Goal: Task Accomplishment & Management: Use online tool/utility

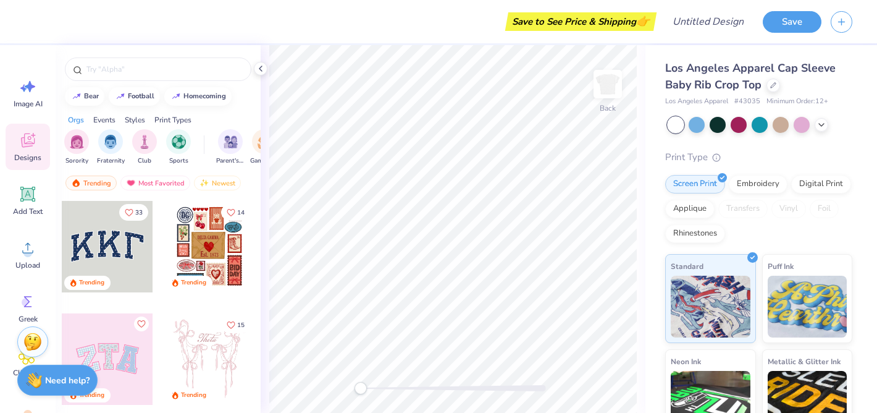
click at [101, 242] on div at bounding box center [107, 246] width 91 height 91
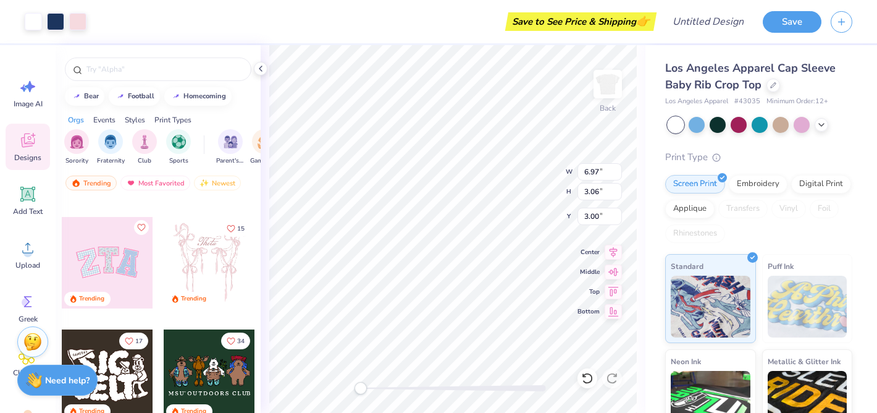
scroll to position [88, 0]
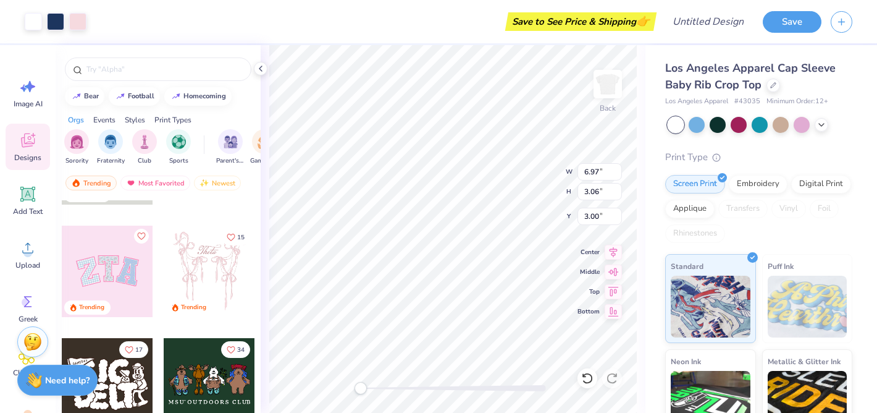
click at [101, 272] on div at bounding box center [107, 271] width 91 height 91
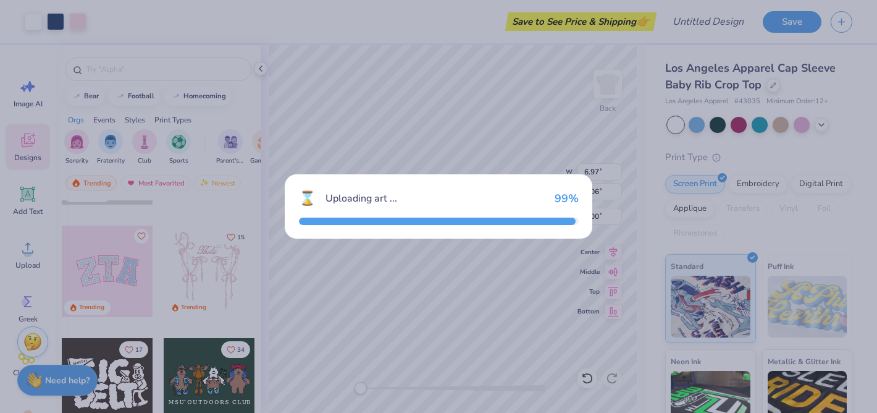
type input "3.49"
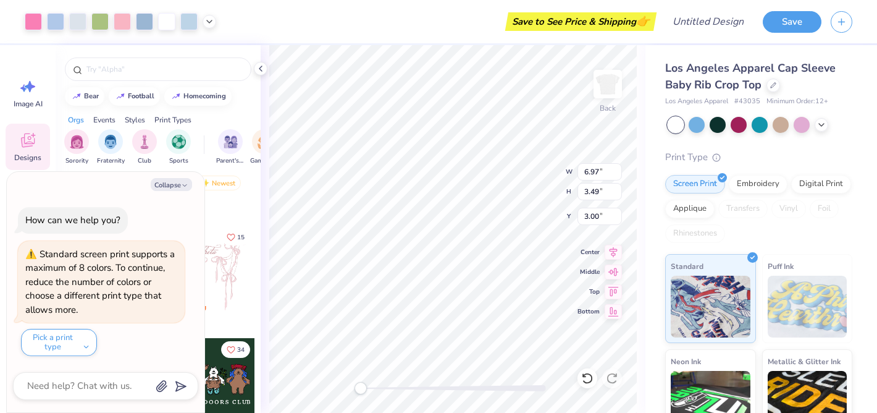
type textarea "x"
type input "3.06"
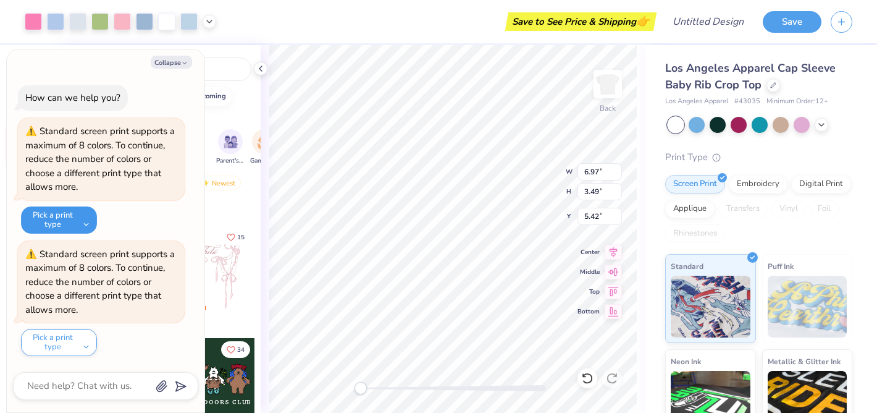
click at [68, 217] on button "Pick a print type" at bounding box center [59, 219] width 76 height 27
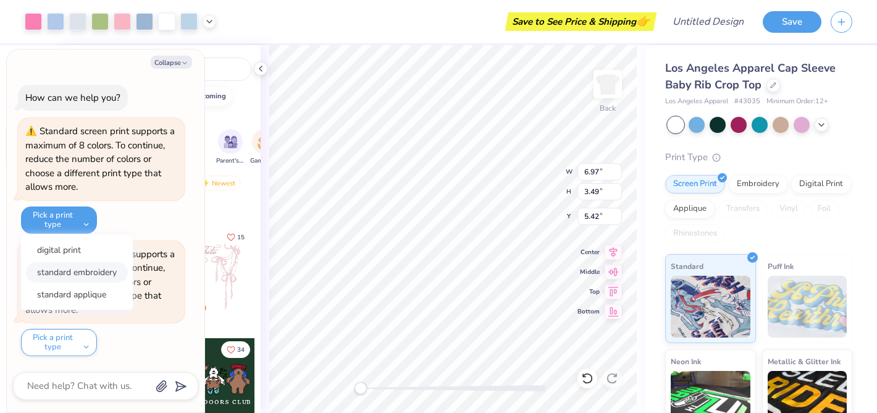
click at [82, 266] on button "standard embroidery" at bounding box center [77, 272] width 102 height 20
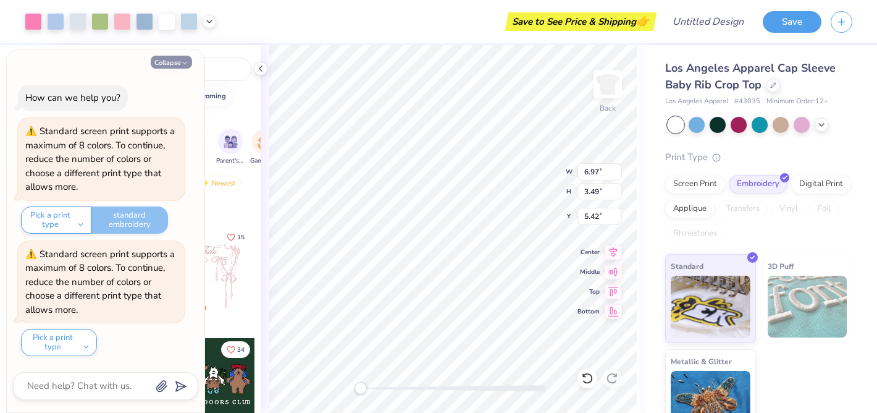
click at [175, 63] on button "Collapse" at bounding box center [171, 62] width 41 height 13
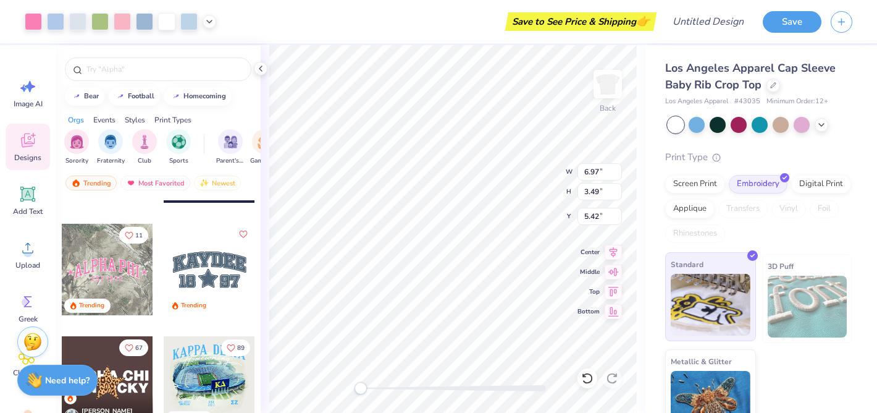
scroll to position [25, 0]
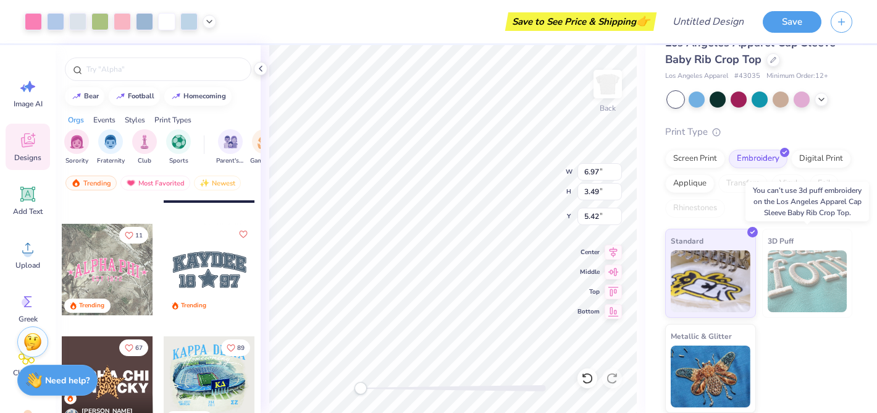
click at [797, 280] on img at bounding box center [808, 281] width 80 height 62
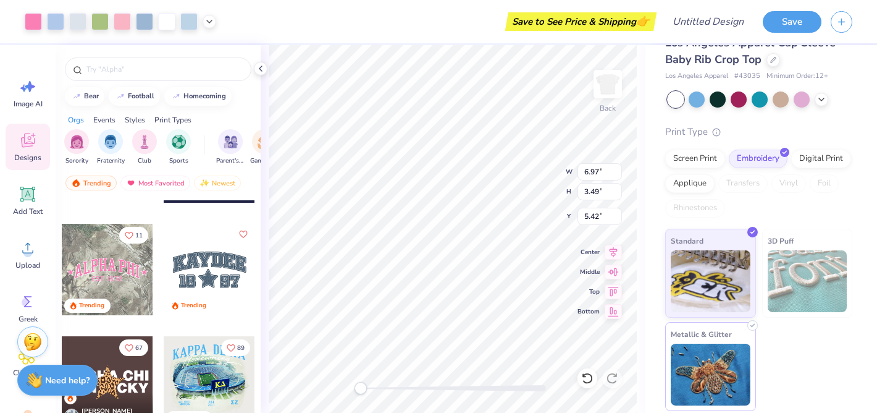
click at [698, 371] on img at bounding box center [711, 375] width 80 height 62
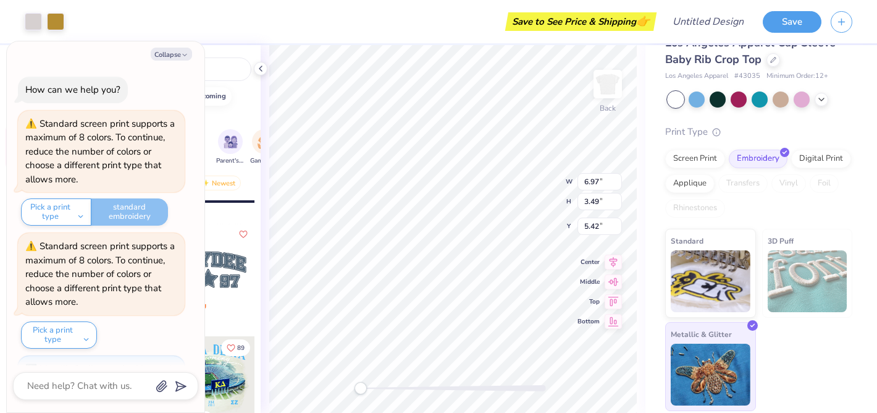
scroll to position [67, 0]
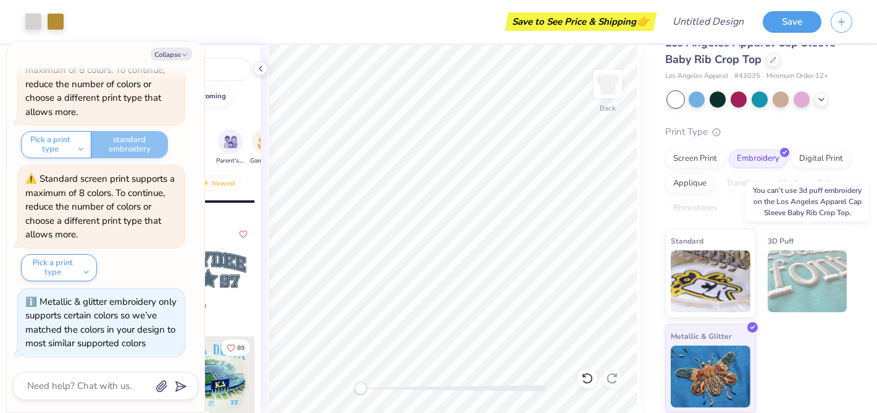
click at [790, 274] on img at bounding box center [808, 281] width 80 height 62
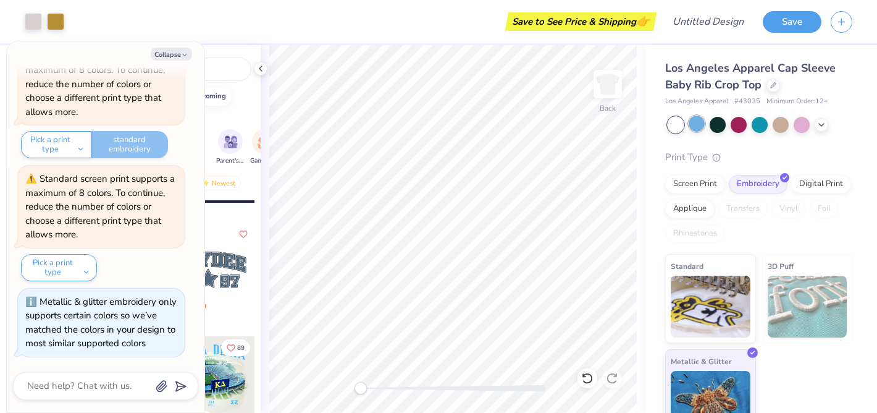
click at [696, 128] on div at bounding box center [697, 124] width 16 height 16
click at [822, 125] on icon at bounding box center [822, 124] width 10 height 10
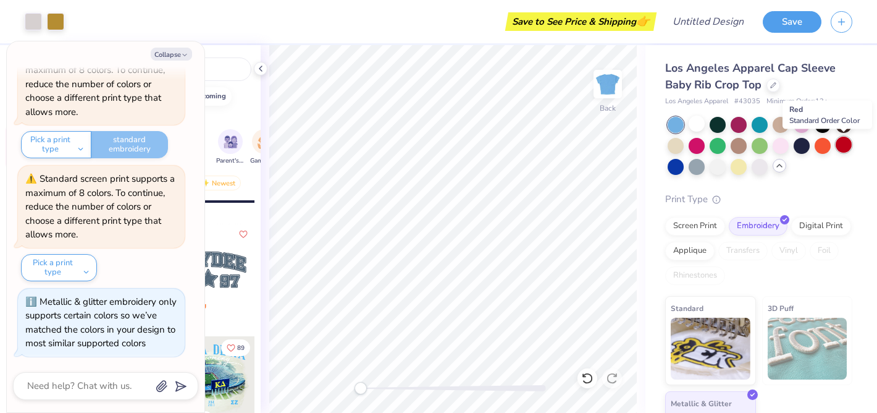
click at [841, 144] on div at bounding box center [844, 145] width 16 height 16
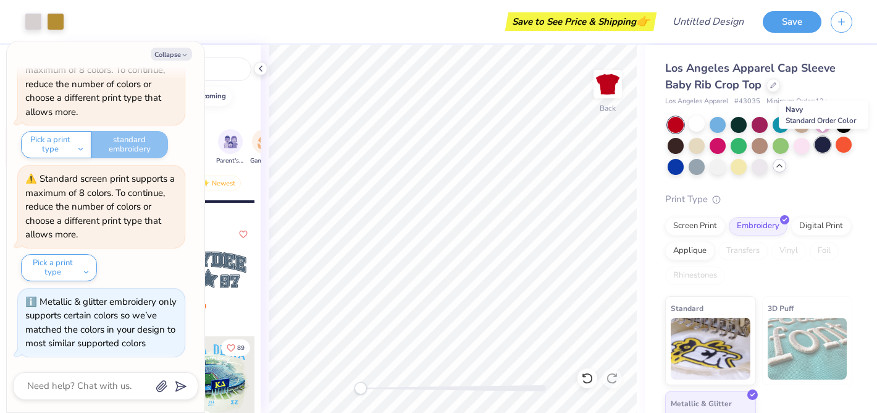
click at [825, 143] on div at bounding box center [823, 145] width 16 height 16
click at [843, 145] on div at bounding box center [844, 145] width 16 height 16
click at [174, 56] on button "Collapse" at bounding box center [171, 54] width 41 height 13
type textarea "x"
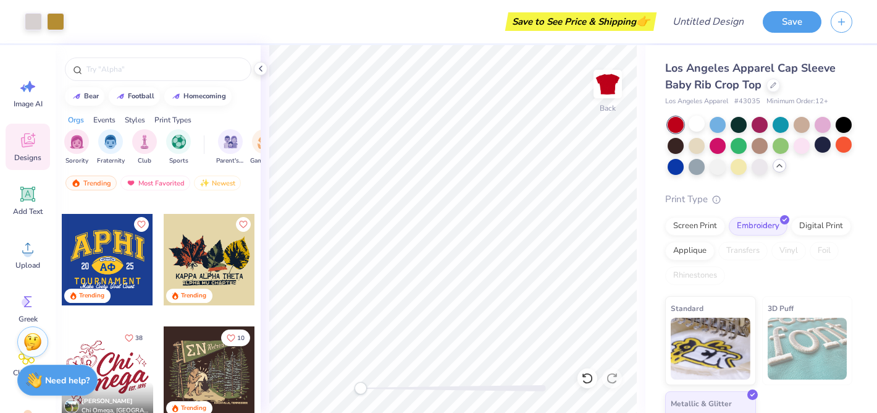
scroll to position [5866, 0]
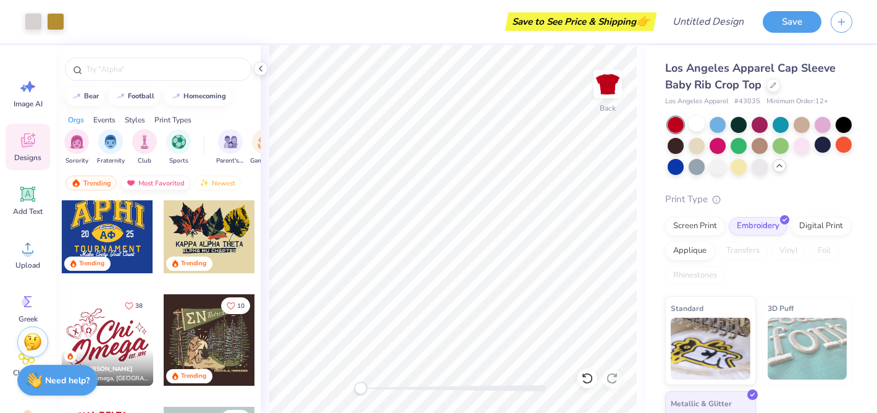
click at [164, 184] on div "Most Favorited" at bounding box center [155, 182] width 70 height 15
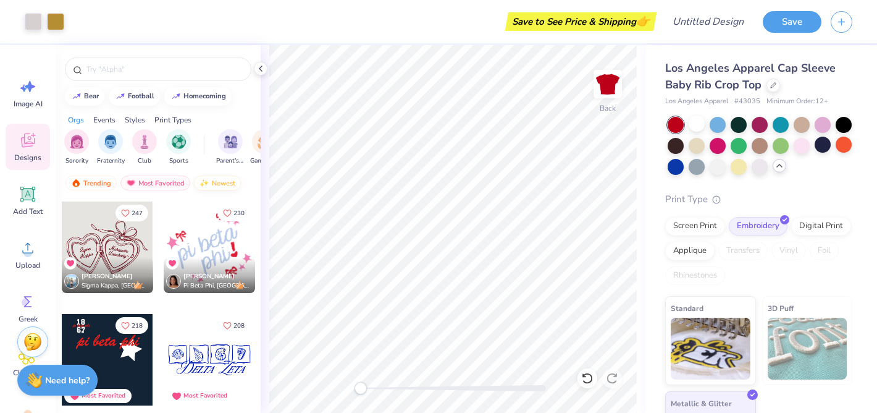
scroll to position [203, 0]
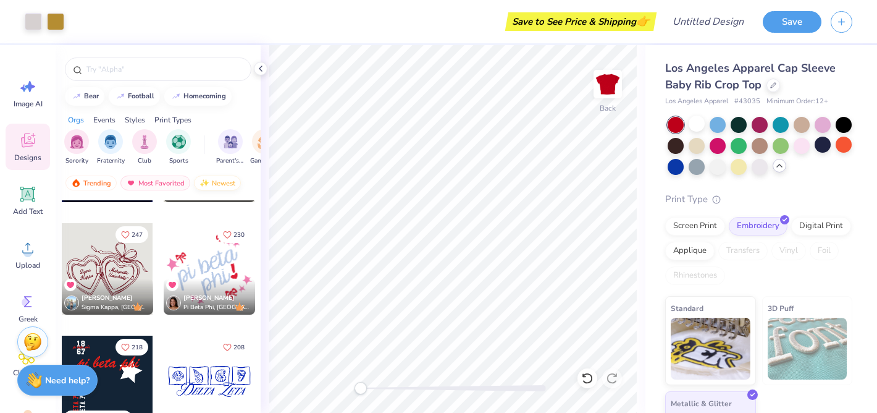
click at [224, 179] on div "Newest" at bounding box center [217, 182] width 47 height 15
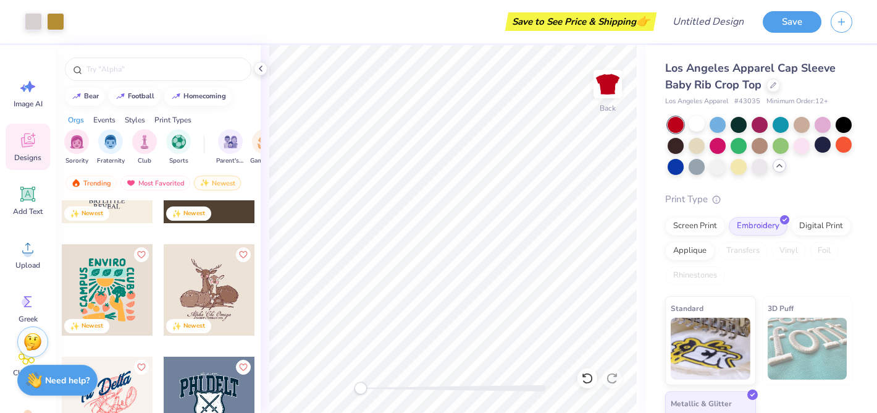
scroll to position [1878, 0]
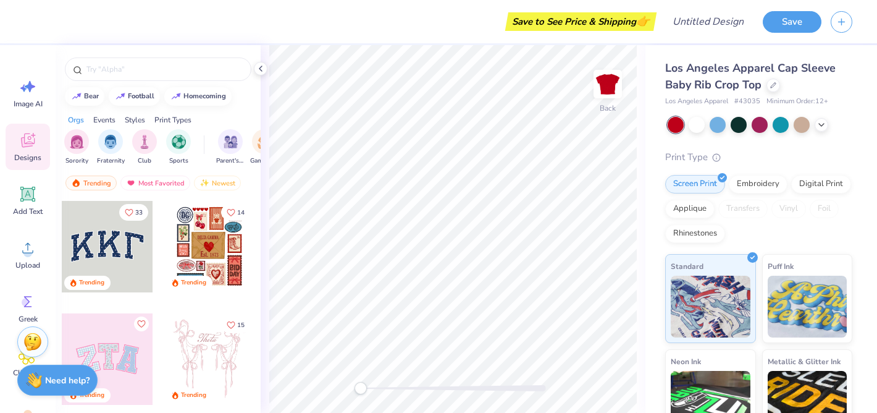
click at [211, 251] on div at bounding box center [209, 246] width 91 height 91
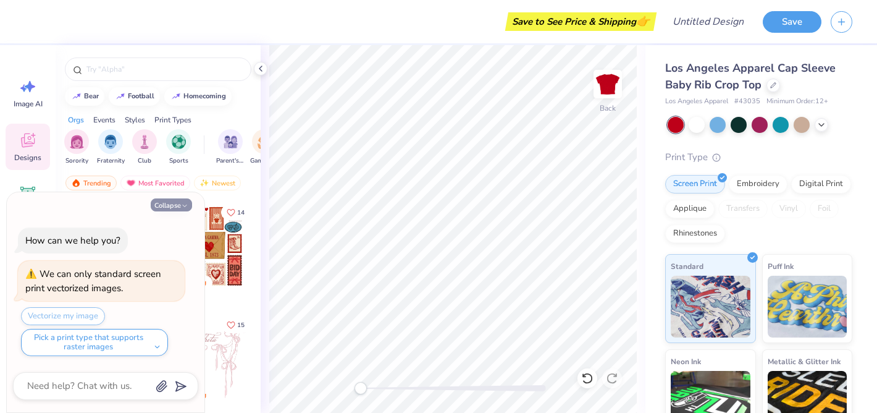
click at [179, 201] on button "Collapse" at bounding box center [171, 204] width 41 height 13
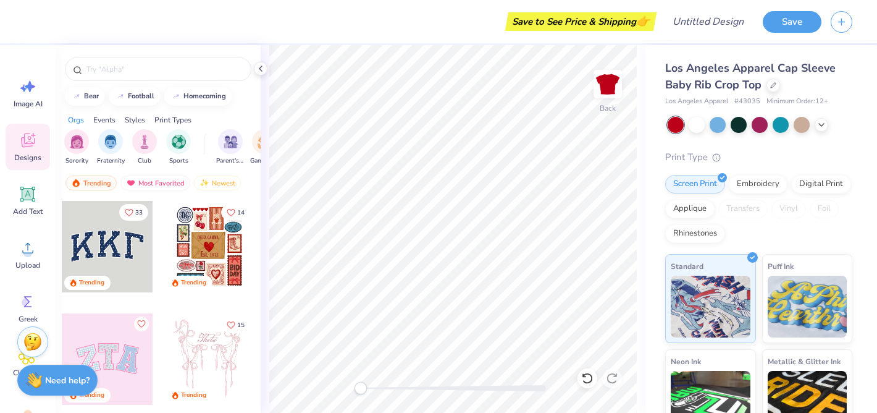
type textarea "x"
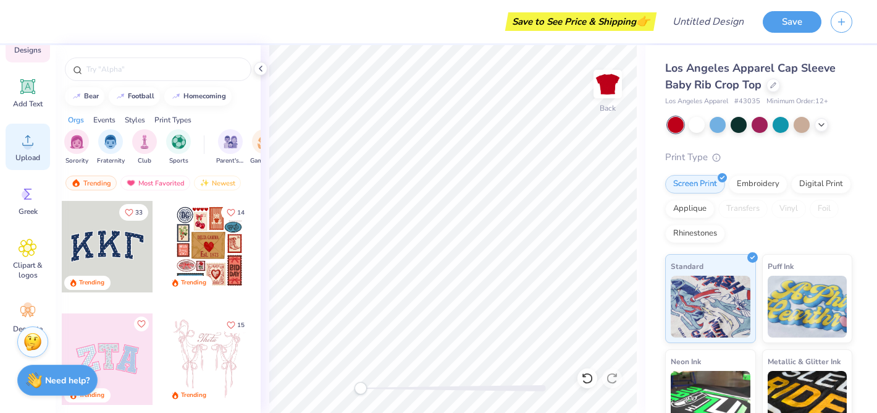
scroll to position [129, 0]
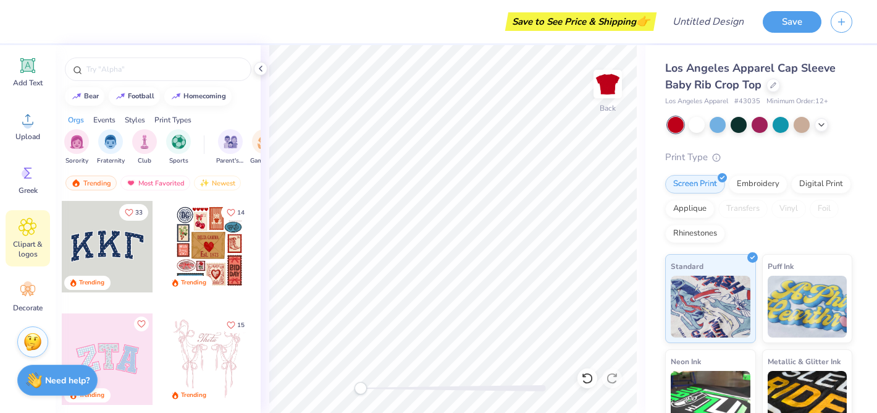
click at [28, 228] on icon at bounding box center [27, 226] width 7 height 7
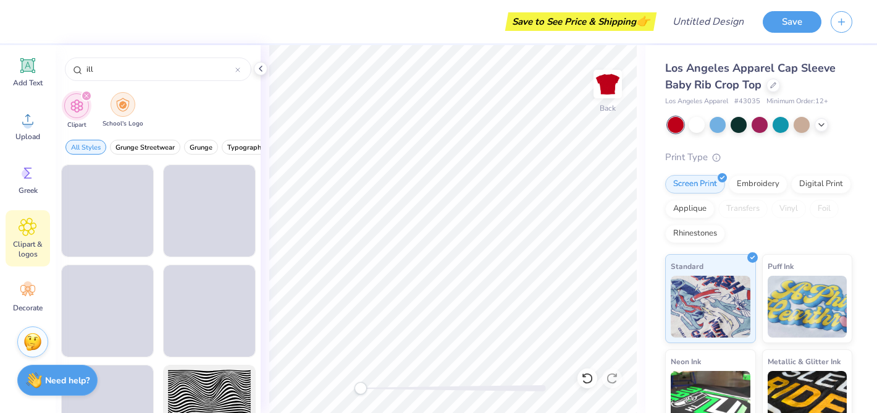
type input "ill"
click at [116, 111] on img "filter for School's Logo" at bounding box center [123, 105] width 14 height 14
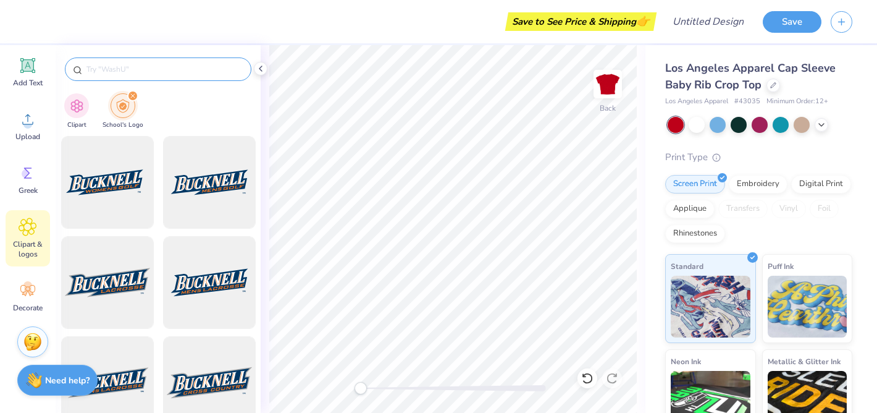
click at [109, 70] on input "text" at bounding box center [164, 69] width 158 height 12
type input "isu"
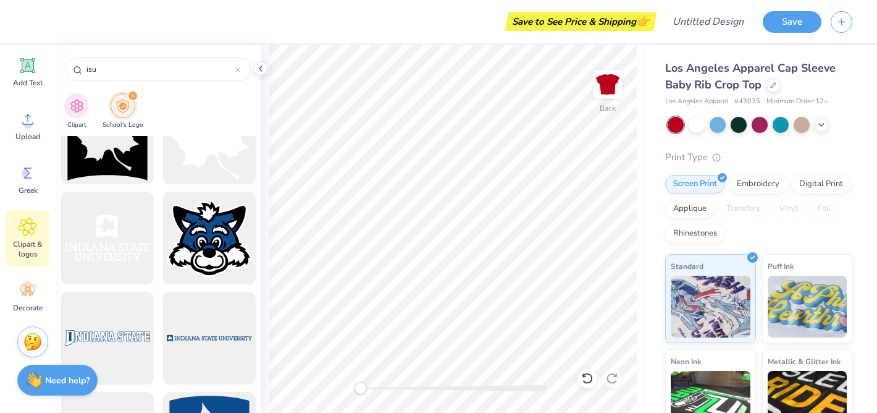
scroll to position [1444, 0]
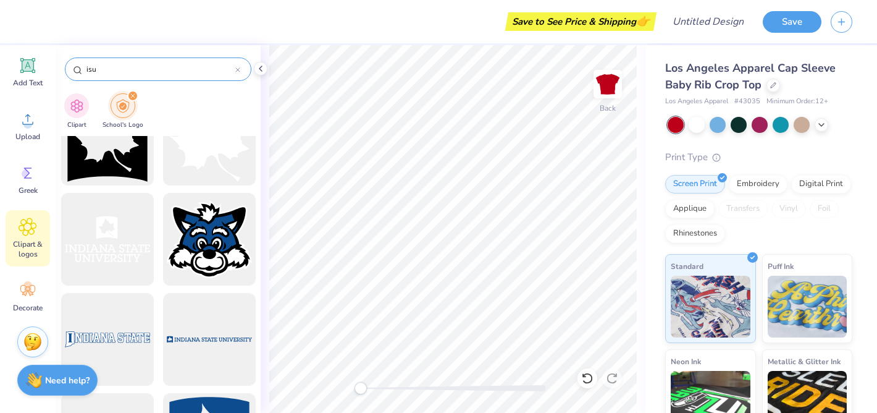
drag, startPoint x: 101, startPoint y: 67, endPoint x: 75, endPoint y: 67, distance: 25.3
click at [76, 67] on div "isu" at bounding box center [158, 68] width 187 height 23
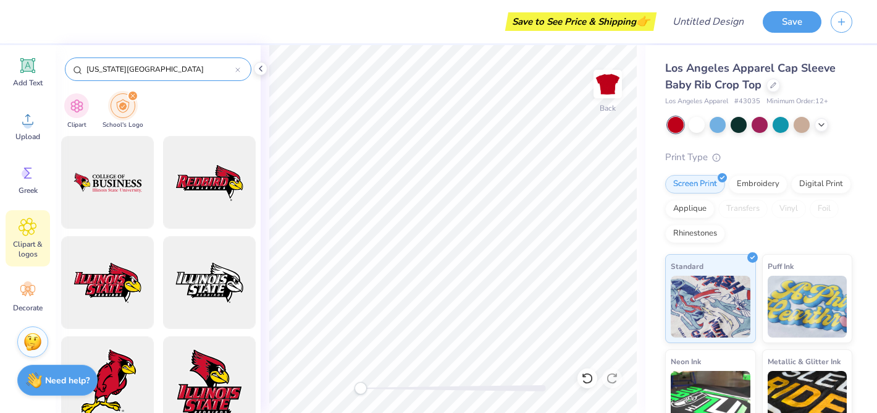
type input "[US_STATE][GEOGRAPHIC_DATA]"
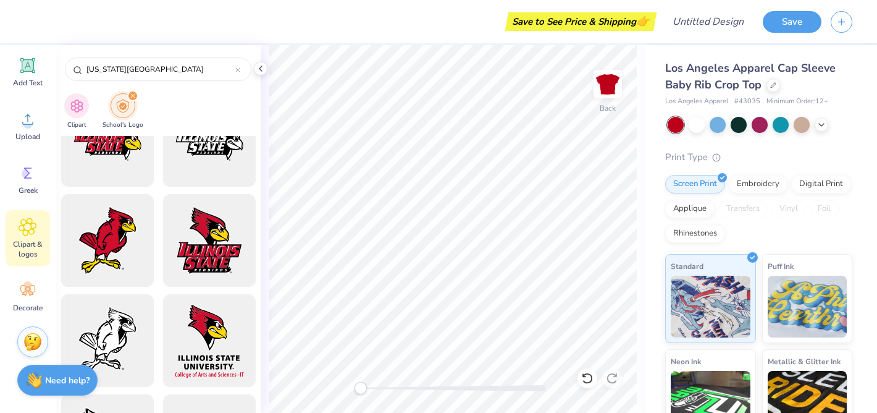
scroll to position [156, 0]
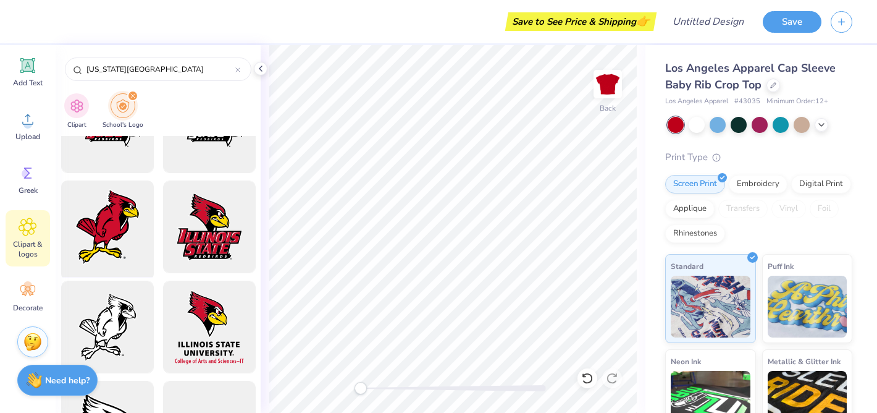
click at [112, 232] on div at bounding box center [107, 227] width 102 height 102
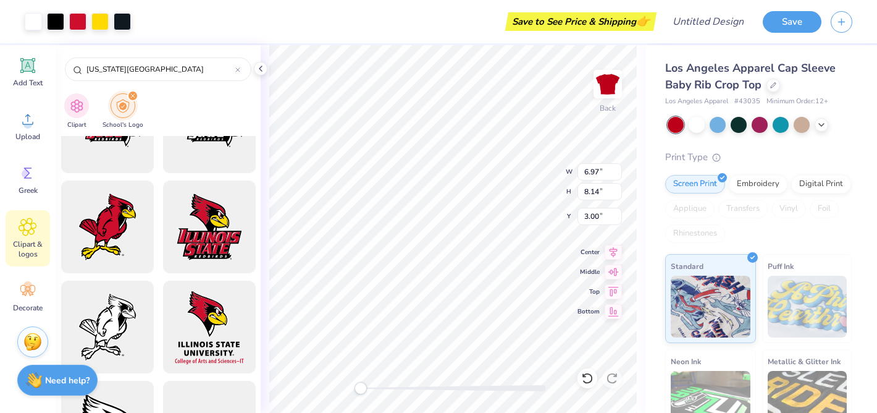
type input "3.80"
type input "4.44"
type input "6.75"
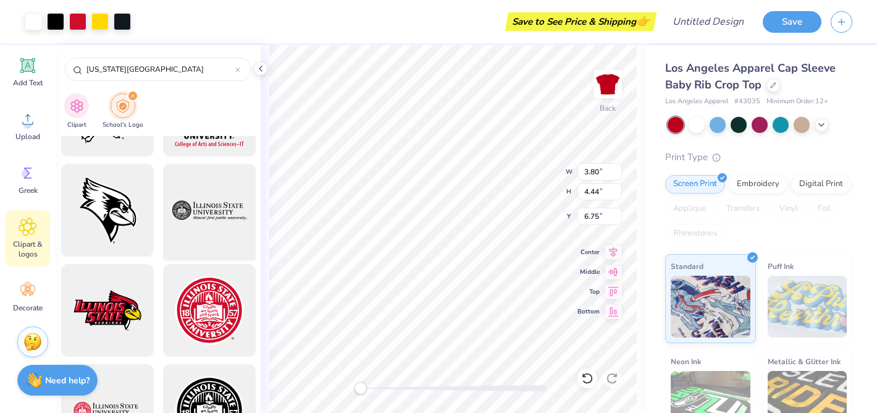
scroll to position [372, 0]
click at [101, 222] on div at bounding box center [107, 211] width 102 height 102
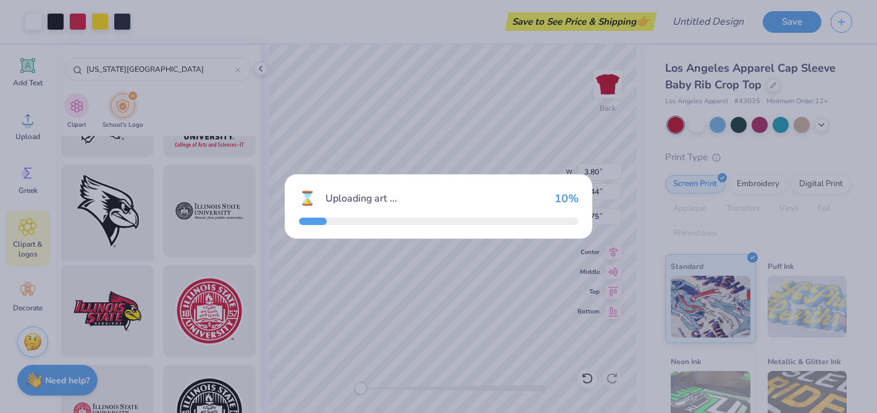
type input "6.97"
type input "8.10"
type input "3.00"
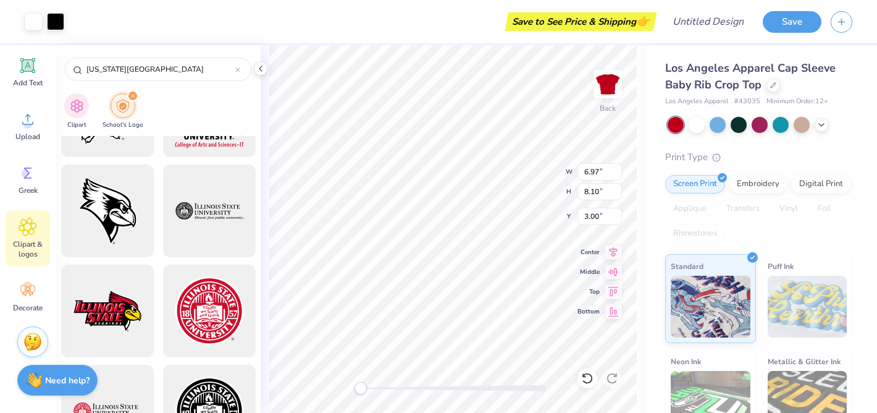
type input "3.89"
type input "4.52"
type input "6.58"
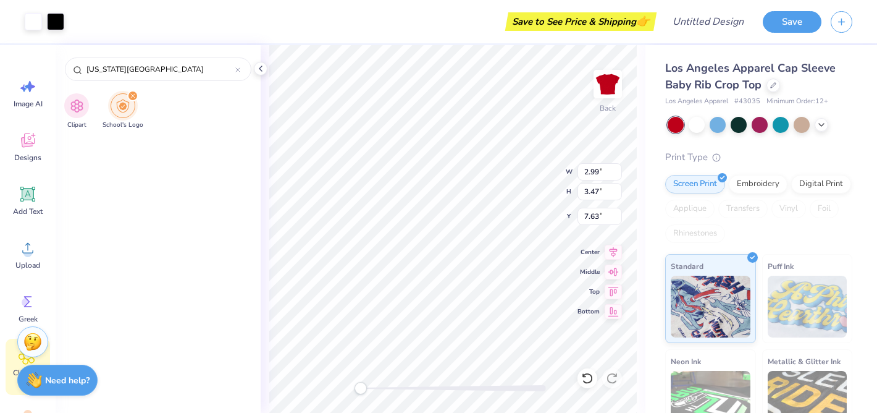
scroll to position [505, 0]
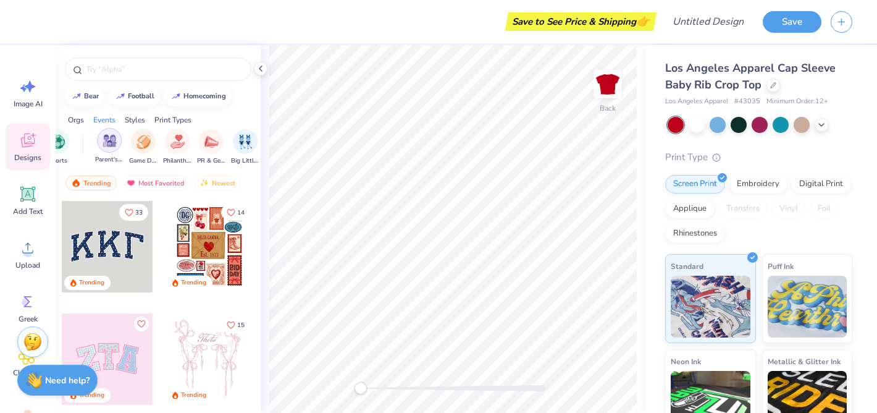
scroll to position [0, 129]
click at [130, 140] on img "filter for Game Day" at bounding box center [136, 140] width 14 height 14
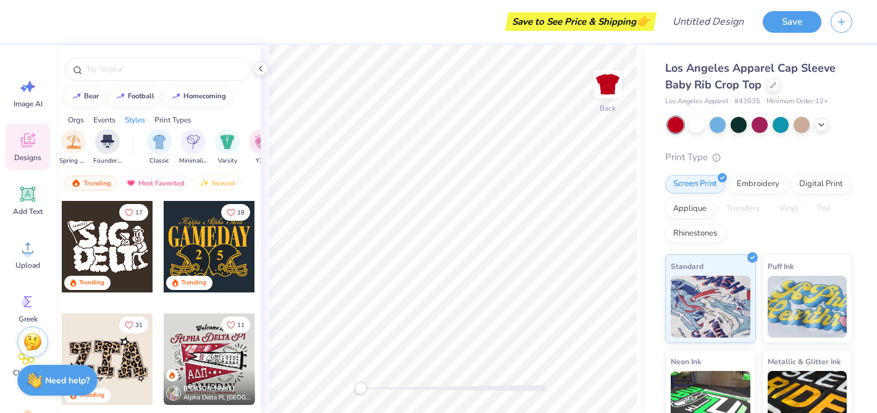
scroll to position [0, 570]
click at [104, 145] on img "filter for Founder’s Day" at bounding box center [103, 140] width 14 height 14
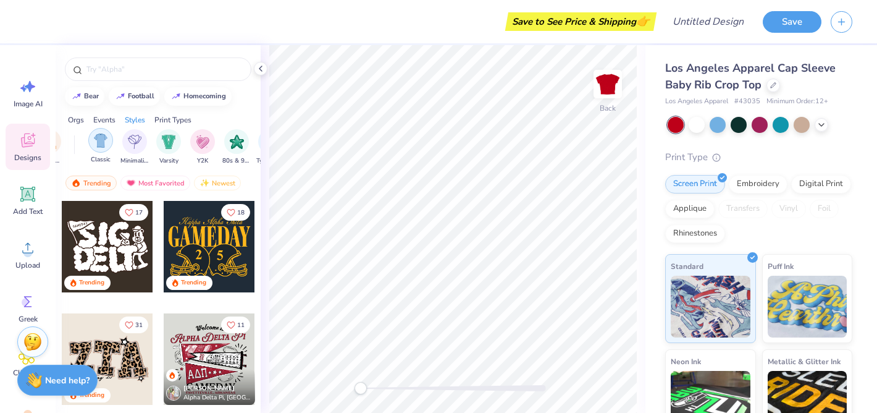
scroll to position [0, 624]
click at [137, 142] on img "filter for Minimalist" at bounding box center [134, 140] width 14 height 14
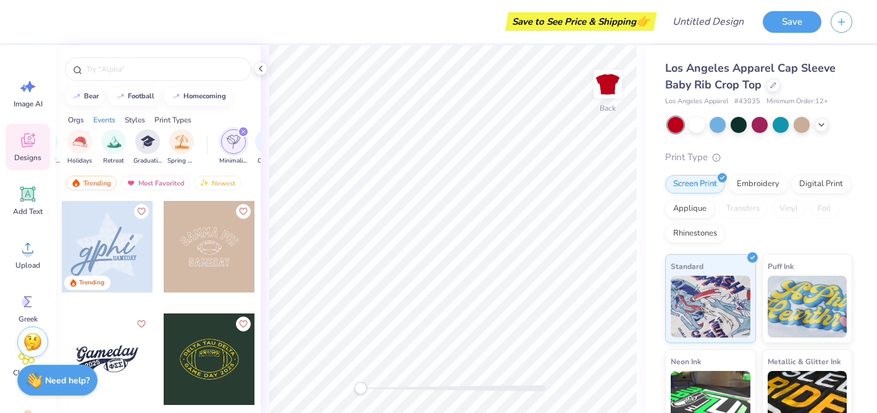
scroll to position [0, 473]
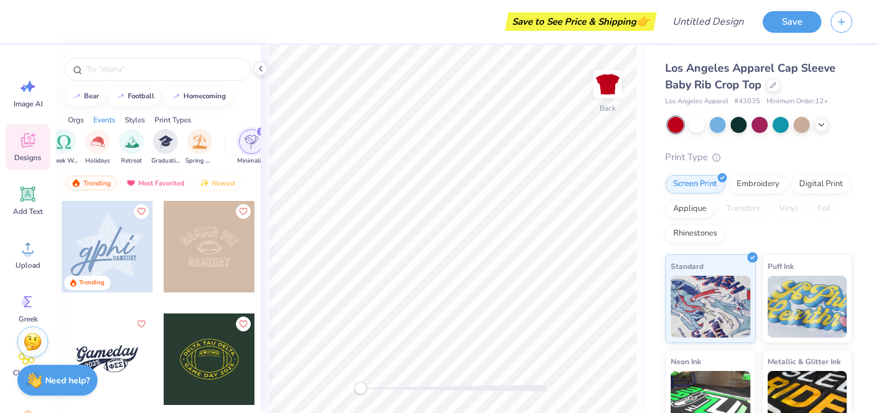
click at [179, 112] on div "Orgs Events Styles Print Types" at bounding box center [158, 116] width 205 height 17
click at [176, 118] on div "Print Types" at bounding box center [172, 119] width 37 height 11
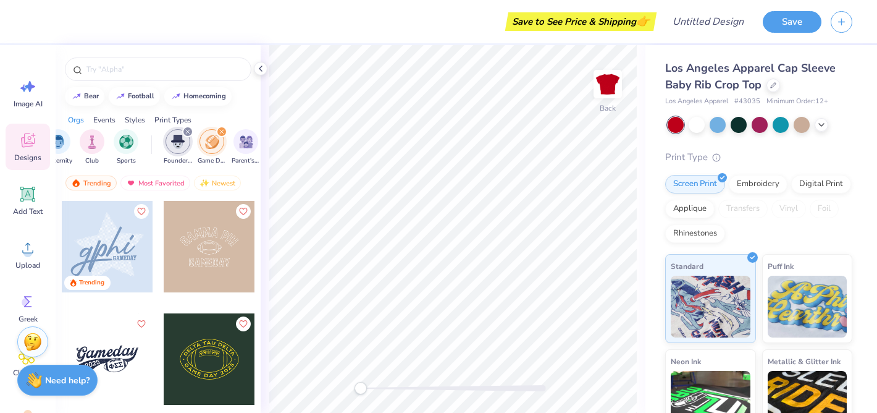
scroll to position [0, 0]
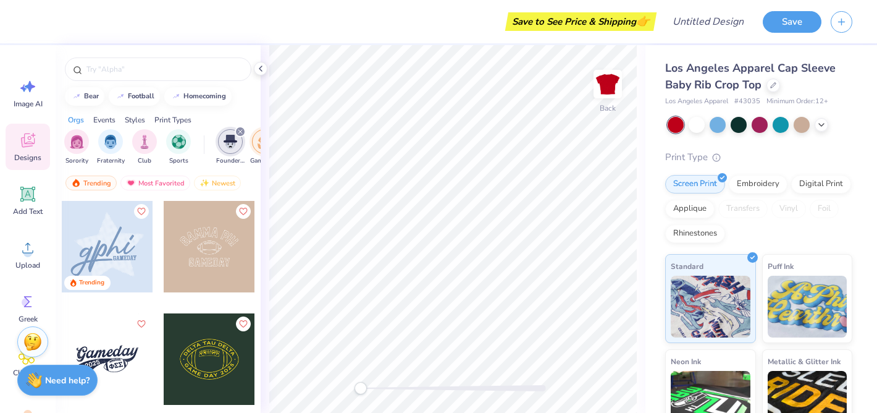
click at [103, 119] on div "Events" at bounding box center [104, 119] width 22 height 11
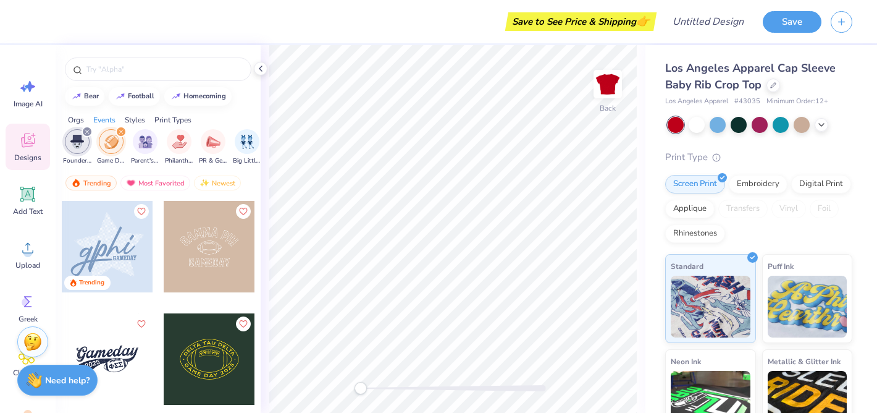
scroll to position [0, 154]
click at [85, 132] on icon "filter for Founder’s Day" at bounding box center [86, 131] width 5 height 5
click at [112, 141] on img "filter for Parent's Weekend" at bounding box center [111, 140] width 14 height 14
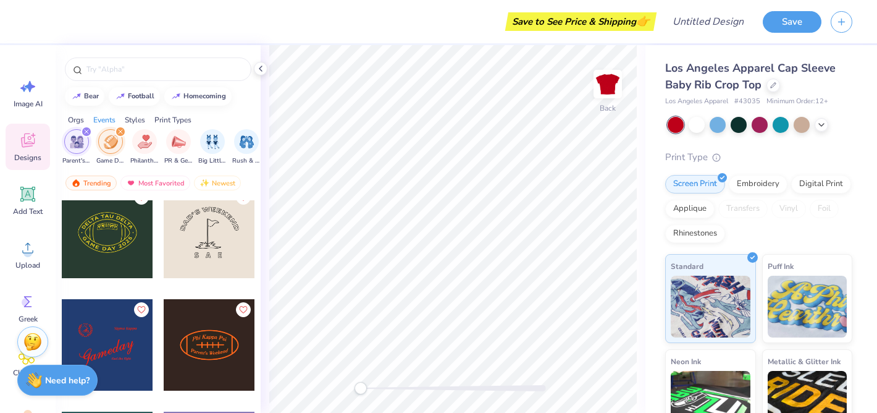
scroll to position [463, 0]
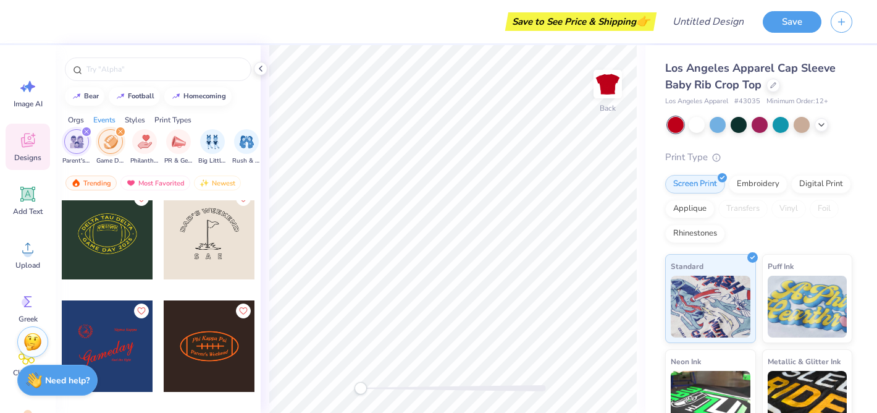
click at [86, 133] on icon "filter for Parent's Weekend" at bounding box center [86, 131] width 5 height 5
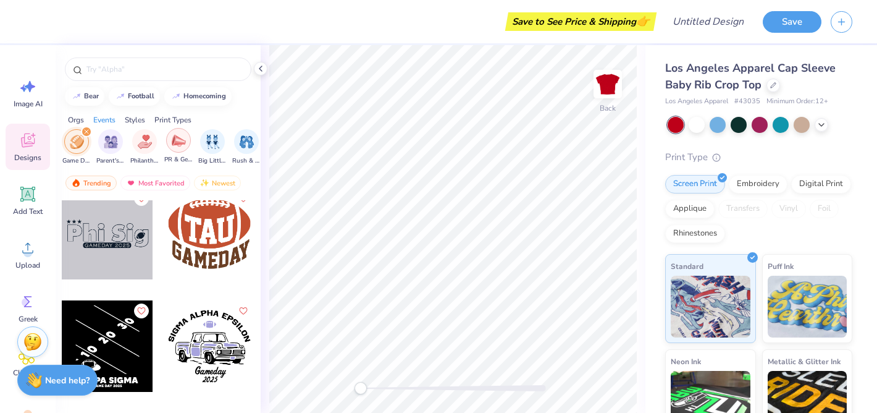
click at [177, 145] on img "filter for PR & General" at bounding box center [179, 140] width 14 height 14
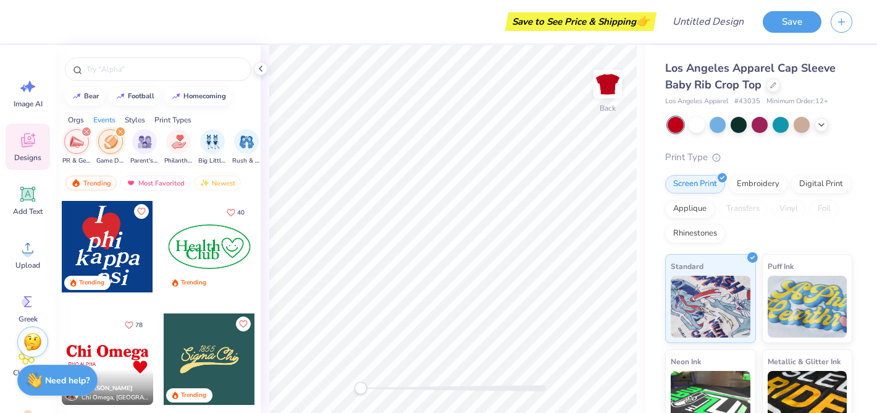
click at [88, 130] on icon "filter for PR & General" at bounding box center [86, 131] width 5 height 5
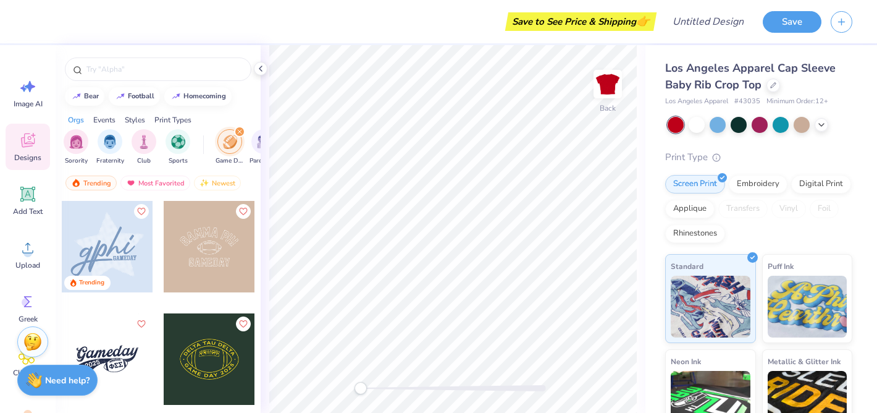
scroll to position [0, 0]
click at [176, 138] on img "filter for Sports" at bounding box center [179, 140] width 14 height 14
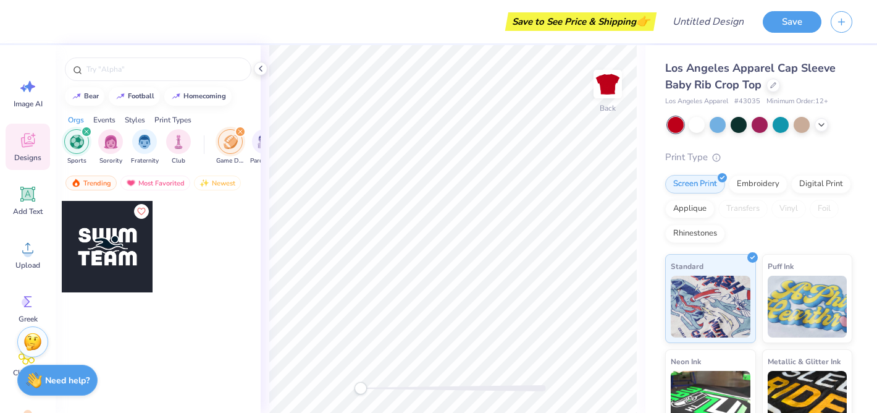
click at [105, 120] on div "Events" at bounding box center [104, 119] width 22 height 11
click at [136, 95] on div "football" at bounding box center [141, 94] width 27 height 7
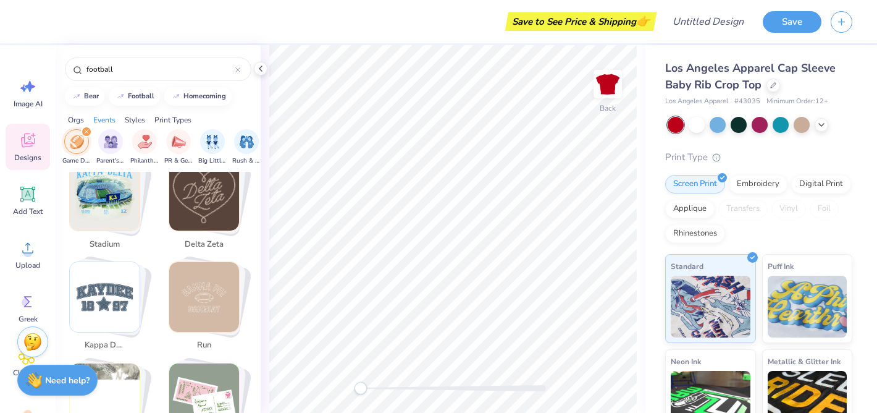
scroll to position [1019, 0]
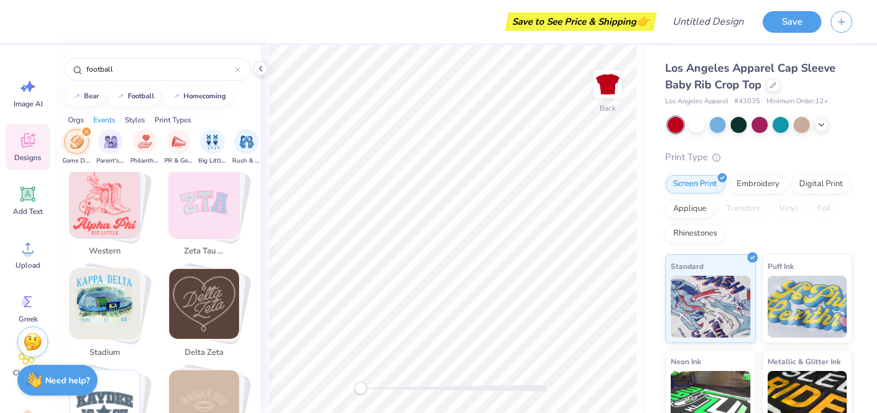
click at [211, 208] on img "Stack Card Button zeta tau alpha" at bounding box center [204, 203] width 70 height 70
type input "zeta tau alpha"
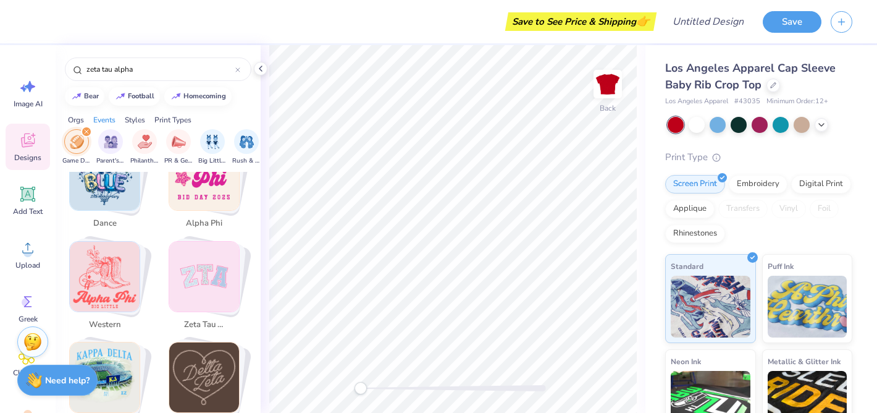
scroll to position [947, 0]
click at [201, 286] on img "Stack Card Button zeta tau alpha" at bounding box center [204, 275] width 70 height 70
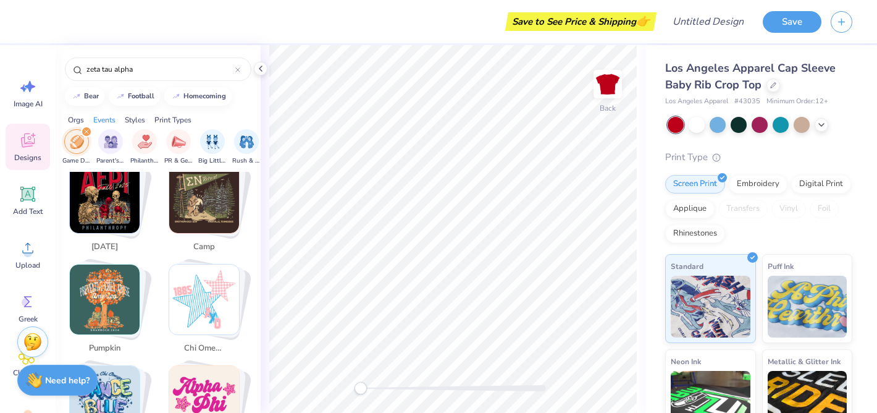
scroll to position [0, 0]
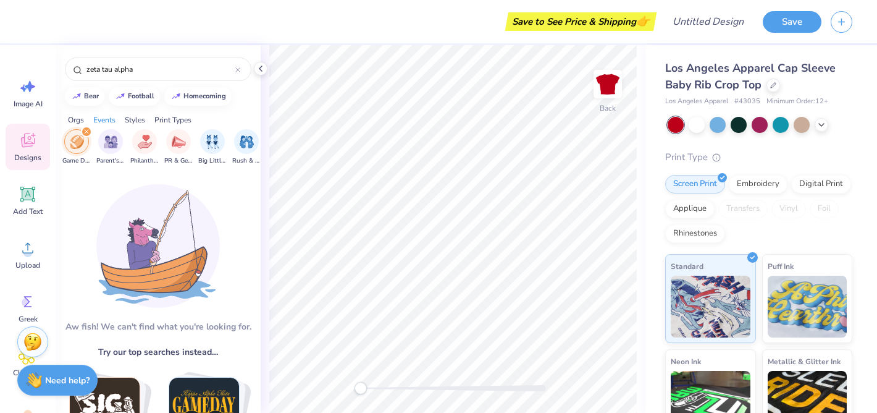
click at [85, 130] on icon "filter for Game Day" at bounding box center [87, 132] width 4 height 4
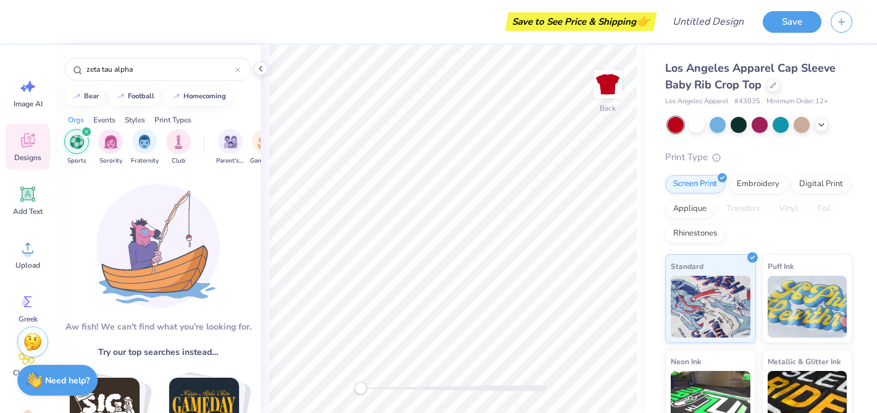
click at [85, 130] on icon "filter for Sports" at bounding box center [87, 132] width 4 height 4
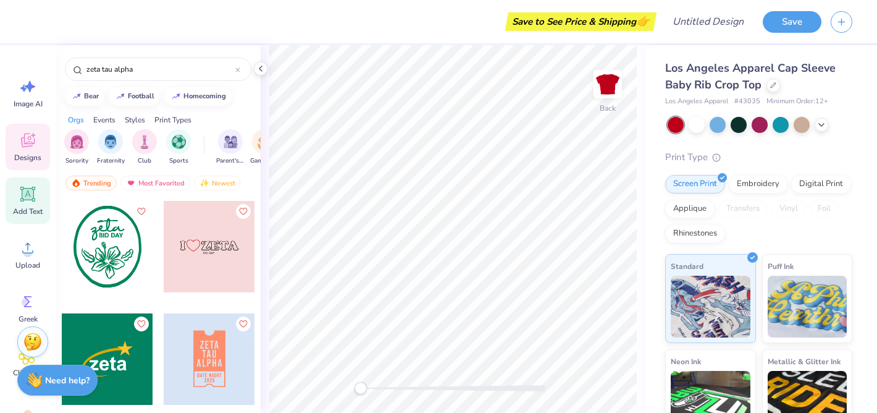
click at [28, 191] on icon at bounding box center [27, 194] width 15 height 15
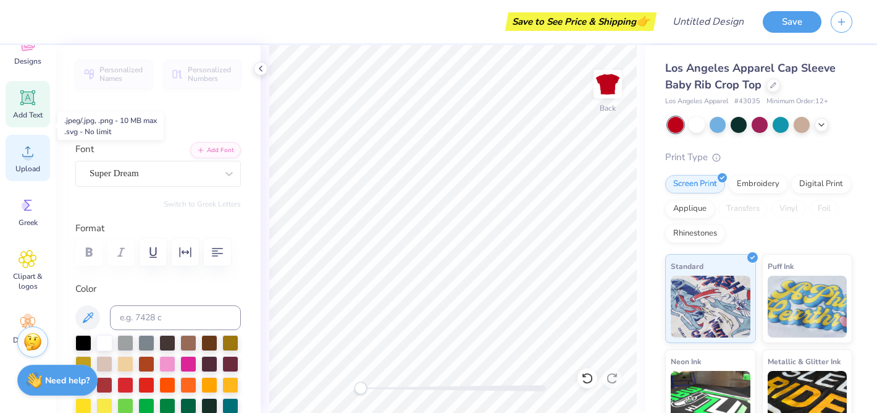
scroll to position [129, 0]
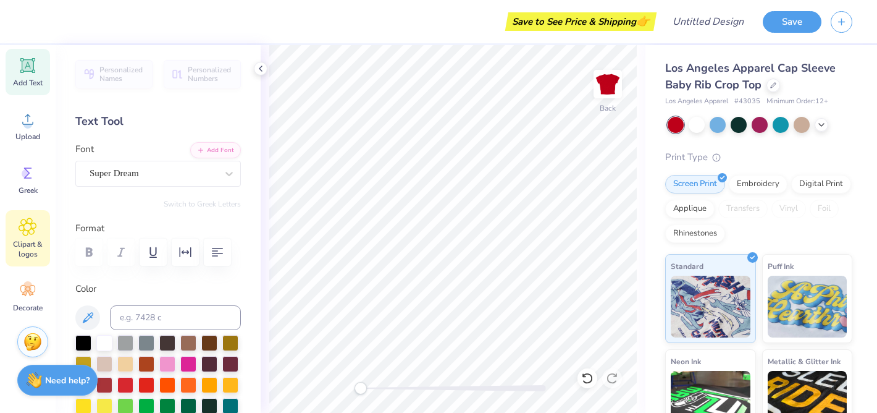
click at [27, 226] on icon at bounding box center [27, 226] width 7 height 7
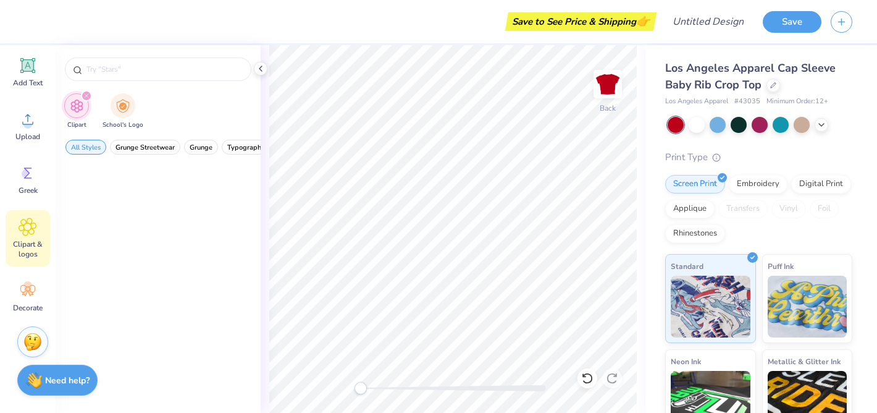
scroll to position [0, 0]
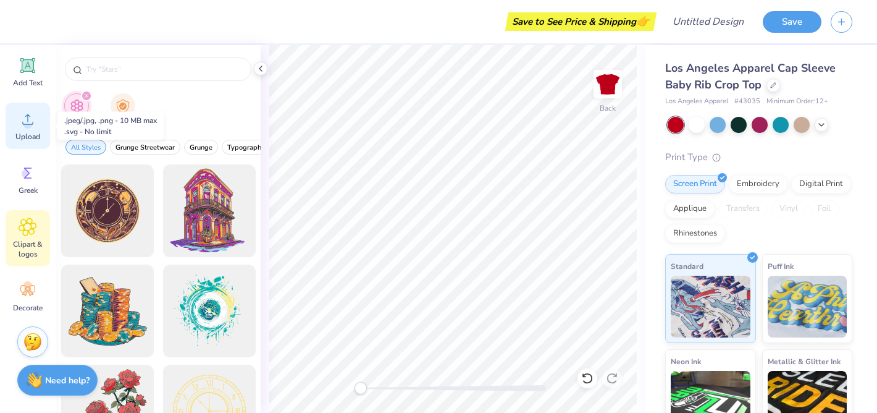
click at [28, 122] on circle at bounding box center [27, 124] width 9 height 9
click at [28, 163] on div "Greek" at bounding box center [28, 179] width 44 height 46
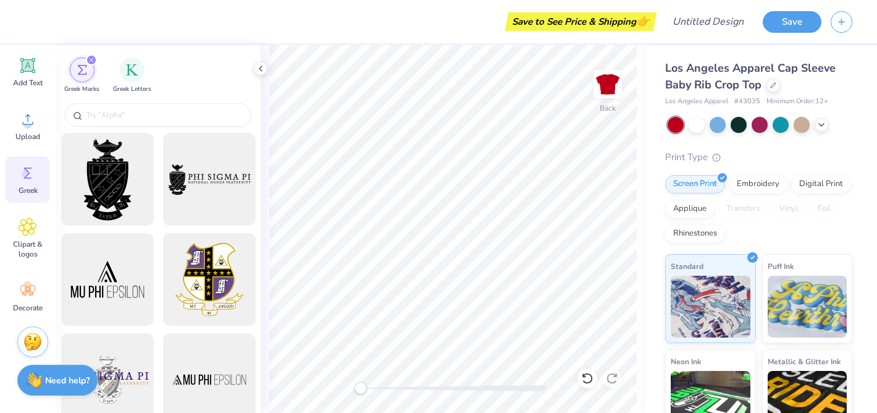
click at [27, 180] on icon at bounding box center [28, 173] width 19 height 19
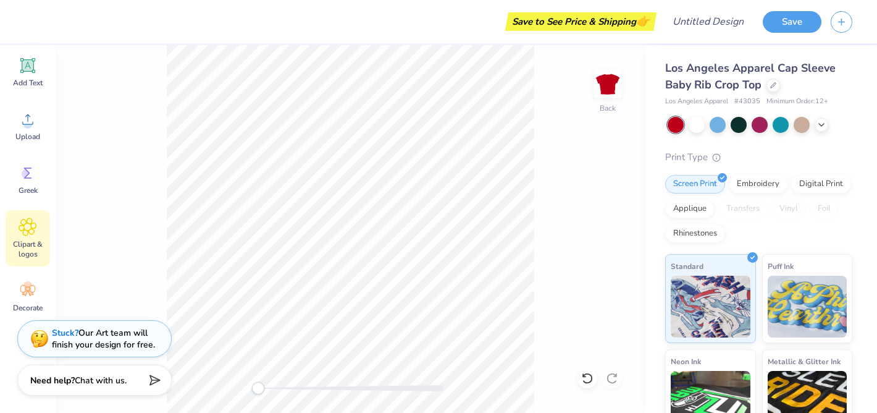
click at [30, 237] on div "Clipart & logos" at bounding box center [28, 238] width 44 height 56
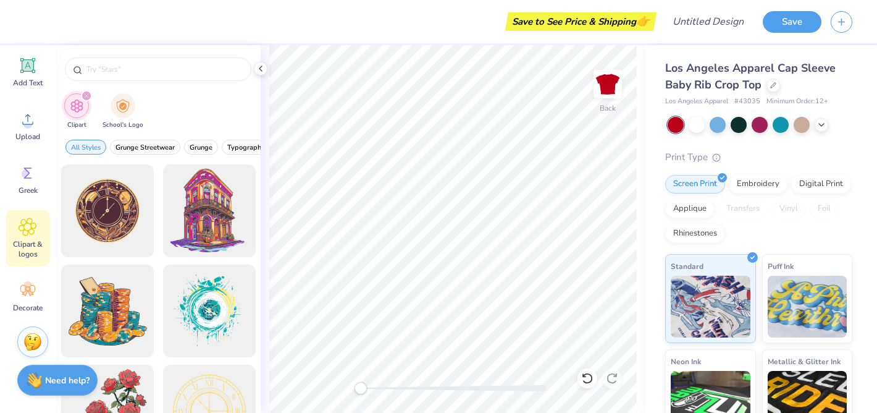
click at [30, 237] on div "Clipart & logos" at bounding box center [28, 238] width 44 height 56
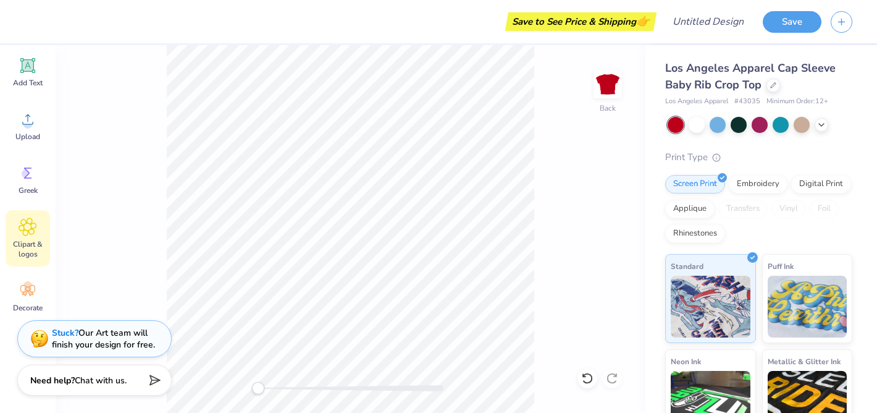
click at [28, 234] on icon at bounding box center [28, 226] width 18 height 19
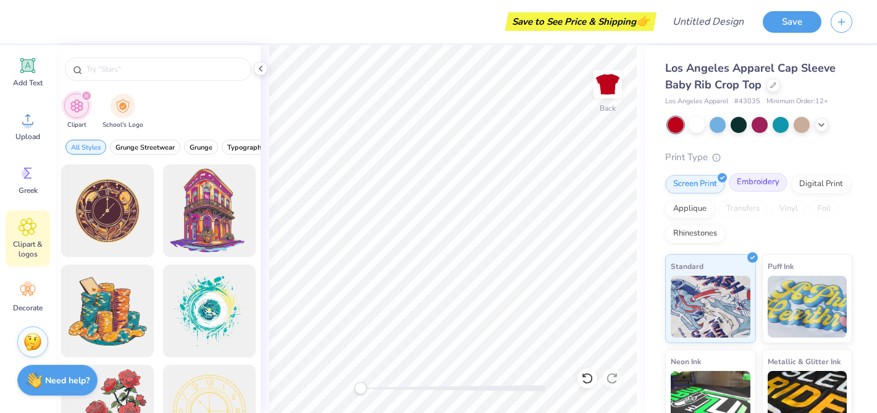
click at [770, 182] on div "Embroidery" at bounding box center [758, 182] width 59 height 19
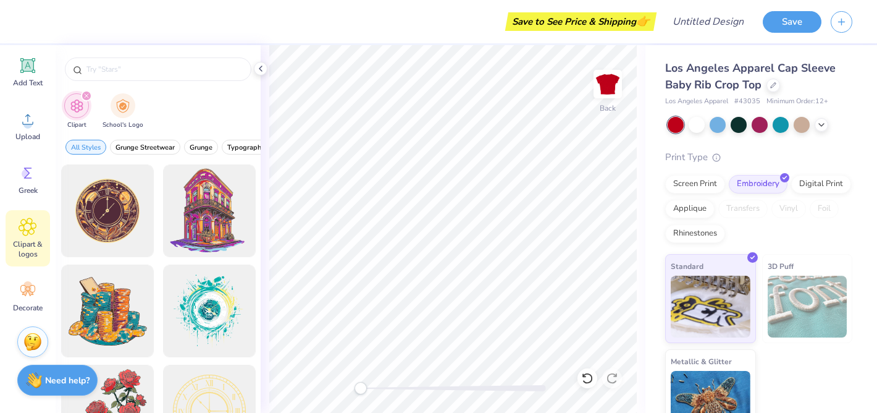
scroll to position [25, 0]
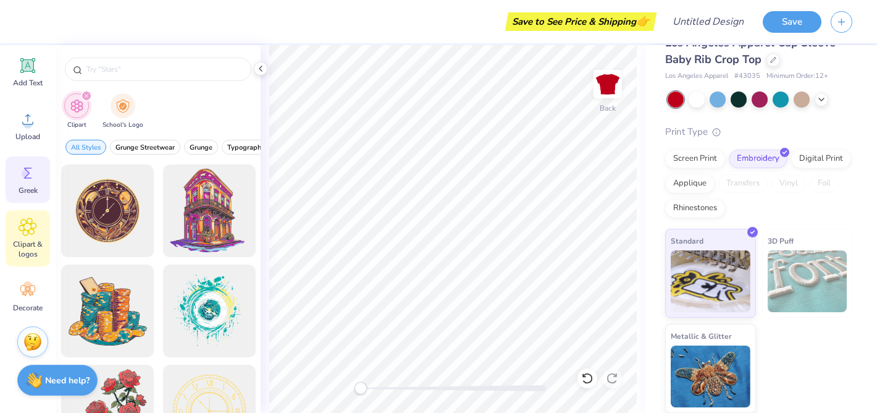
click at [24, 174] on circle at bounding box center [26, 173] width 9 height 9
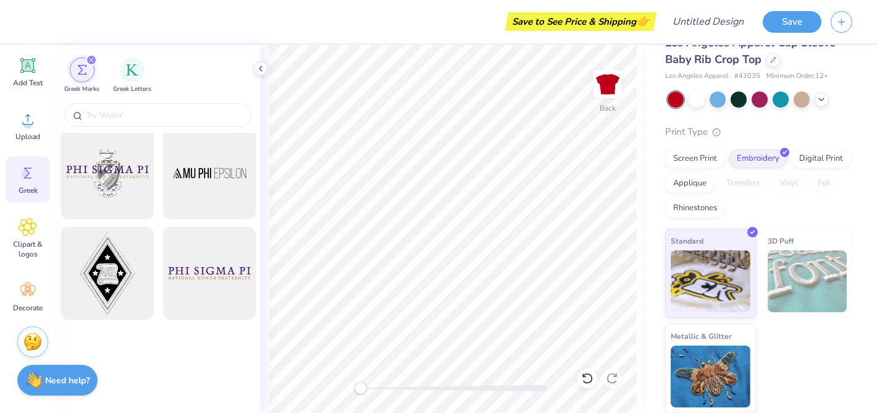
scroll to position [0, 0]
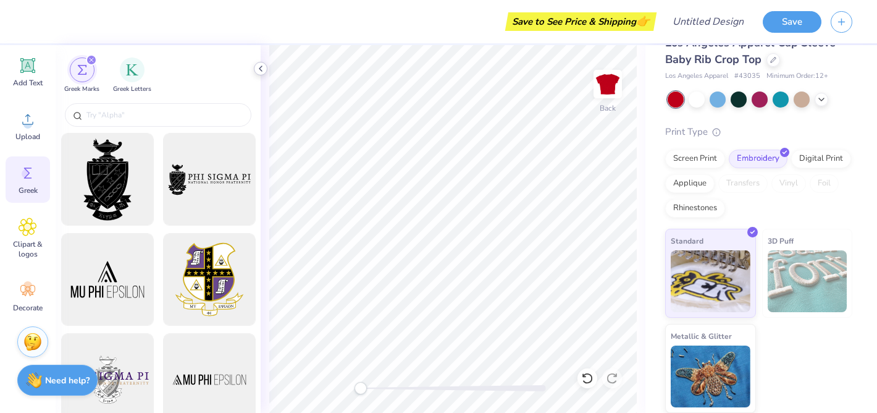
click at [264, 64] on icon at bounding box center [261, 69] width 10 height 10
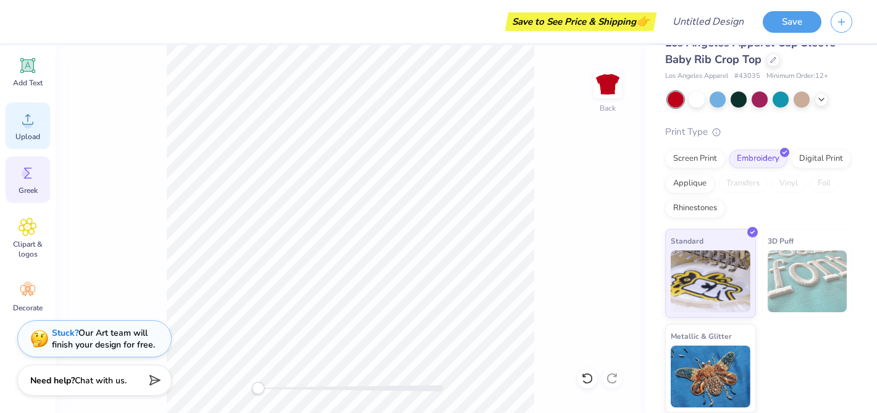
click at [30, 135] on span "Upload" at bounding box center [27, 137] width 25 height 10
click at [27, 169] on icon at bounding box center [28, 173] width 19 height 19
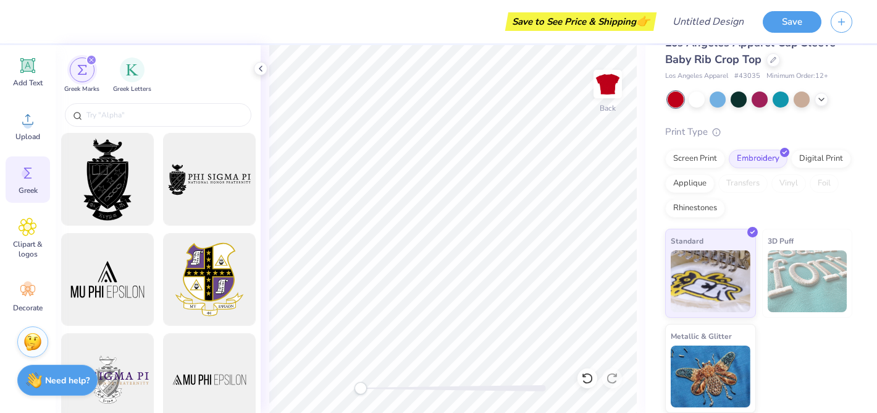
click at [91, 61] on icon "filter for Greek Marks" at bounding box center [92, 60] width 4 height 4
click at [92, 57] on div "filter for Greek Marks" at bounding box center [91, 59] width 11 height 11
click at [31, 234] on icon at bounding box center [27, 226] width 17 height 17
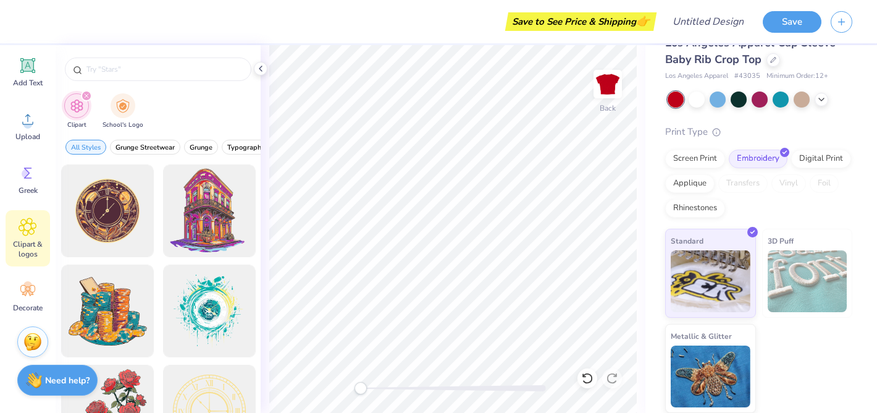
click at [90, 93] on div "filter for Clipart" at bounding box center [86, 95] width 11 height 11
click at [88, 94] on icon "filter for Clipart" at bounding box center [87, 96] width 4 height 4
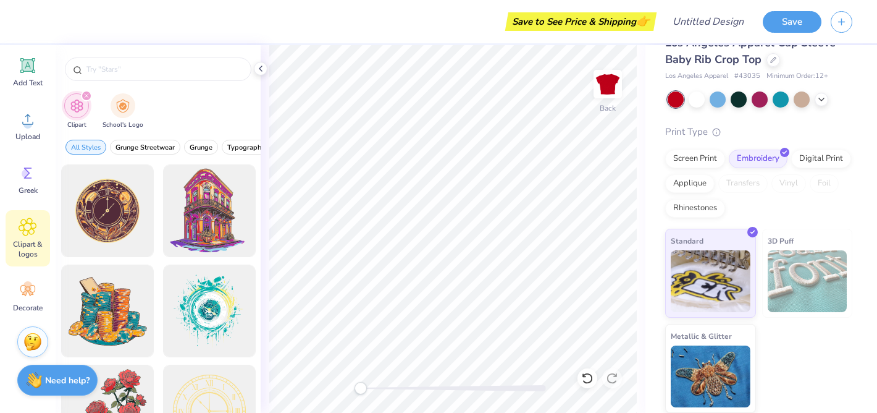
click at [88, 94] on icon "filter for Clipart" at bounding box center [87, 96] width 4 height 4
click at [25, 202] on div "Greek" at bounding box center [28, 179] width 44 height 46
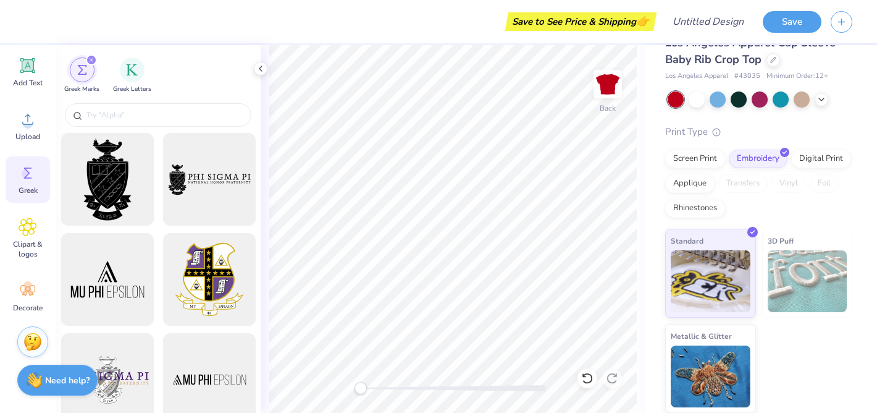
click at [89, 61] on icon "filter for Greek Marks" at bounding box center [91, 59] width 5 height 5
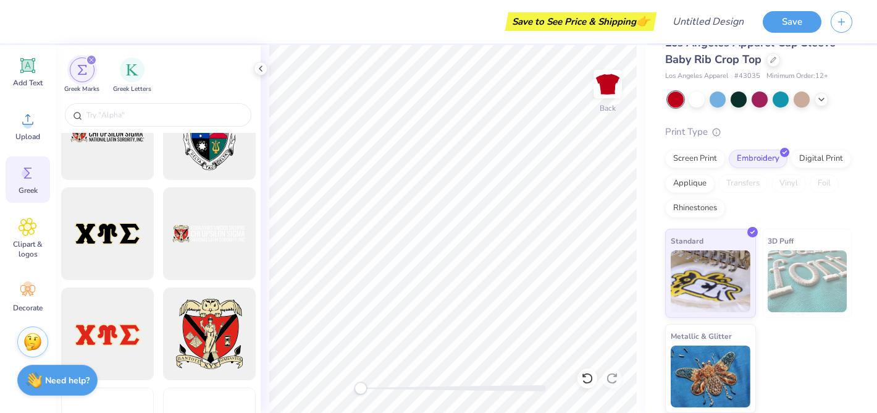
scroll to position [1131, 0]
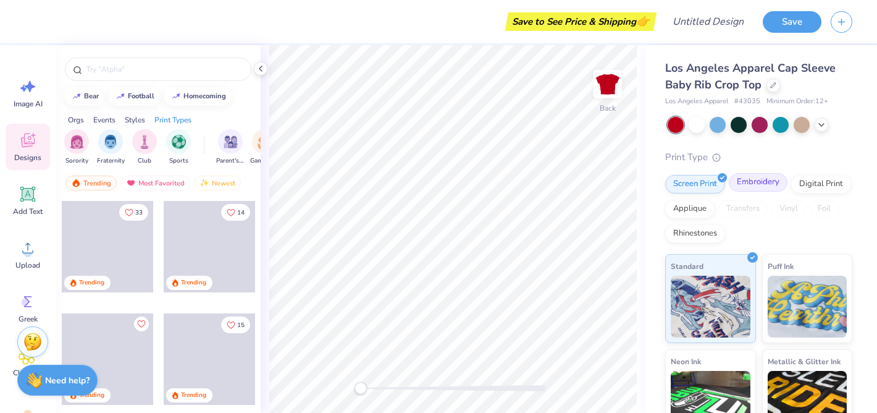
click at [751, 188] on div "Embroidery" at bounding box center [758, 182] width 59 height 19
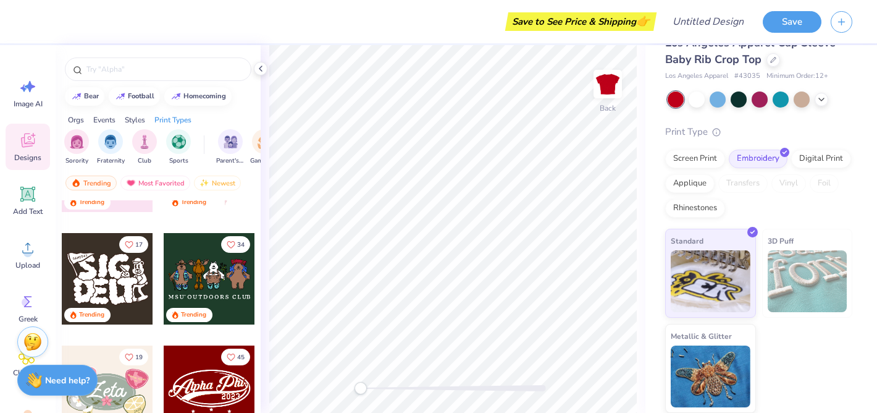
scroll to position [196, 0]
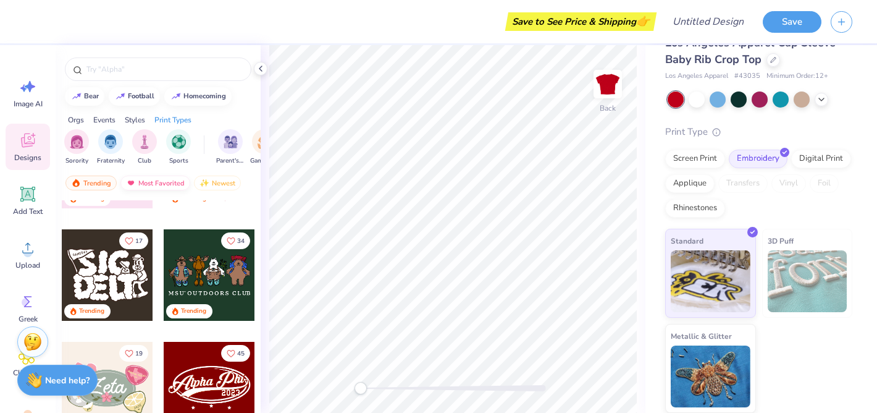
click at [154, 180] on div "Most Favorited" at bounding box center [155, 182] width 70 height 15
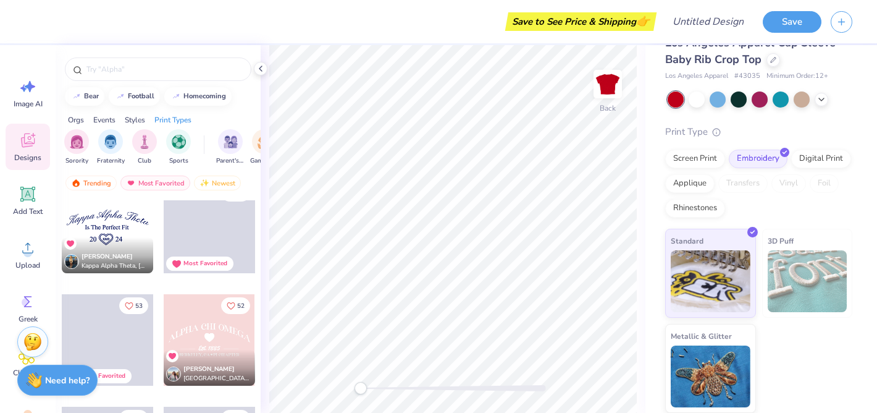
scroll to position [4406, 0]
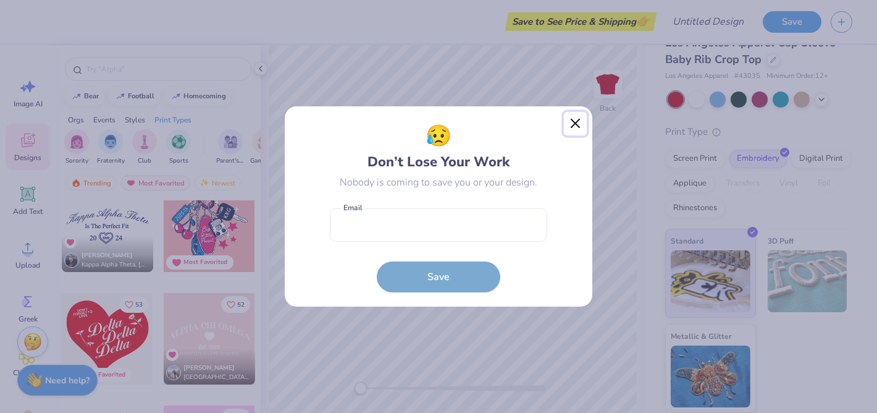
click at [575, 121] on button "Close" at bounding box center [575, 123] width 23 height 23
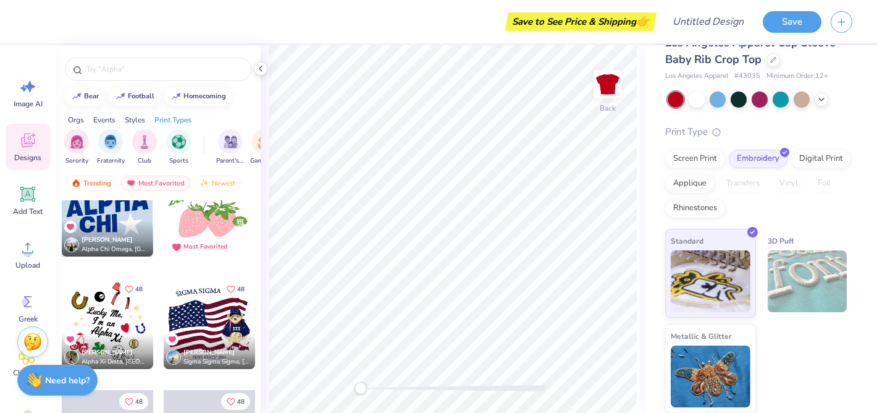
scroll to position [5247, 0]
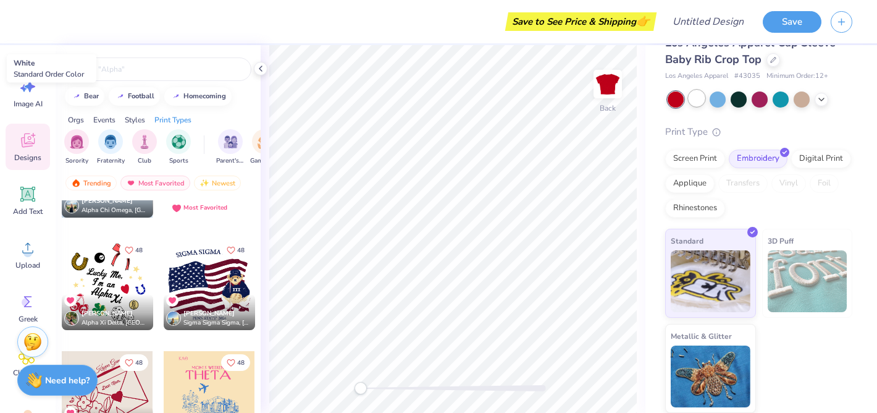
click at [701, 99] on div at bounding box center [697, 98] width 16 height 16
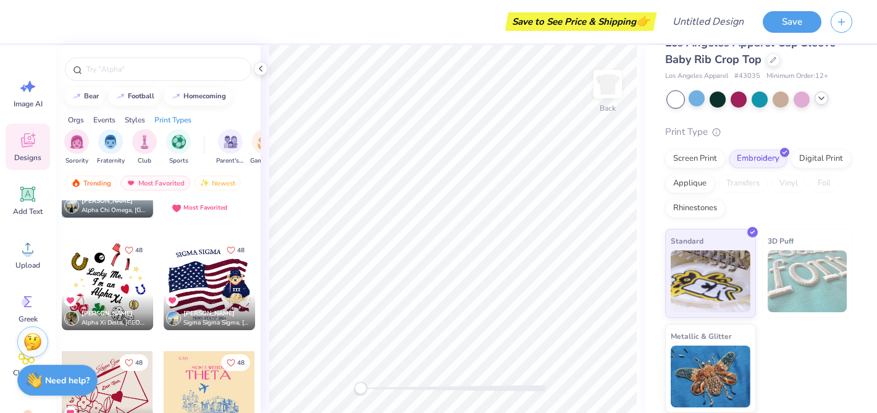
click at [824, 97] on icon at bounding box center [822, 98] width 10 height 10
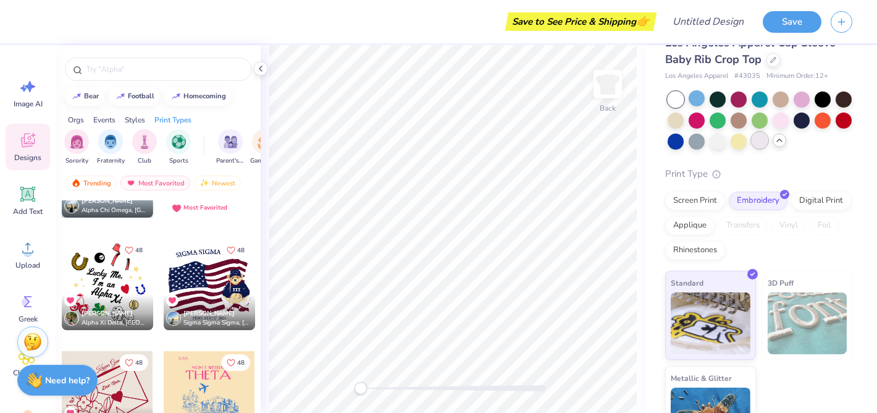
click at [761, 140] on div at bounding box center [760, 140] width 16 height 16
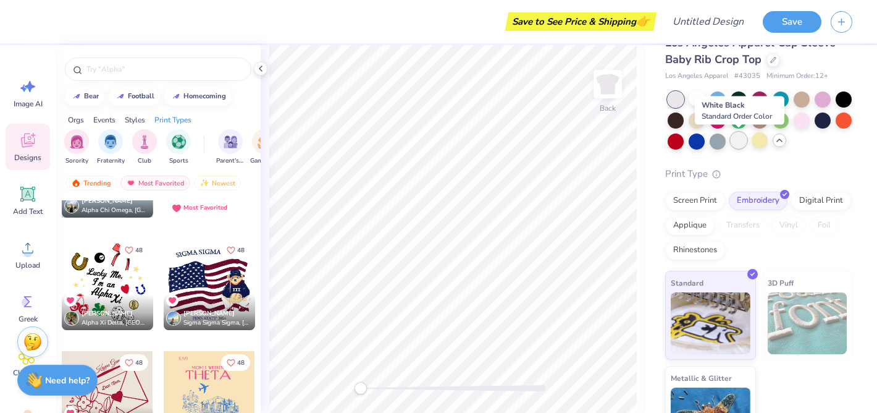
click at [735, 139] on div at bounding box center [739, 140] width 16 height 16
click at [717, 140] on div at bounding box center [718, 140] width 16 height 16
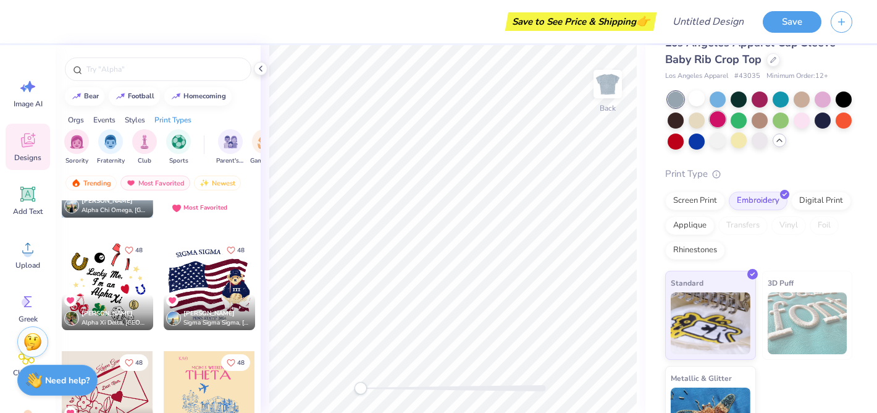
click at [719, 120] on div at bounding box center [718, 119] width 16 height 16
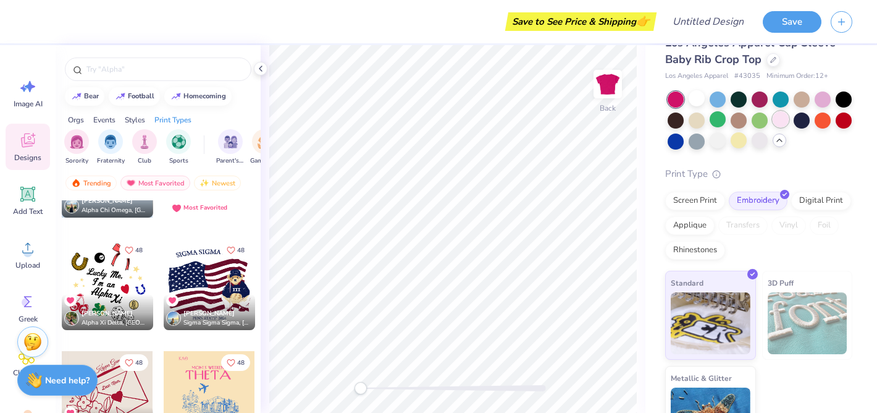
click at [780, 122] on div at bounding box center [781, 119] width 16 height 16
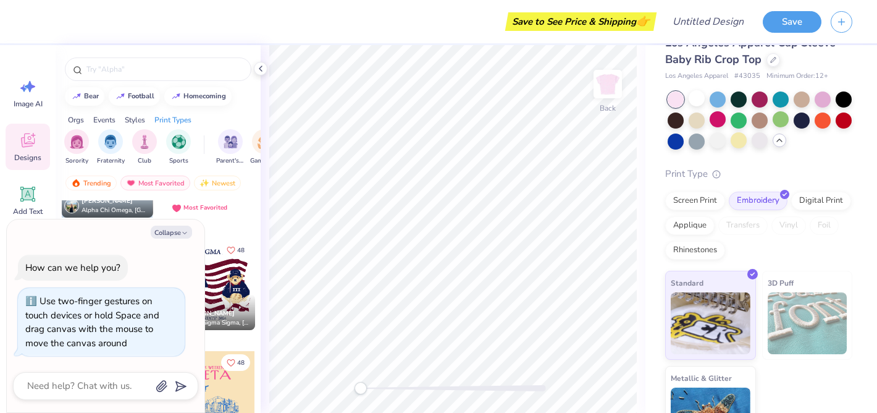
click at [311, 382] on div "Back" at bounding box center [453, 229] width 385 height 368
click at [183, 229] on icon "button" at bounding box center [184, 232] width 7 height 7
type textarea "x"
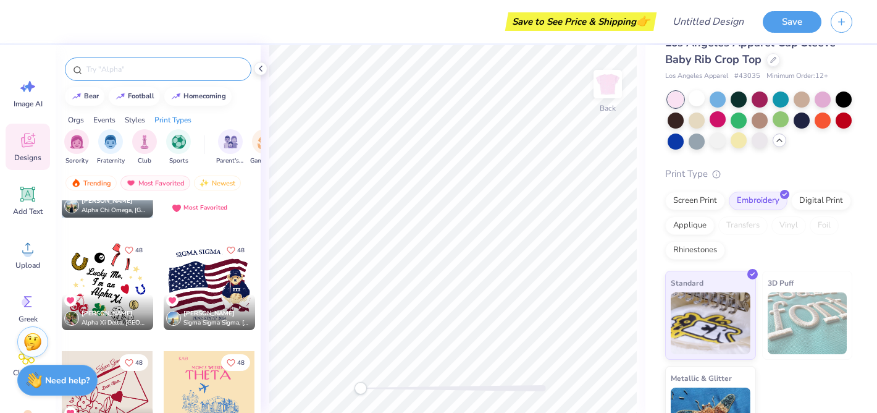
click at [103, 68] on input "text" at bounding box center [164, 69] width 158 height 12
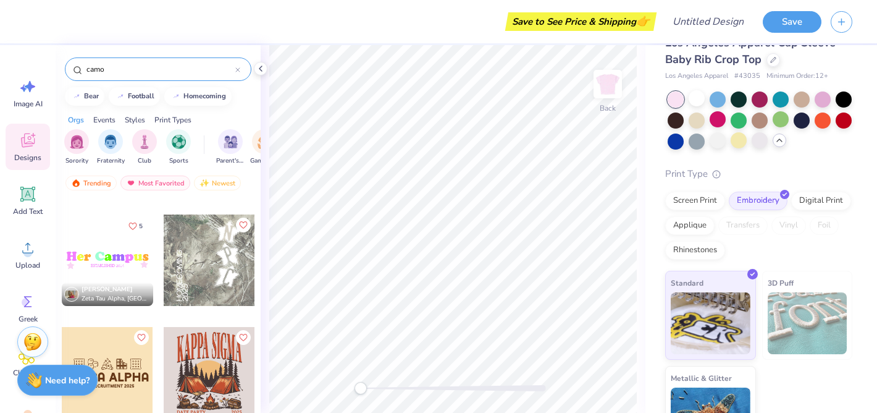
scroll to position [1231, 0]
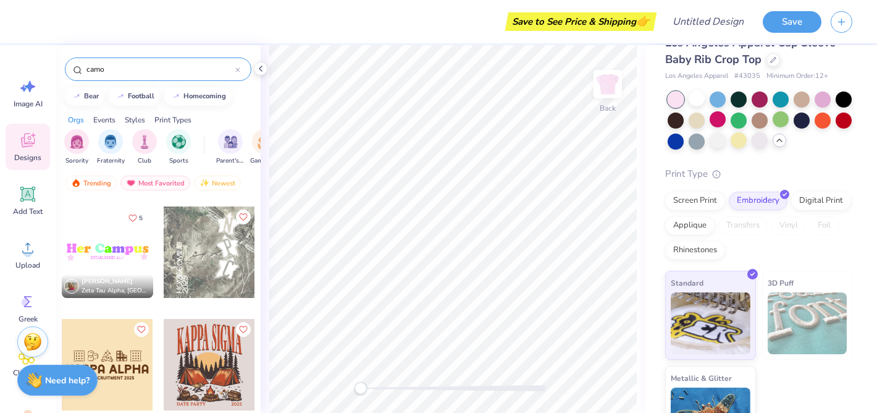
type input "camo"
click at [214, 242] on div at bounding box center [209, 251] width 91 height 91
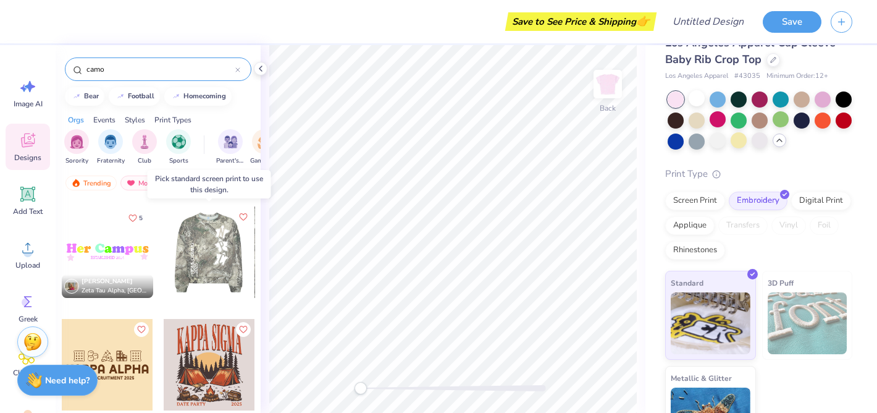
click at [214, 242] on div at bounding box center [208, 251] width 91 height 91
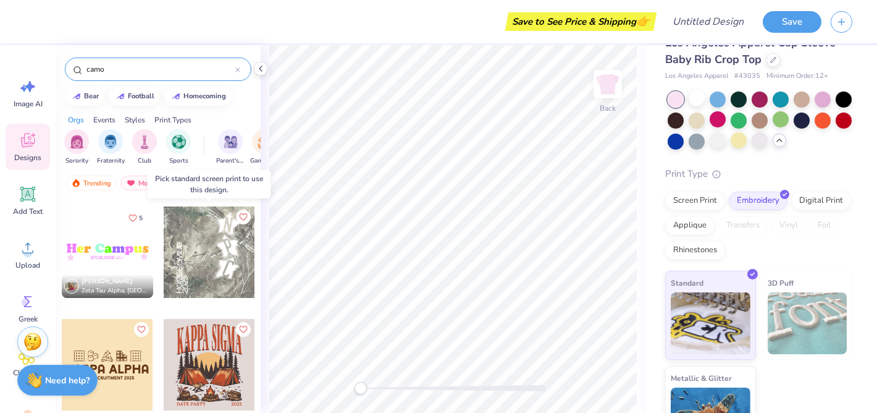
click at [214, 242] on div at bounding box center [209, 251] width 91 height 91
click at [694, 201] on div "Screen Print" at bounding box center [695, 199] width 60 height 19
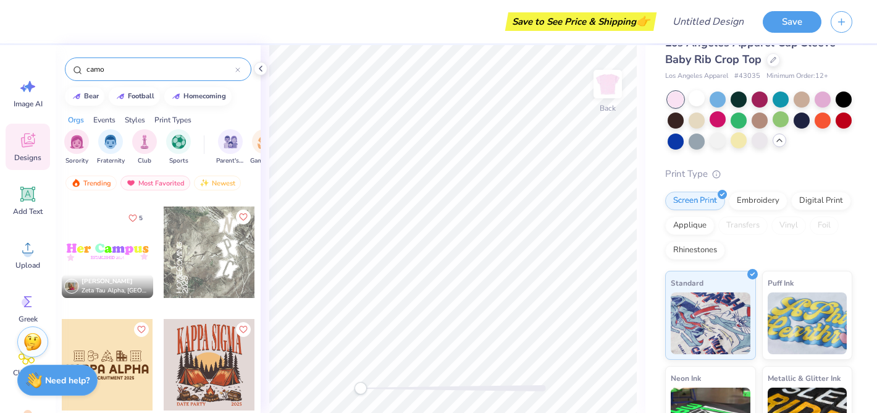
click at [207, 254] on div at bounding box center [209, 251] width 91 height 91
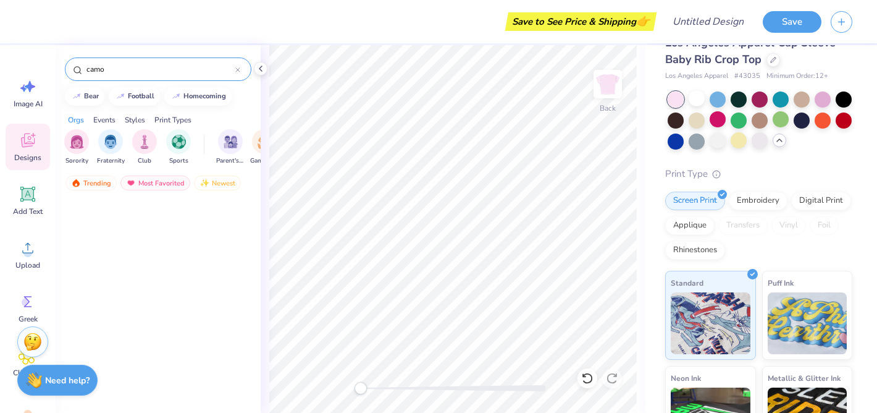
scroll to position [0, 0]
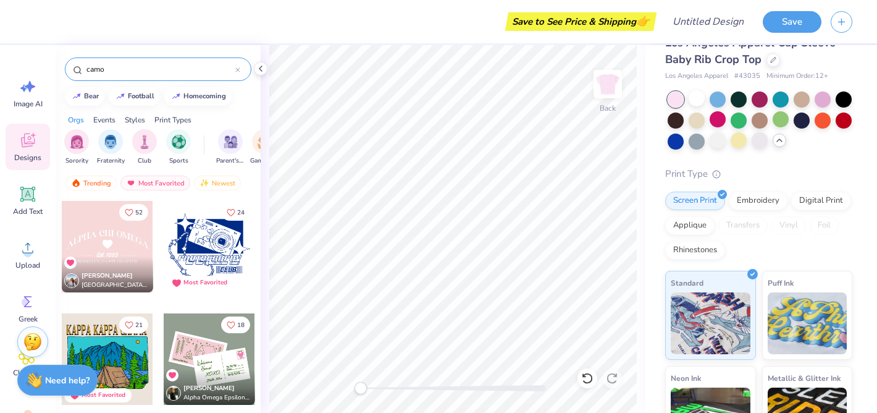
click at [123, 66] on input "camo" at bounding box center [160, 69] width 150 height 12
click at [214, 183] on div "Newest" at bounding box center [217, 182] width 47 height 15
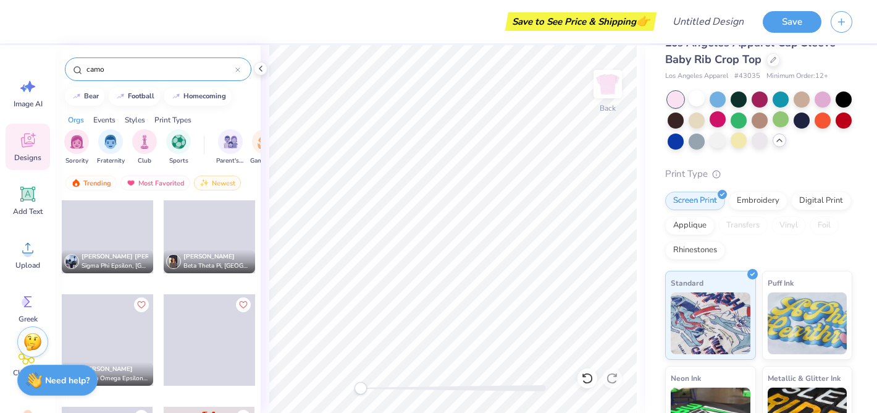
scroll to position [5496, 0]
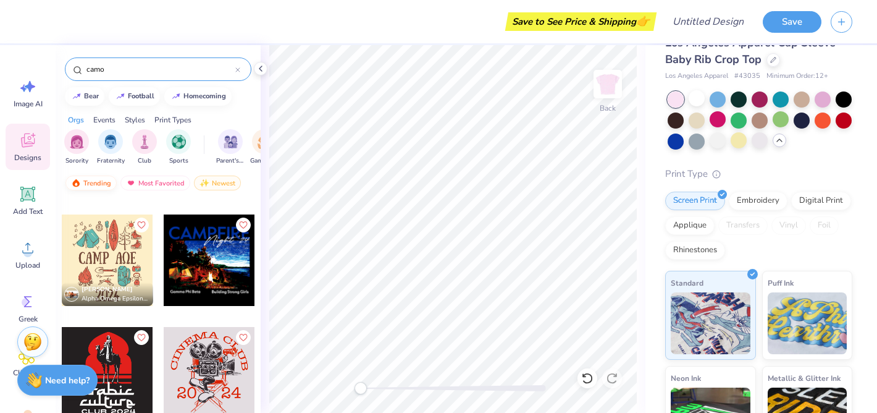
click at [103, 180] on div "Trending" at bounding box center [90, 182] width 51 height 15
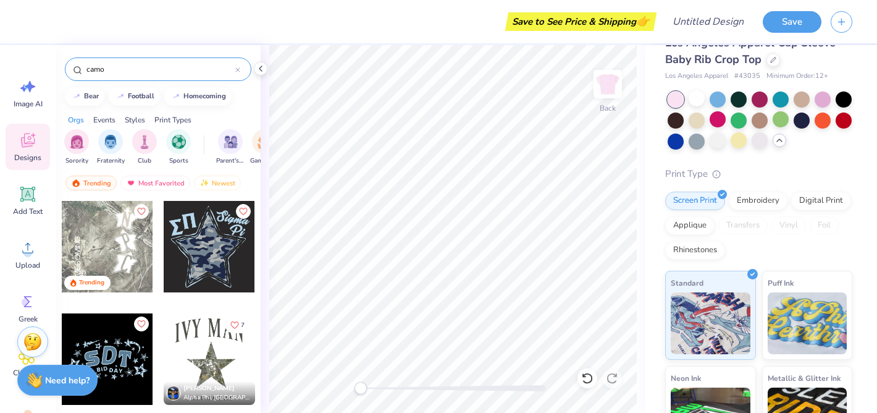
click at [238, 67] on icon at bounding box center [237, 69] width 5 height 5
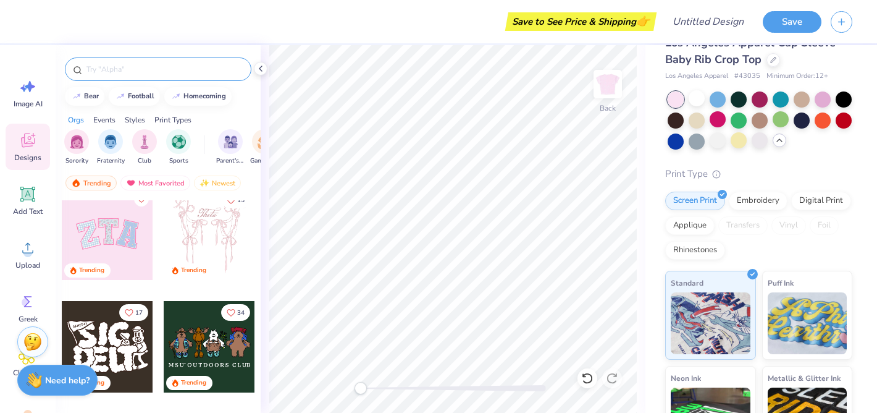
scroll to position [127, 0]
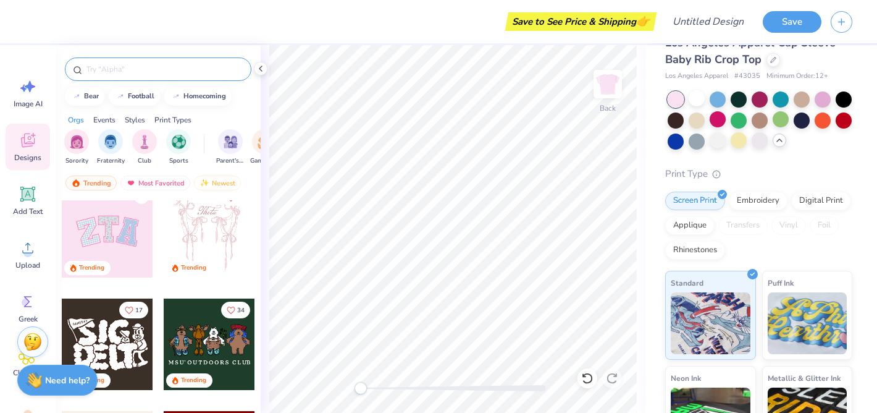
click at [109, 238] on div at bounding box center [107, 231] width 91 height 91
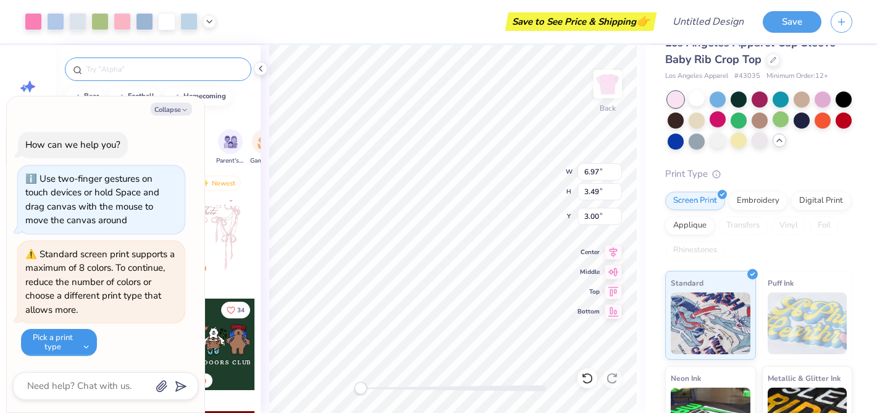
click at [80, 338] on button "Pick a print type" at bounding box center [59, 342] width 76 height 27
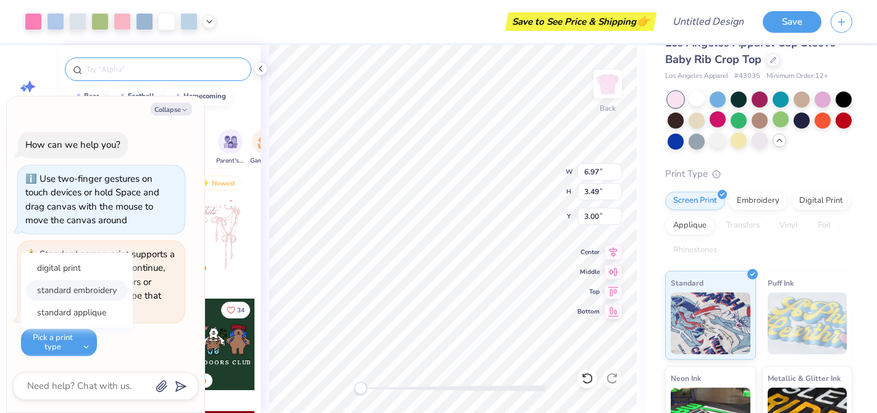
click at [88, 288] on button "standard embroidery" at bounding box center [77, 290] width 102 height 20
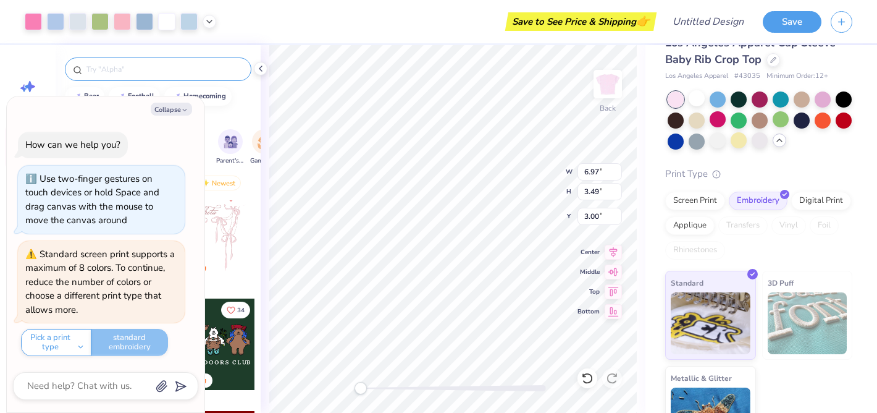
scroll to position [0, 0]
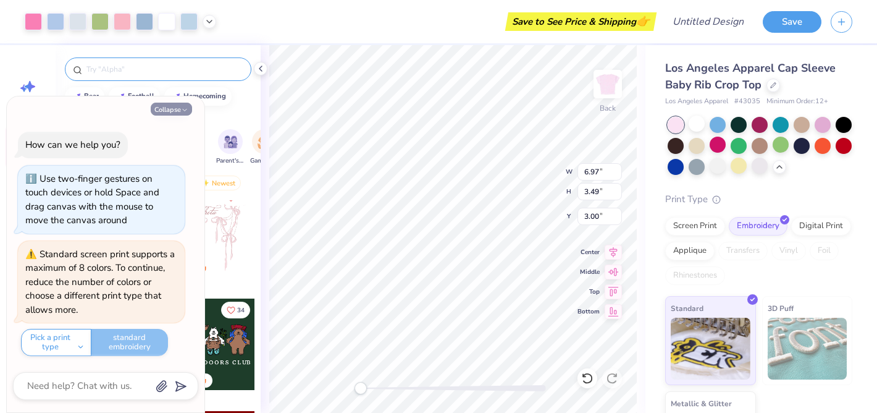
click at [180, 112] on button "Collapse" at bounding box center [171, 109] width 41 height 13
type textarea "x"
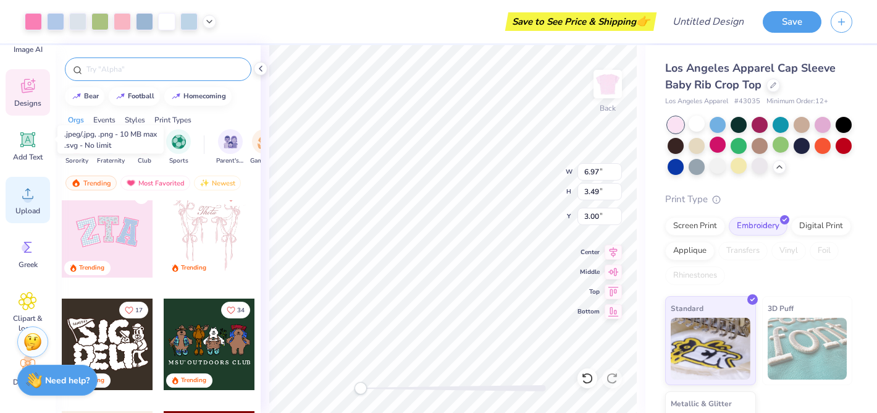
scroll to position [129, 0]
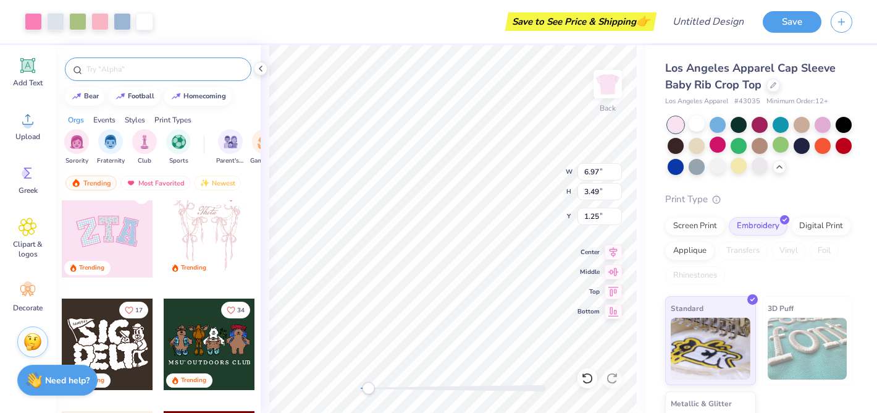
click at [368, 386] on div at bounding box center [453, 388] width 185 height 6
drag, startPoint x: 369, startPoint y: 387, endPoint x: 393, endPoint y: 387, distance: 24.1
click at [393, 387] on div "Accessibility label" at bounding box center [393, 388] width 12 height 12
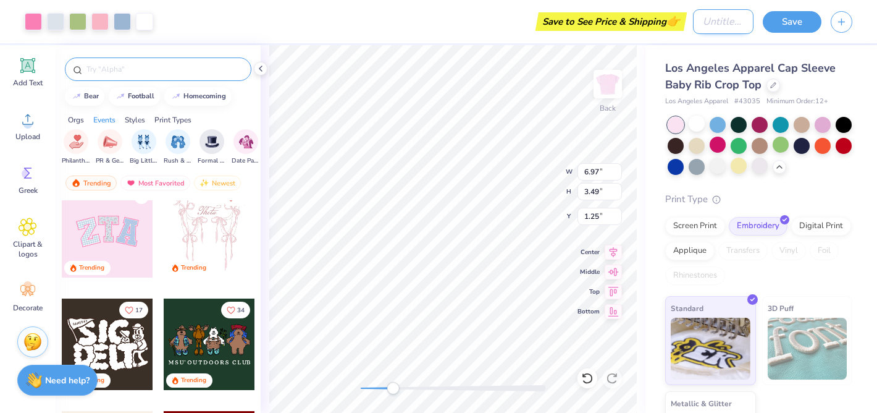
click at [717, 24] on input "Design Title" at bounding box center [723, 21] width 61 height 25
type input "ISU"
click at [653, 184] on div "Los Angeles Apparel Cap Sleeve Baby Rib Crop Top Los Angeles Apparel # 43035 Mi…" at bounding box center [762, 262] width 232 height 435
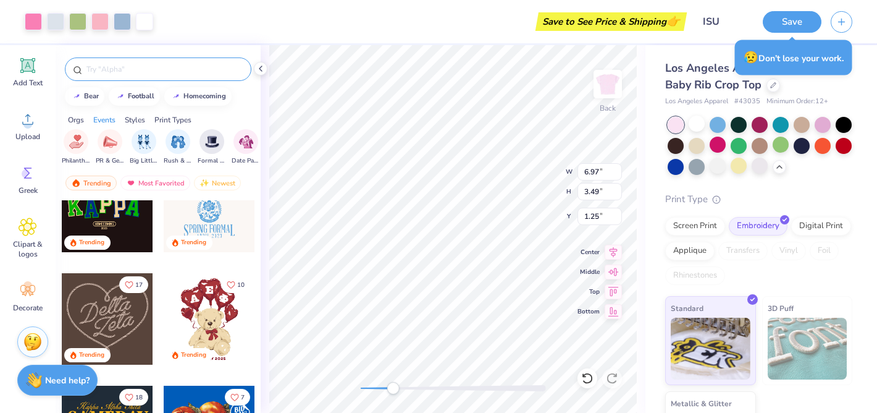
scroll to position [492, 0]
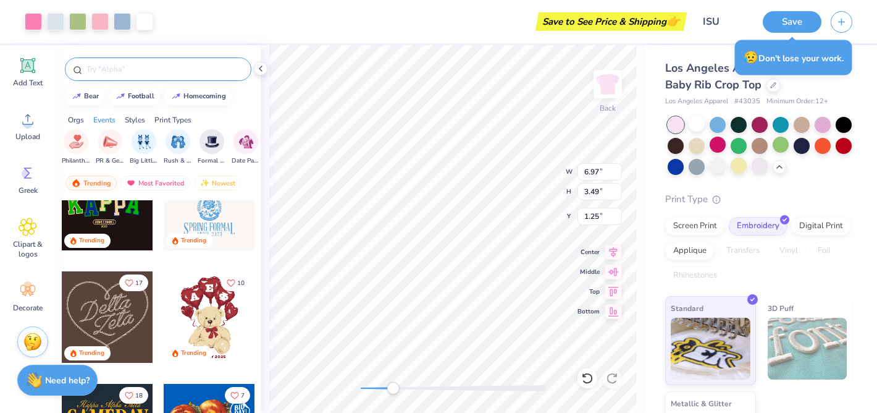
click at [90, 174] on div "Trending Most Favorited Newest" at bounding box center [158, 186] width 205 height 28
click at [93, 181] on div "Trending" at bounding box center [90, 182] width 51 height 15
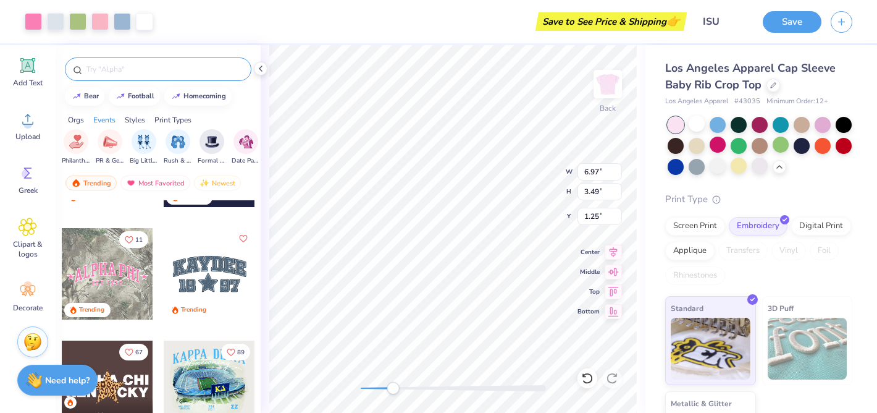
scroll to position [2222, 0]
click at [109, 266] on div at bounding box center [107, 272] width 91 height 91
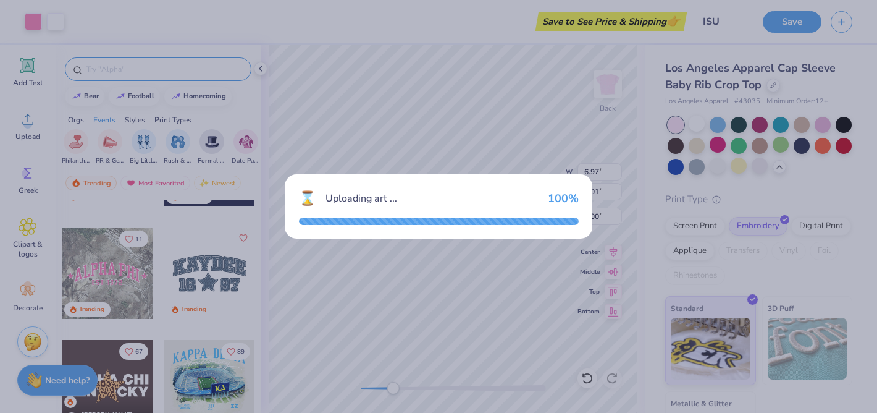
type input "2.01"
type input "3.00"
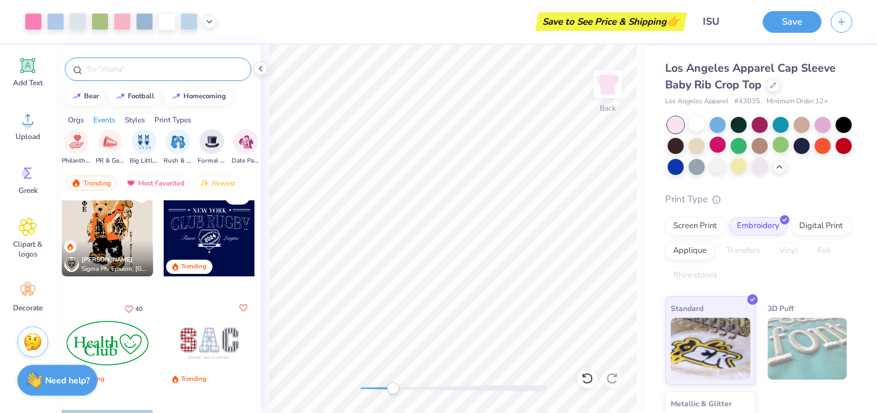
scroll to position [2718, 0]
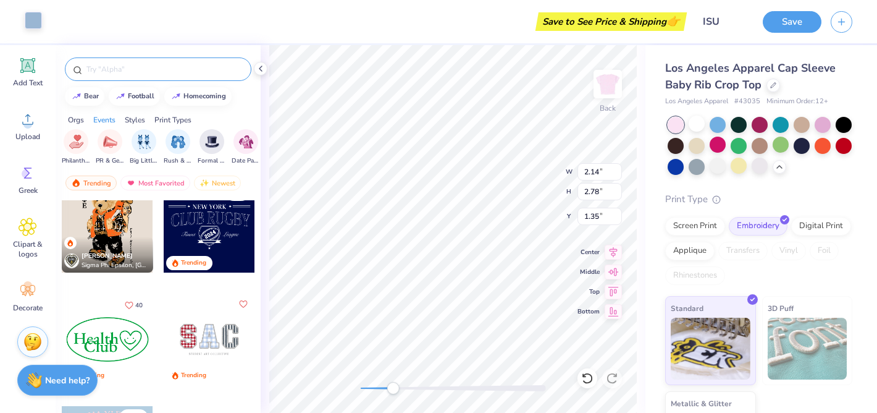
click at [33, 24] on div at bounding box center [33, 20] width 17 height 17
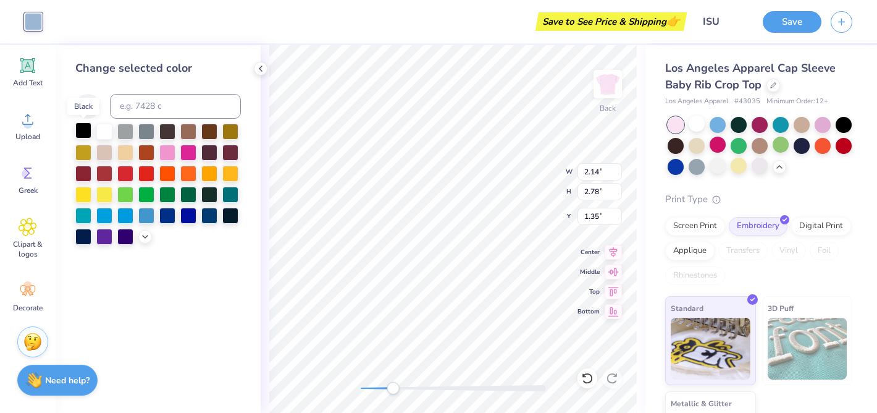
click at [84, 128] on div at bounding box center [83, 130] width 16 height 16
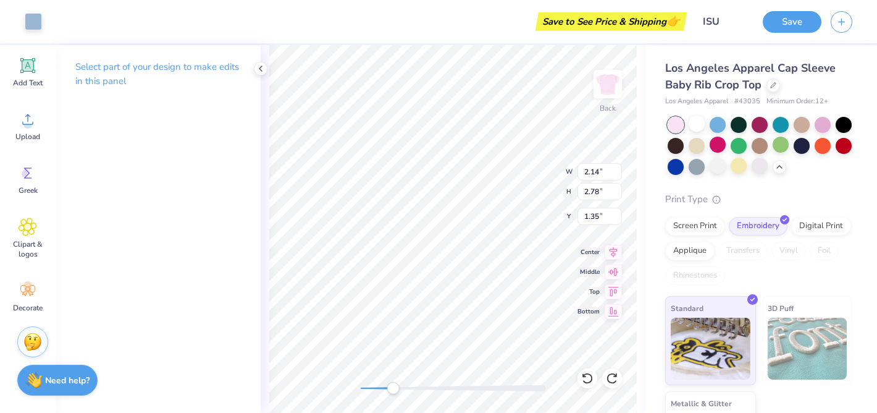
type input "2.13"
click at [263, 70] on icon at bounding box center [261, 69] width 10 height 10
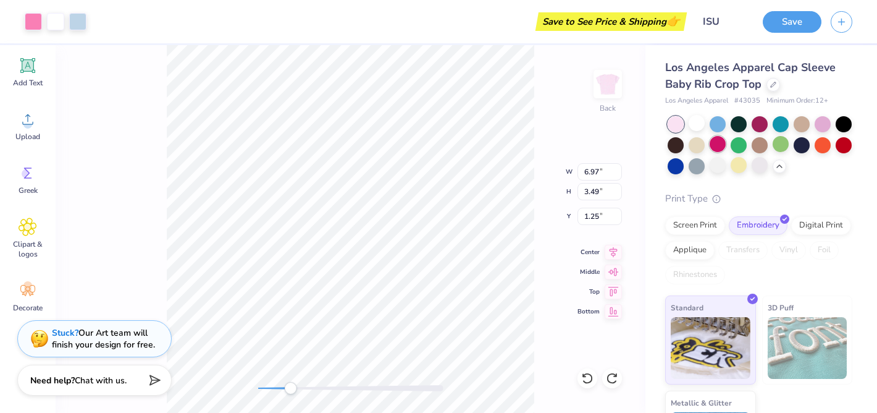
click at [715, 143] on div at bounding box center [718, 144] width 16 height 16
click at [240, 394] on div "Back W 6.97 6.97 " H 3.49 3.49 " Y 1.25 1.25 " Center Middle Top Bottom" at bounding box center [351, 229] width 590 height 368
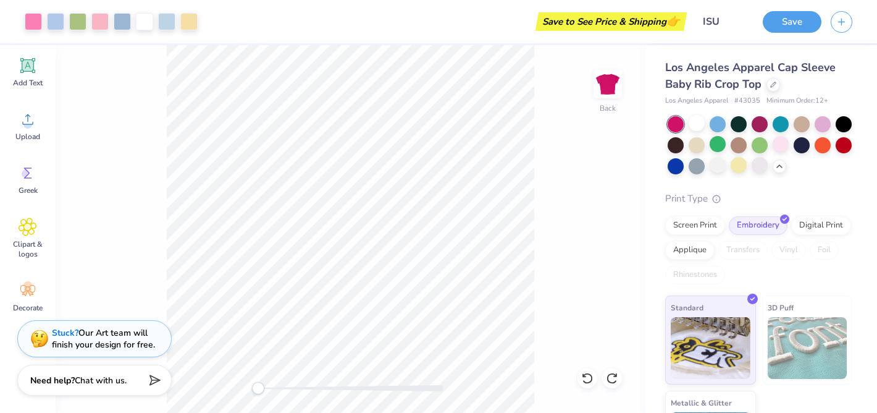
click at [237, 393] on div "Back" at bounding box center [351, 229] width 590 height 368
click at [845, 145] on div at bounding box center [844, 144] width 16 height 16
drag, startPoint x: 256, startPoint y: 386, endPoint x: 289, endPoint y: 387, distance: 32.8
click at [289, 387] on div "Accessibility label" at bounding box center [289, 388] width 12 height 12
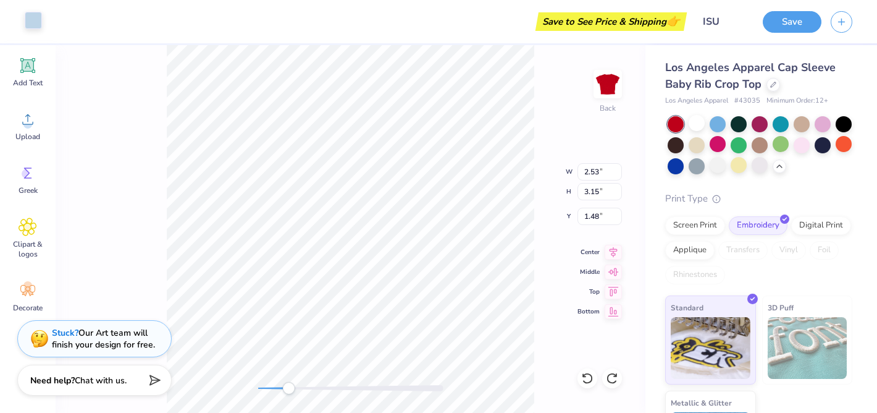
click at [35, 22] on div at bounding box center [33, 20] width 17 height 17
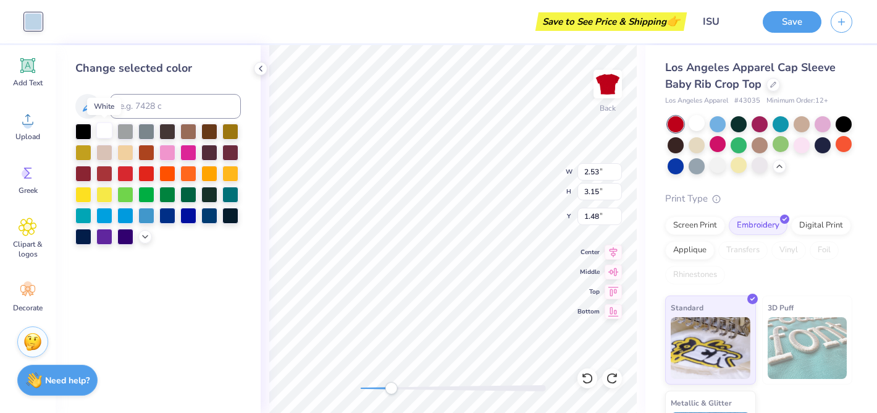
click at [105, 128] on div at bounding box center [104, 130] width 16 height 16
click at [164, 133] on div at bounding box center [167, 130] width 16 height 16
click at [83, 129] on div at bounding box center [83, 130] width 16 height 16
click at [164, 133] on div at bounding box center [167, 130] width 16 height 16
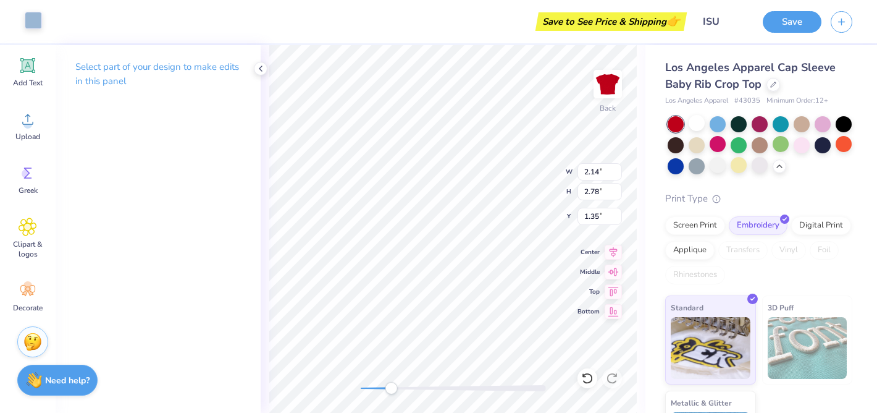
click at [34, 20] on div at bounding box center [33, 20] width 17 height 17
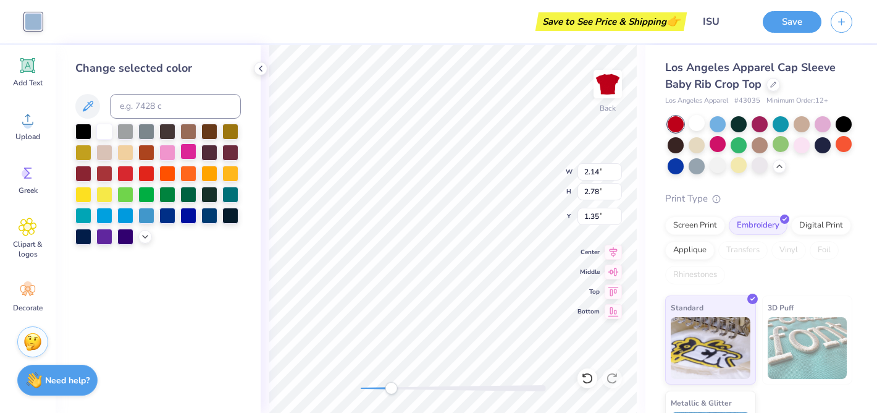
click at [188, 153] on div at bounding box center [188, 151] width 16 height 16
click at [172, 150] on div at bounding box center [167, 151] width 16 height 16
click at [124, 167] on div at bounding box center [125, 172] width 16 height 16
click at [149, 171] on div at bounding box center [146, 172] width 16 height 16
click at [226, 152] on div at bounding box center [230, 151] width 16 height 16
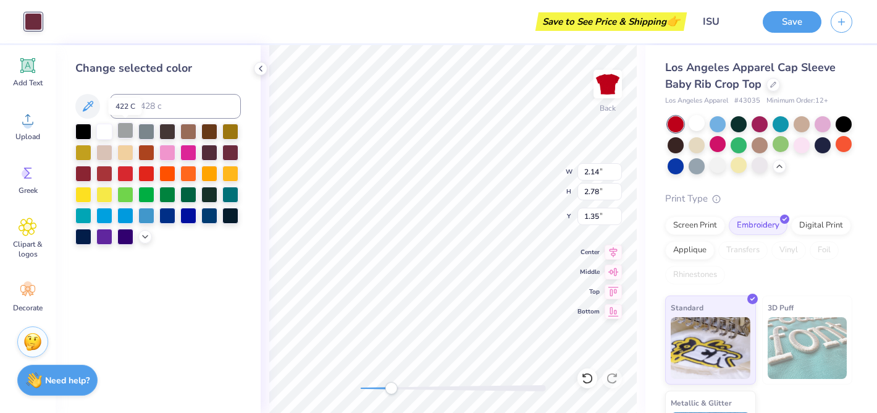
click at [127, 130] on div at bounding box center [125, 130] width 16 height 16
click at [149, 130] on div at bounding box center [146, 130] width 16 height 16
click at [82, 133] on div at bounding box center [83, 130] width 16 height 16
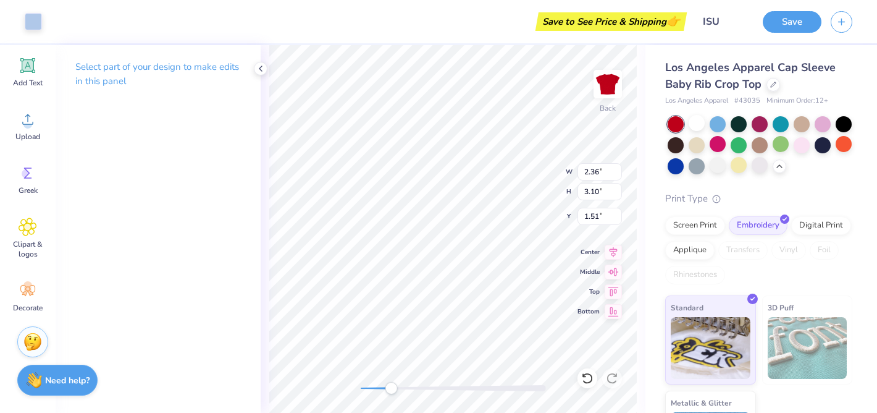
type input "2.36"
type input "3.10"
type input "1.51"
click at [33, 18] on div at bounding box center [33, 20] width 17 height 17
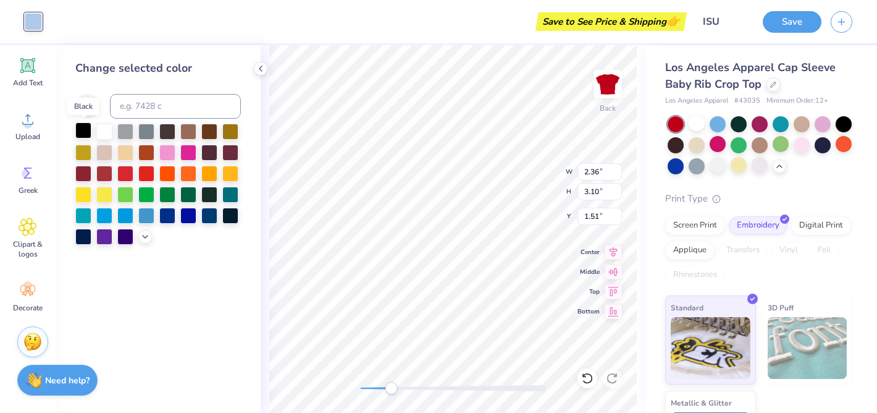
click at [81, 132] on div at bounding box center [83, 130] width 16 height 16
click at [343, 388] on div "Back W 2.36 2.36 " H 3.10 3.10 " Y 1.51 1.51 " Center Middle Top Bottom" at bounding box center [453, 229] width 385 height 368
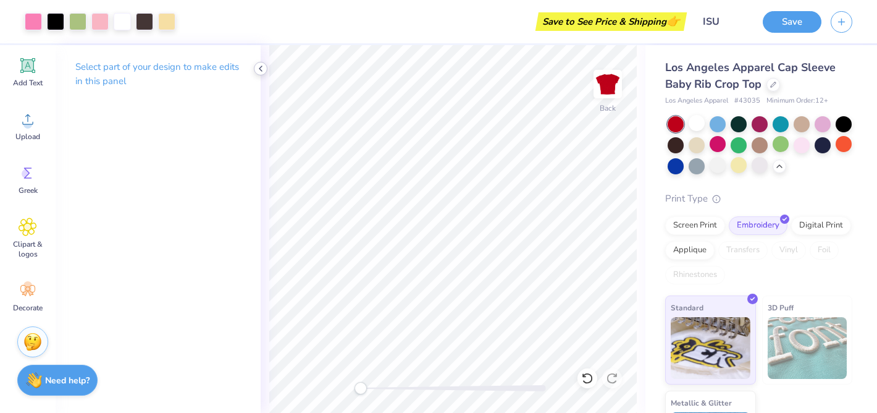
click at [260, 67] on icon at bounding box center [261, 69] width 10 height 10
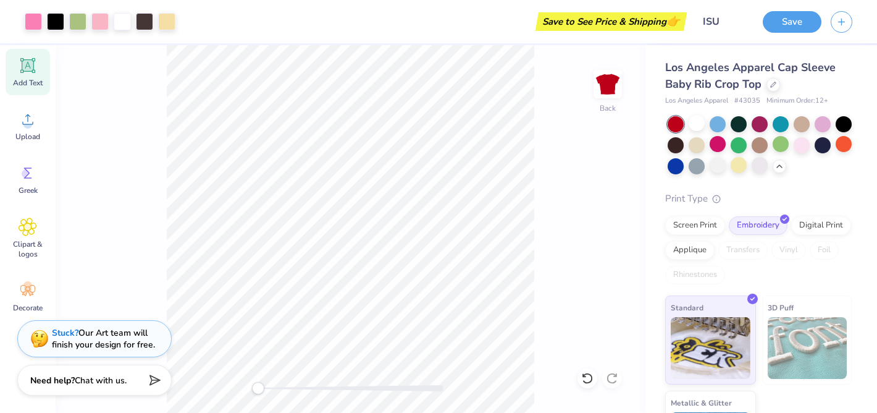
click at [27, 70] on icon at bounding box center [28, 66] width 12 height 12
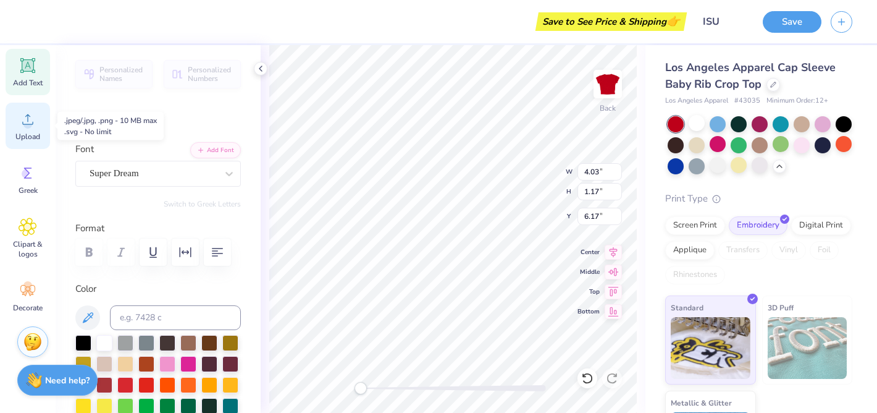
click at [31, 127] on icon at bounding box center [28, 119] width 19 height 19
click at [32, 129] on div "Upload" at bounding box center [28, 126] width 44 height 46
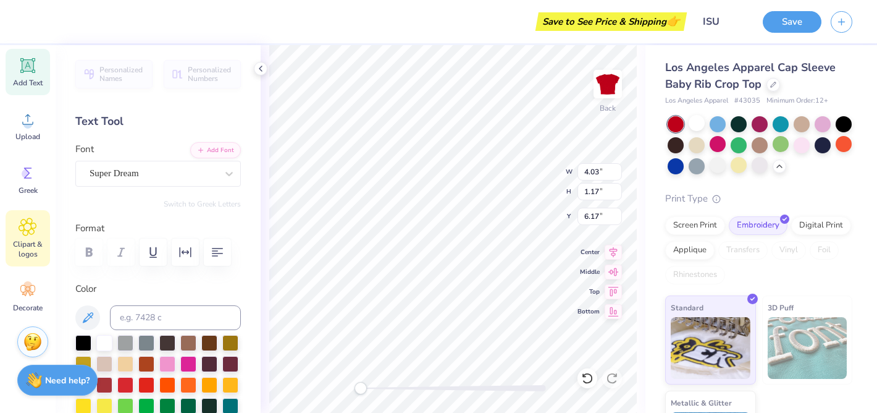
click at [22, 231] on icon at bounding box center [28, 226] width 18 height 19
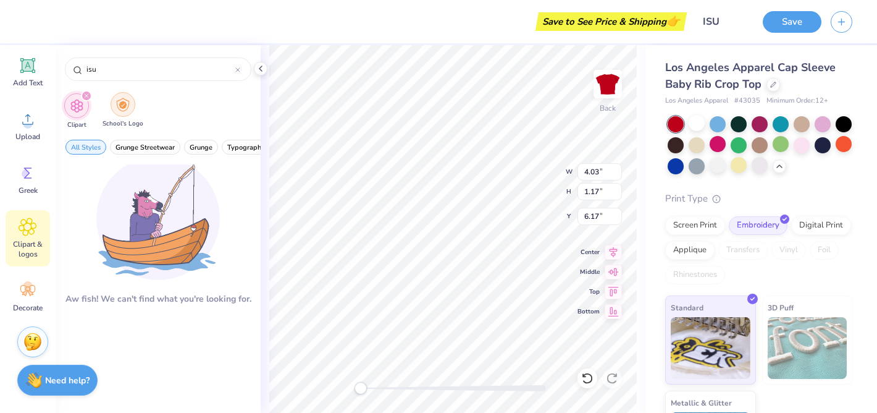
type input "isu"
click at [124, 108] on img "filter for School's Logo" at bounding box center [123, 105] width 14 height 14
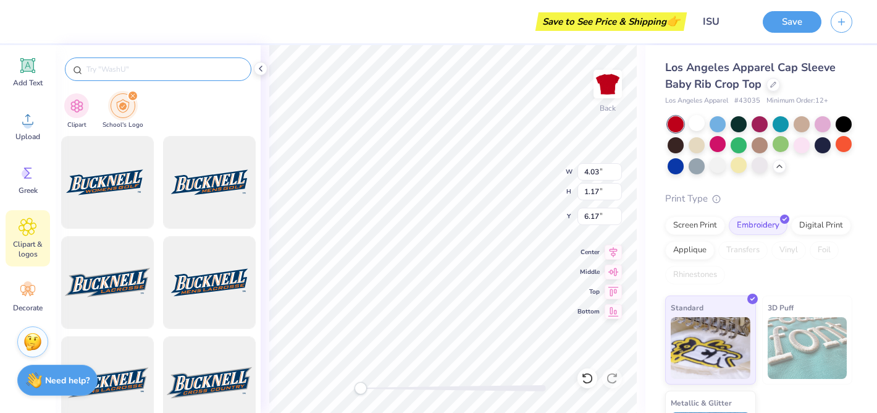
click at [109, 67] on input "text" at bounding box center [164, 69] width 158 height 12
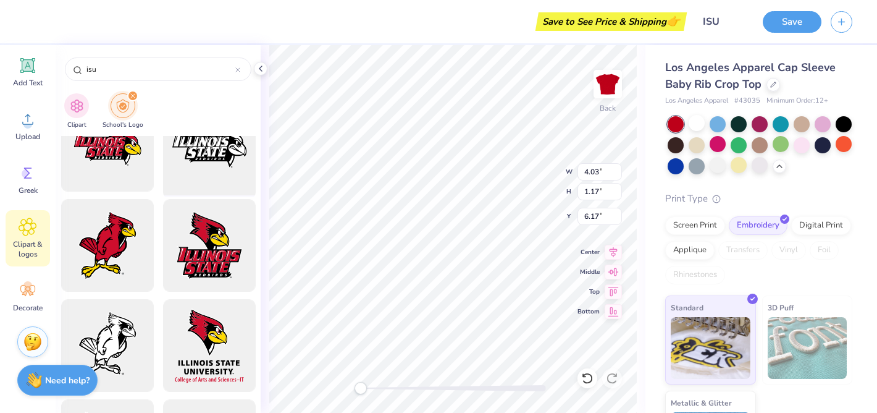
scroll to position [138, 0]
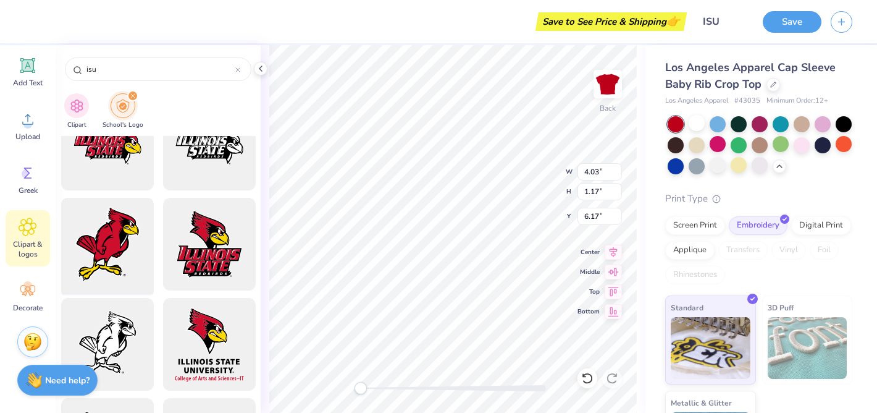
type input "isu"
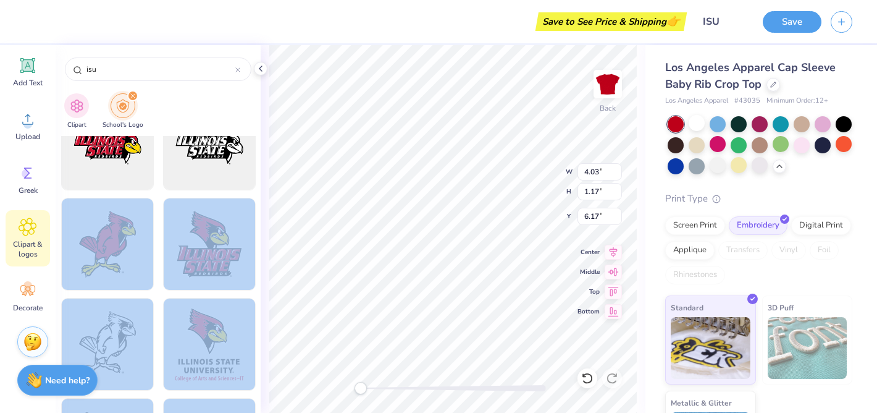
click at [432, 309] on div "Save to See Price & Shipping 👉 Design Title ISU Save Image AI Designs Add Text …" at bounding box center [438, 206] width 877 height 413
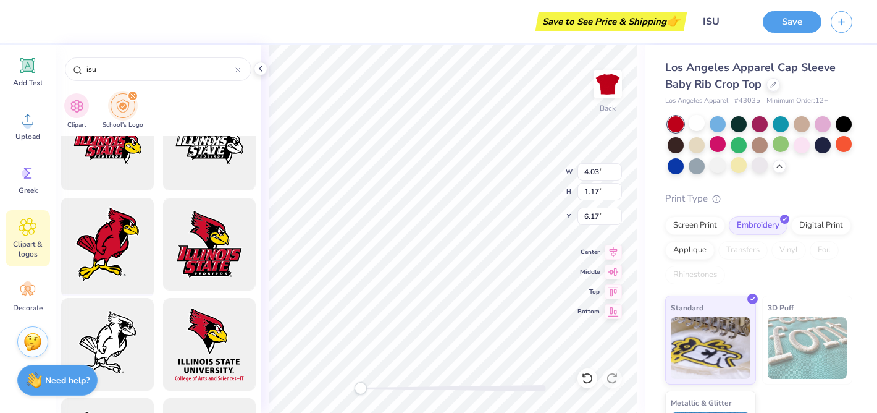
click at [130, 245] on div at bounding box center [107, 244] width 102 height 102
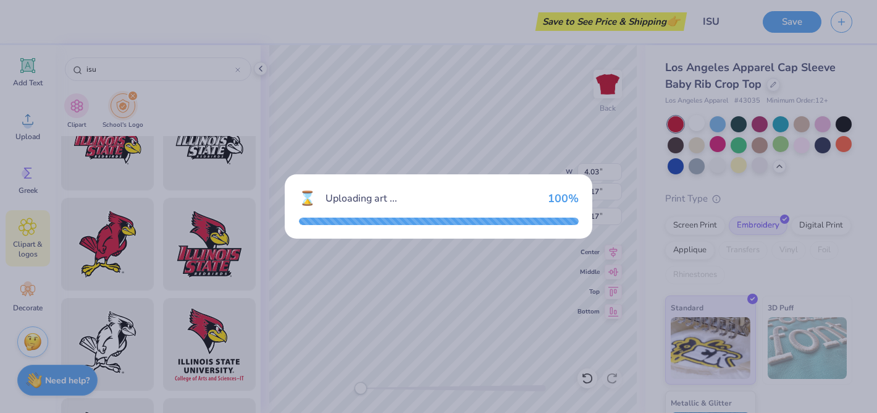
type input "6.97"
type input "8.14"
type input "3.00"
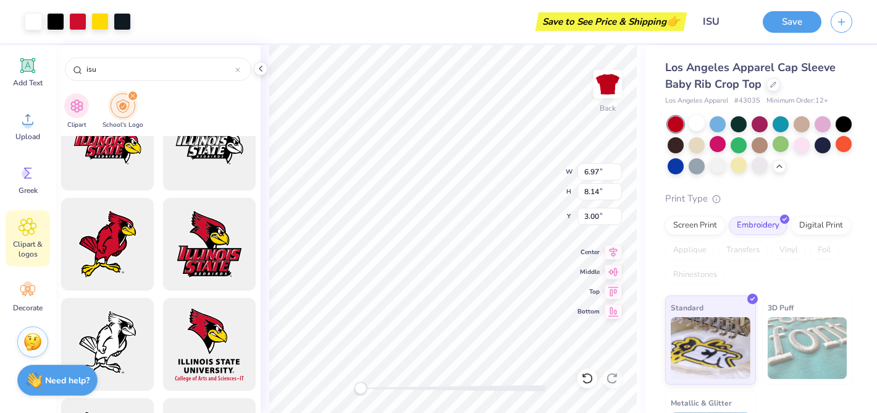
type input "3.13"
type input "3.65"
type input "7.48"
type input "4.03"
type input "1.17"
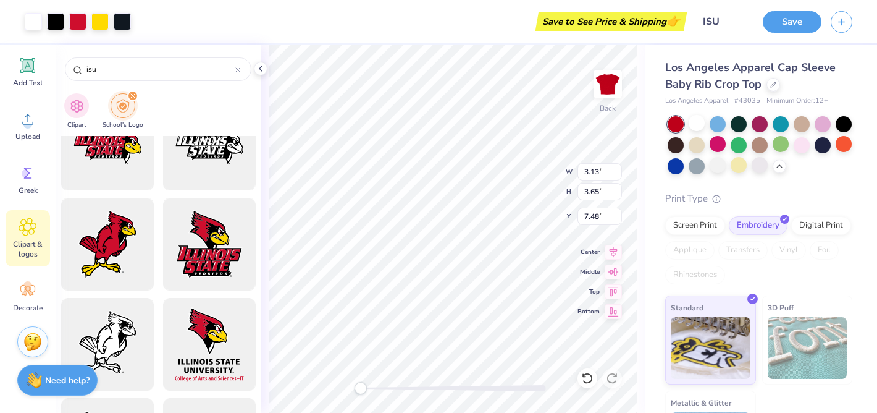
type input "6.17"
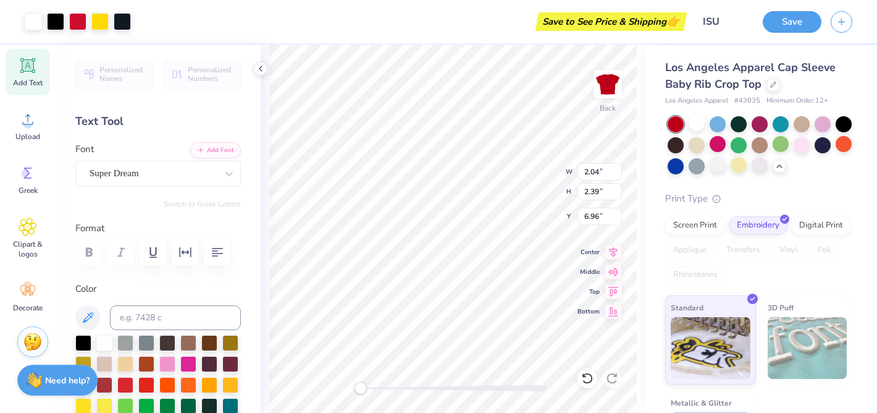
type input "2.04"
type input "2.39"
type input "6.96"
click at [27, 226] on icon at bounding box center [27, 226] width 7 height 7
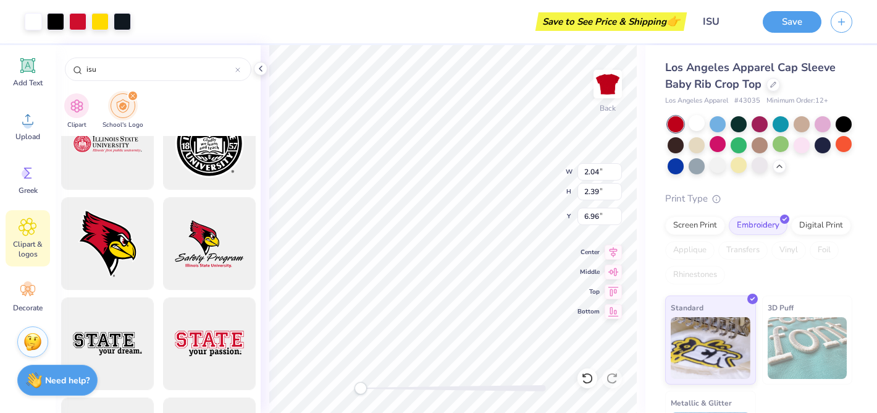
scroll to position [643, 0]
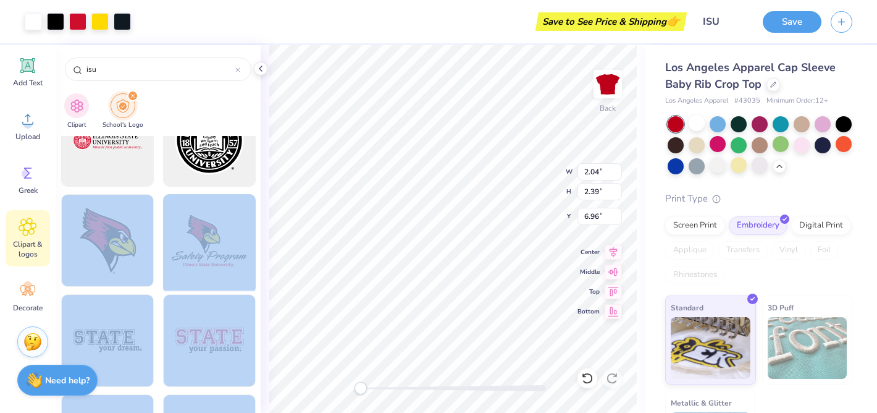
click at [417, 273] on div "Art colors Save to See Price & Shipping 👉 Design Title ISU Save Image AI Design…" at bounding box center [438, 206] width 877 height 413
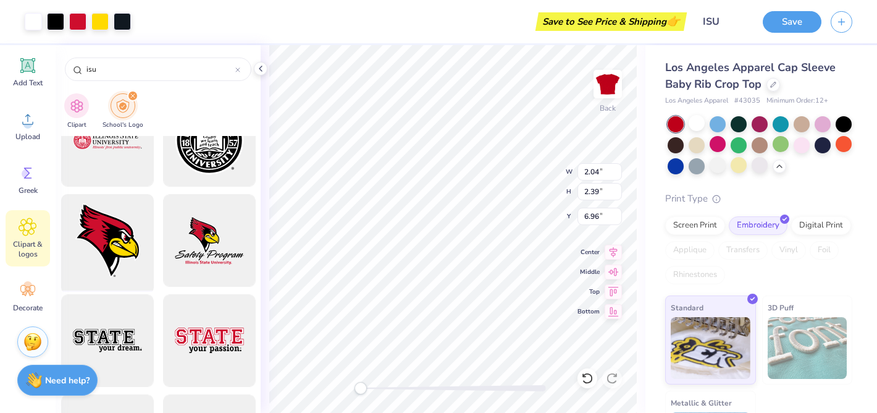
click at [123, 252] on div at bounding box center [107, 241] width 102 height 102
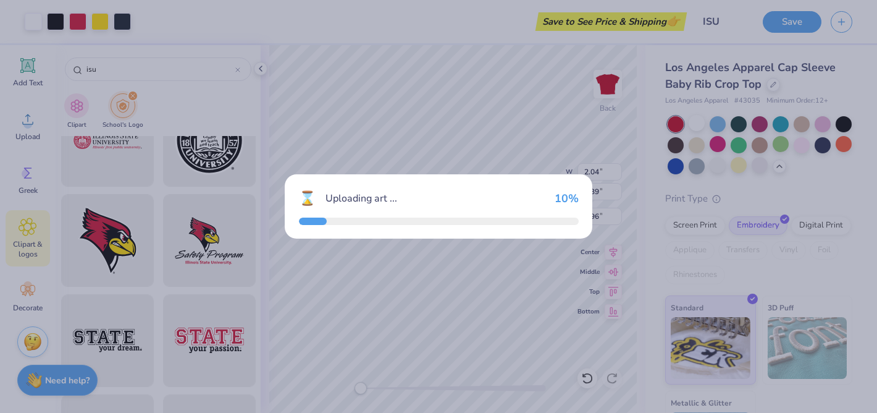
type input "6.97"
type input "8.10"
type input "3.00"
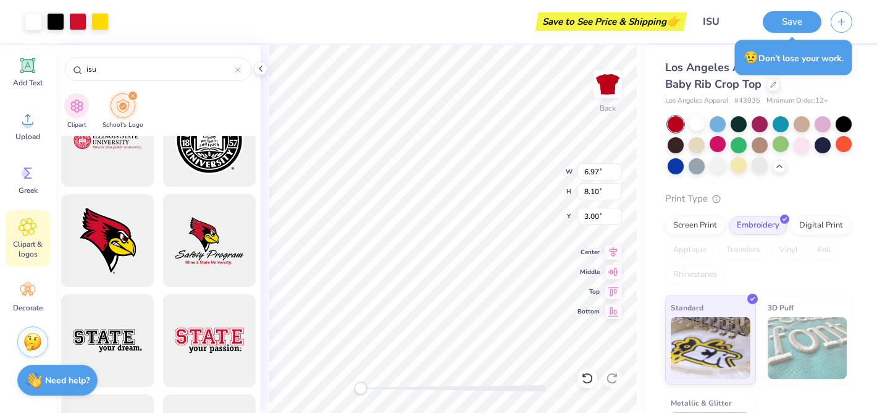
type input "3.40"
type input "3.95"
type input "7.15"
type input "2.04"
type input "2.39"
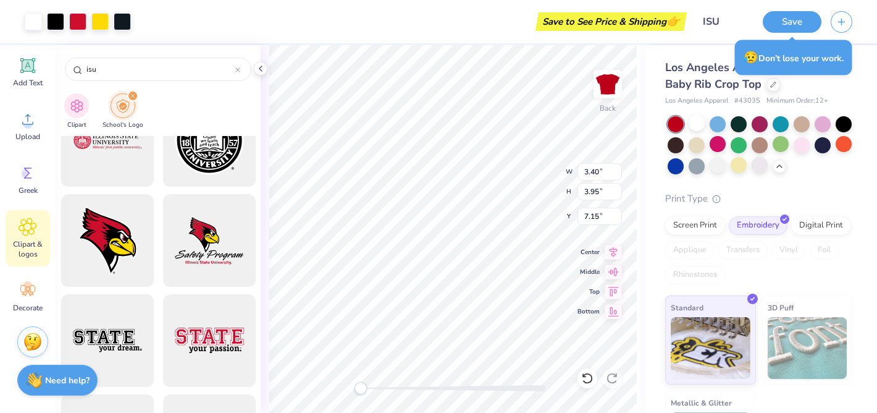
type input "6.24"
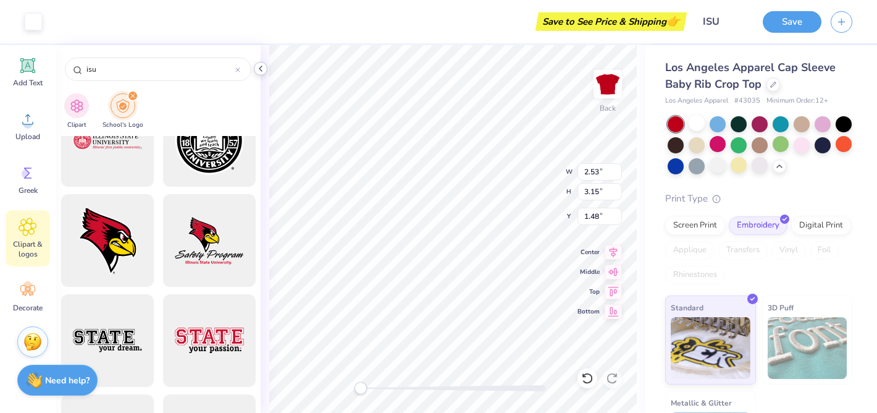
click at [259, 70] on icon at bounding box center [261, 69] width 10 height 10
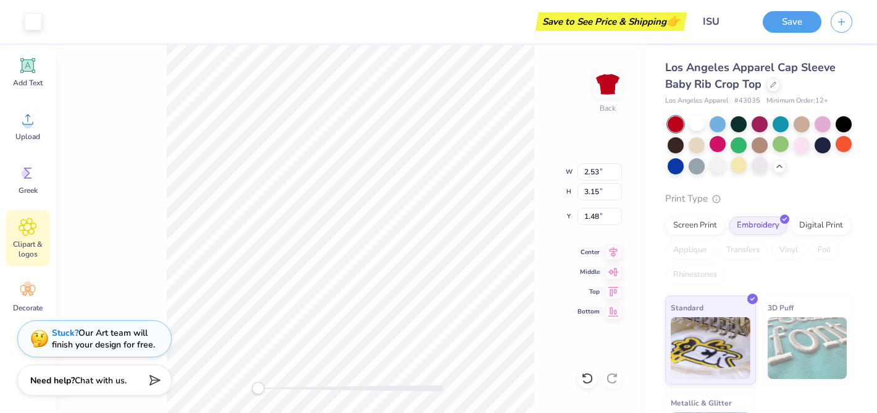
scroll to position [0, 0]
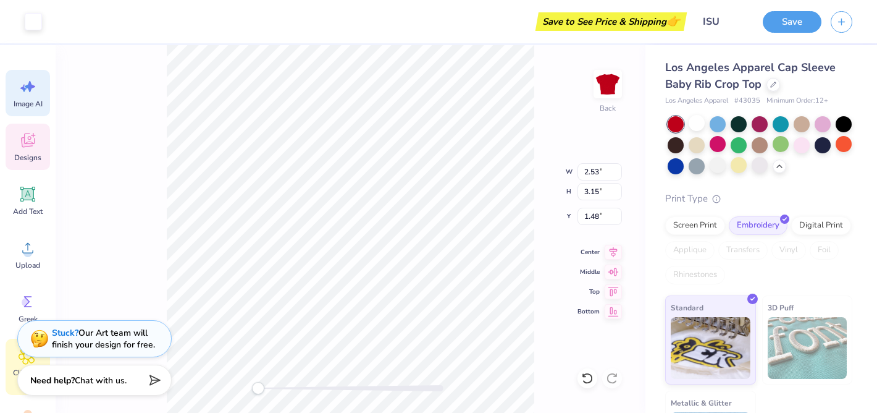
click at [26, 98] on div "Image AI" at bounding box center [28, 93] width 44 height 46
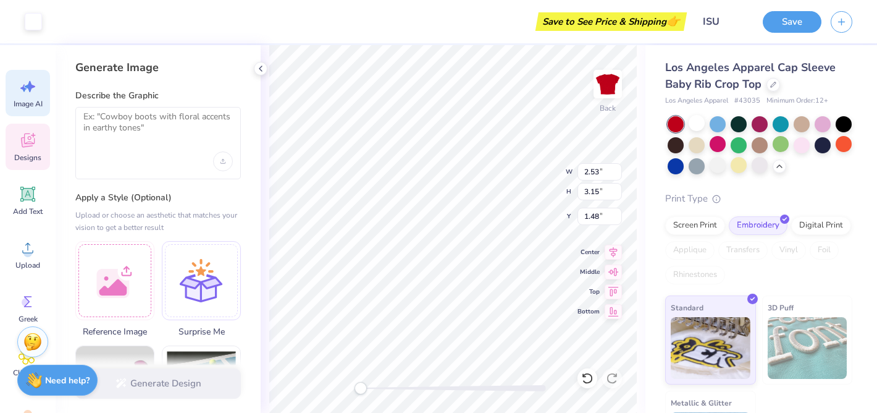
click at [32, 95] on icon at bounding box center [28, 86] width 19 height 19
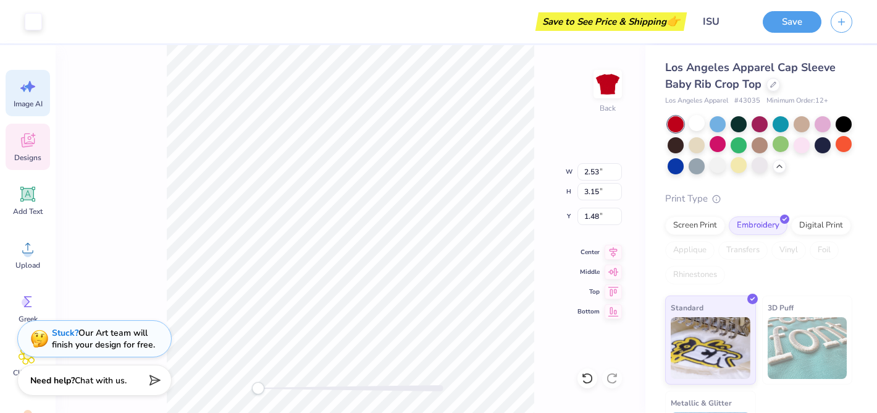
click at [28, 100] on span "Image AI" at bounding box center [28, 104] width 29 height 10
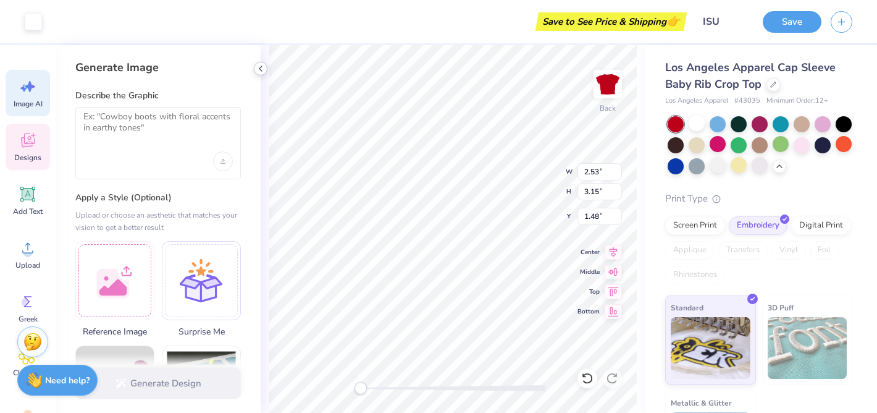
click at [261, 67] on polyline at bounding box center [260, 68] width 2 height 5
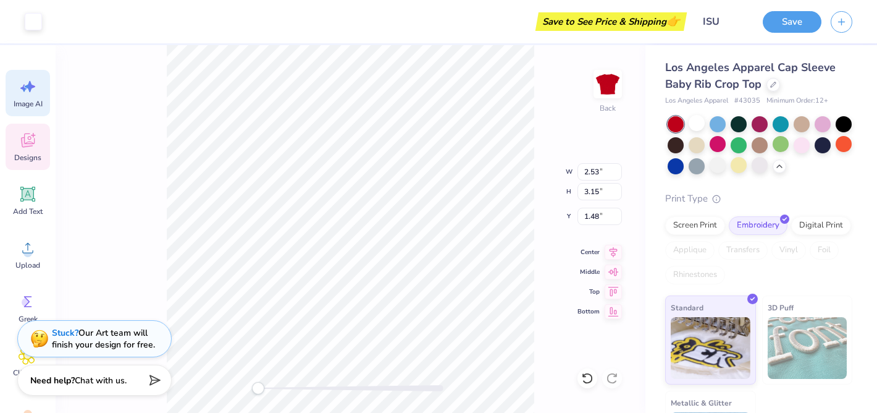
click at [28, 87] on icon at bounding box center [30, 86] width 11 height 11
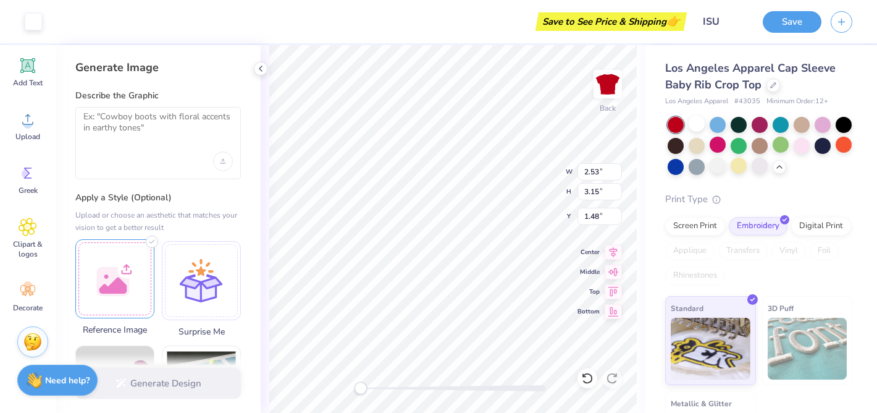
click at [117, 276] on div at bounding box center [114, 278] width 79 height 79
type input "2.19"
type input "3.05"
type input "1.52"
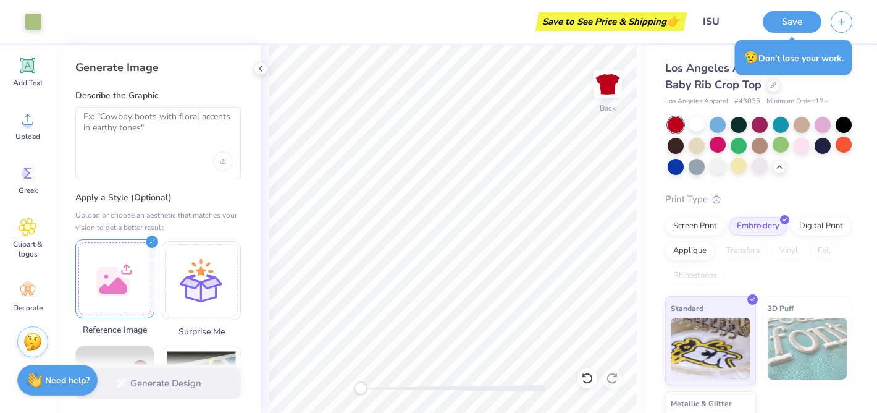
click at [108, 287] on div at bounding box center [114, 278] width 79 height 79
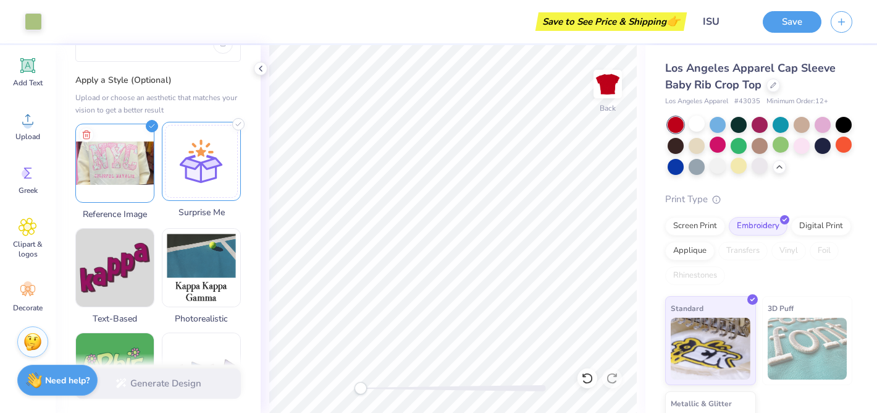
scroll to position [60, 0]
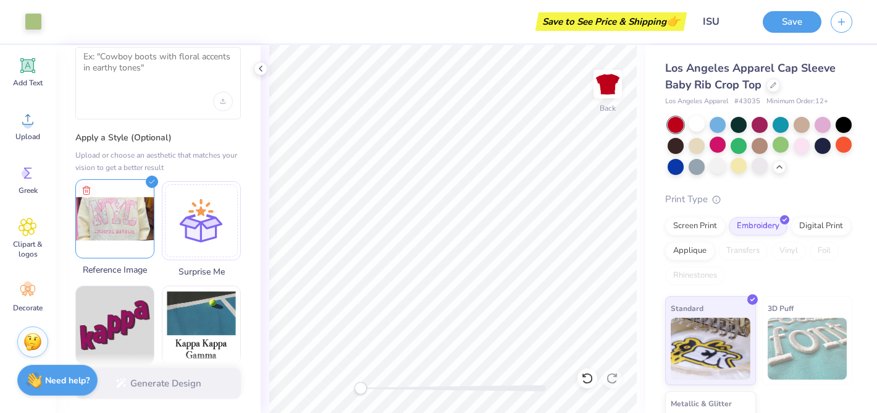
click at [109, 214] on img at bounding box center [115, 219] width 78 height 78
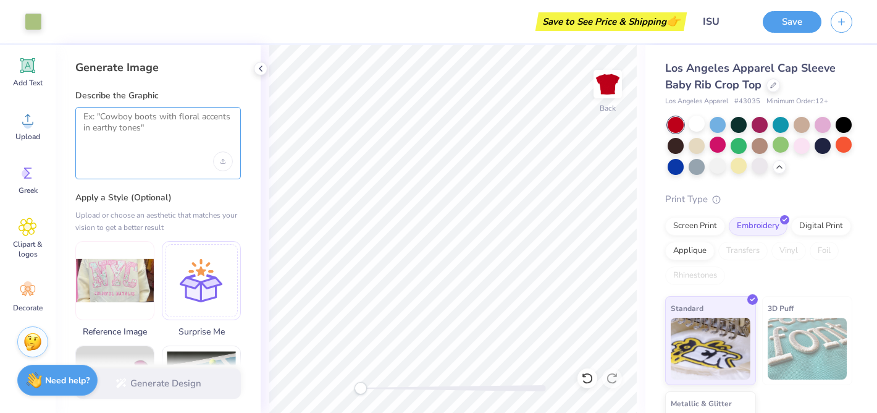
click at [130, 122] on textarea at bounding box center [158, 126] width 150 height 31
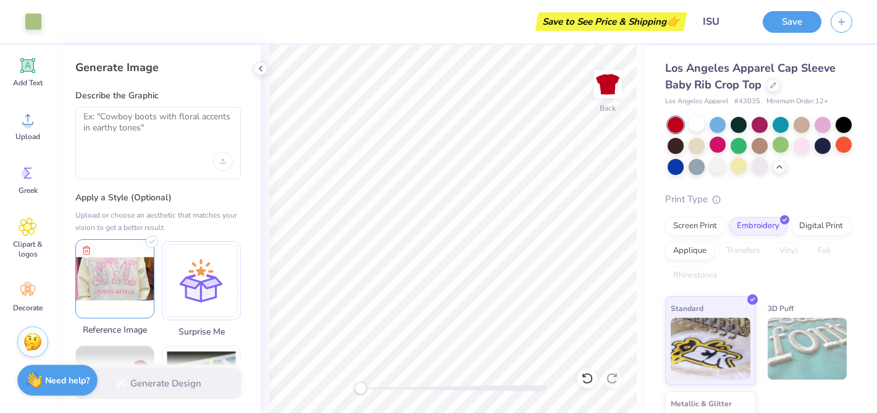
click at [120, 284] on img at bounding box center [115, 279] width 78 height 78
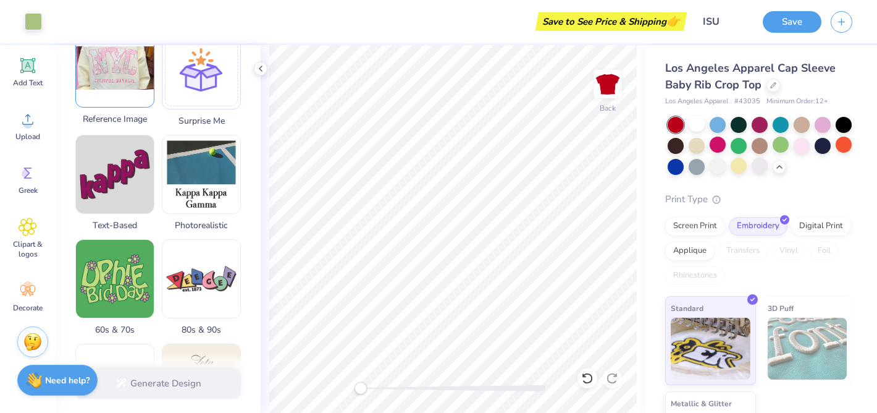
scroll to position [230, 0]
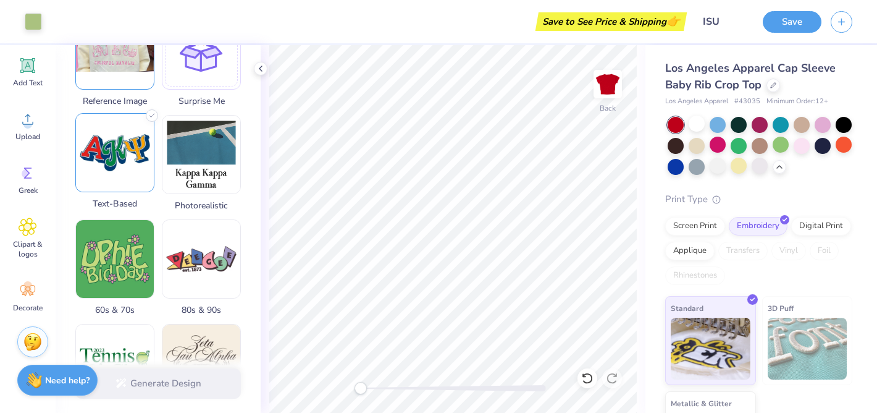
click at [117, 159] on img at bounding box center [115, 153] width 78 height 78
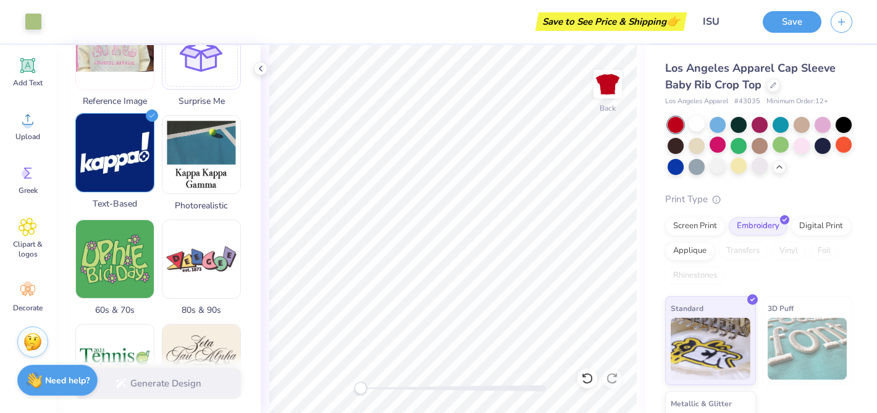
click at [117, 158] on img at bounding box center [115, 153] width 78 height 78
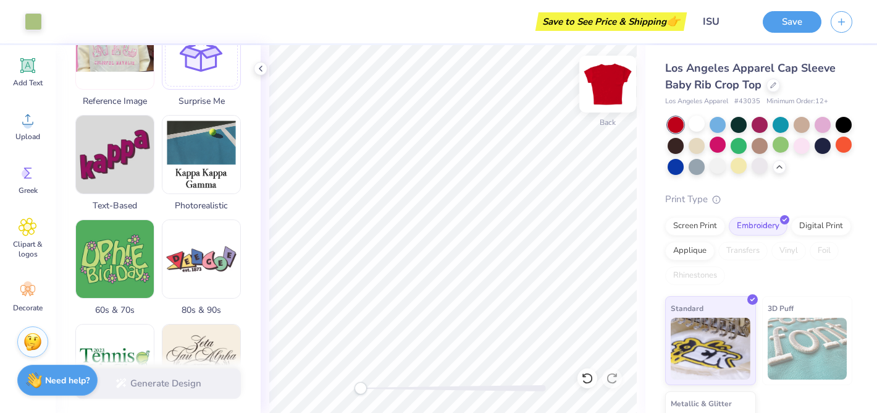
click at [610, 87] on img at bounding box center [607, 83] width 49 height 49
click at [609, 92] on img at bounding box center [607, 83] width 49 height 49
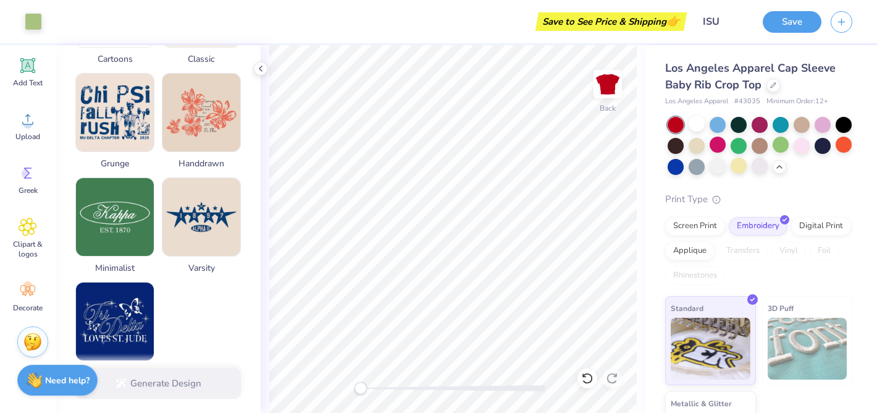
scroll to position [654, 0]
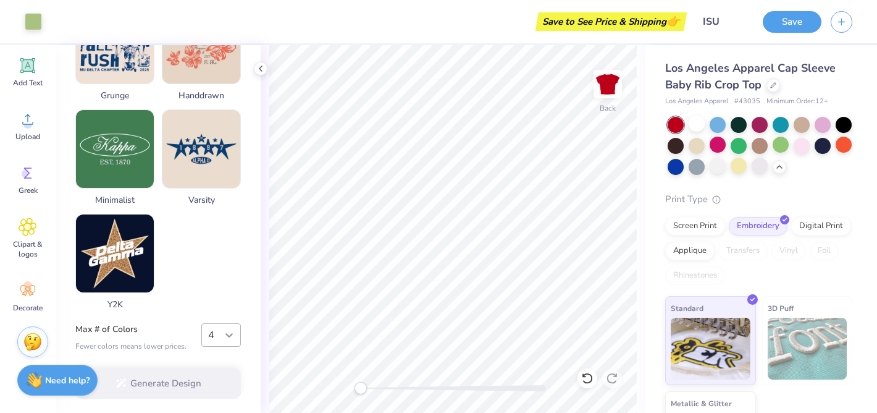
click at [223, 334] on icon at bounding box center [229, 335] width 12 height 12
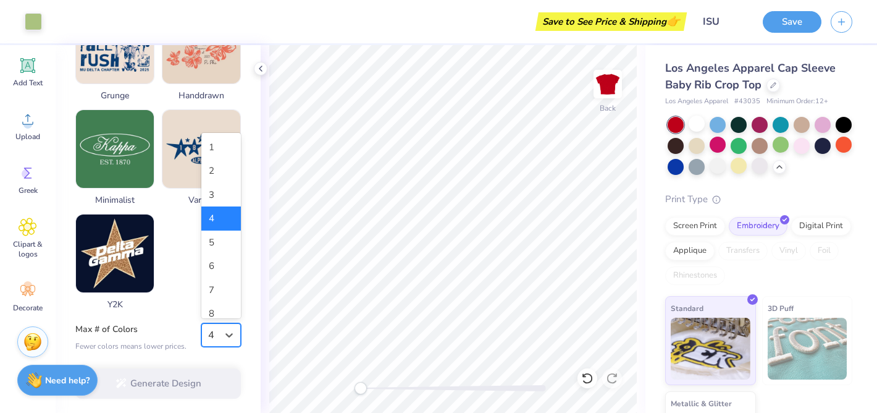
click at [217, 216] on div "4" at bounding box center [221, 218] width 40 height 24
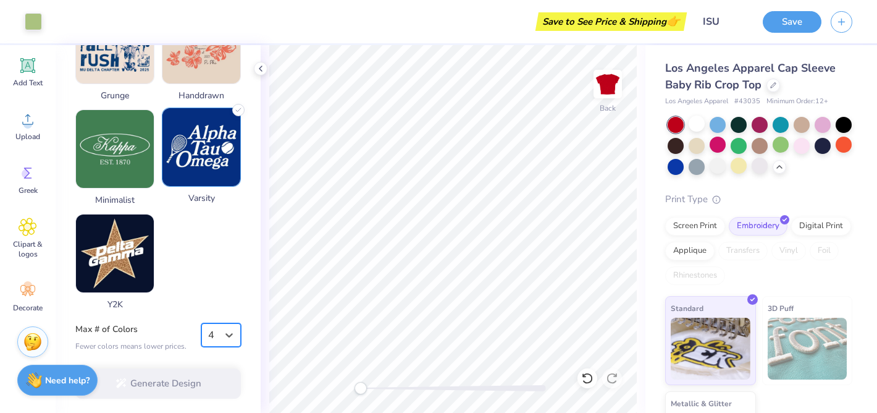
scroll to position [0, 0]
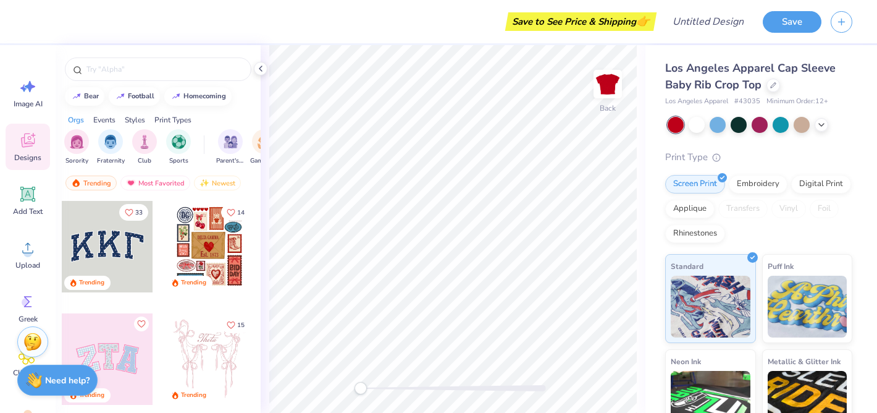
click at [96, 241] on div at bounding box center [107, 246] width 91 height 91
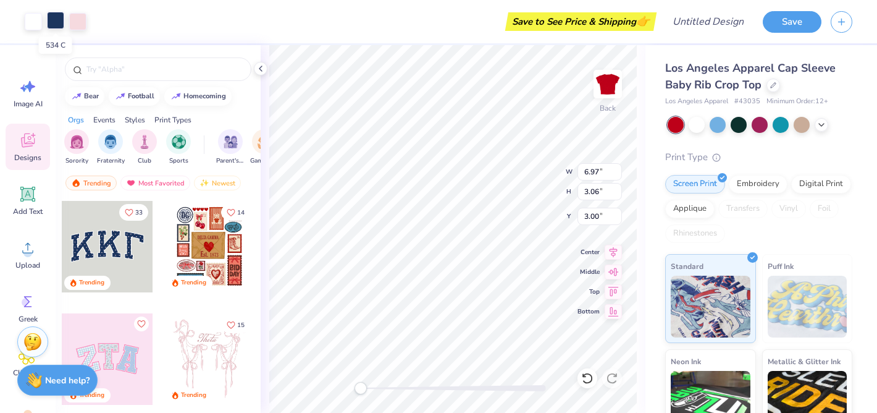
click at [56, 24] on div at bounding box center [55, 20] width 17 height 17
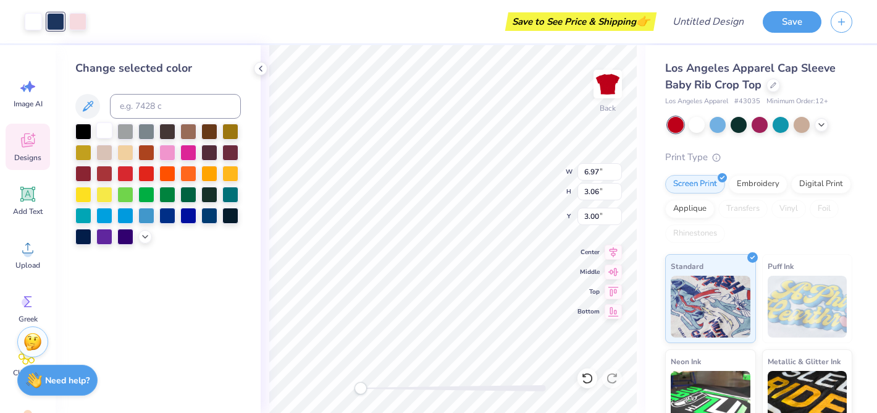
click at [100, 135] on div at bounding box center [104, 130] width 16 height 16
click at [57, 27] on div at bounding box center [55, 20] width 17 height 17
click at [124, 180] on div at bounding box center [125, 172] width 16 height 16
type input "1.47"
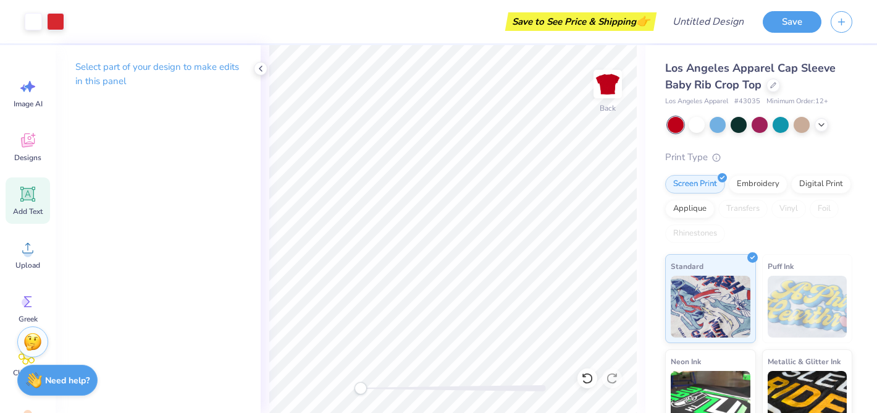
click at [30, 195] on icon at bounding box center [28, 194] width 12 height 12
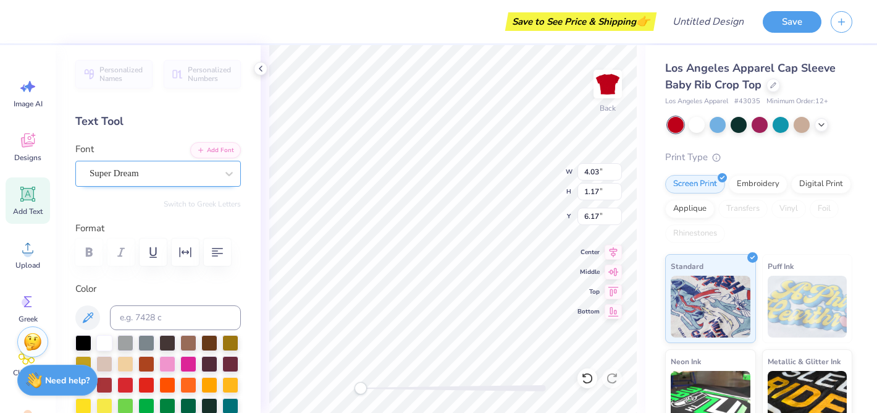
click at [156, 173] on div "Super Dream" at bounding box center [153, 173] width 130 height 19
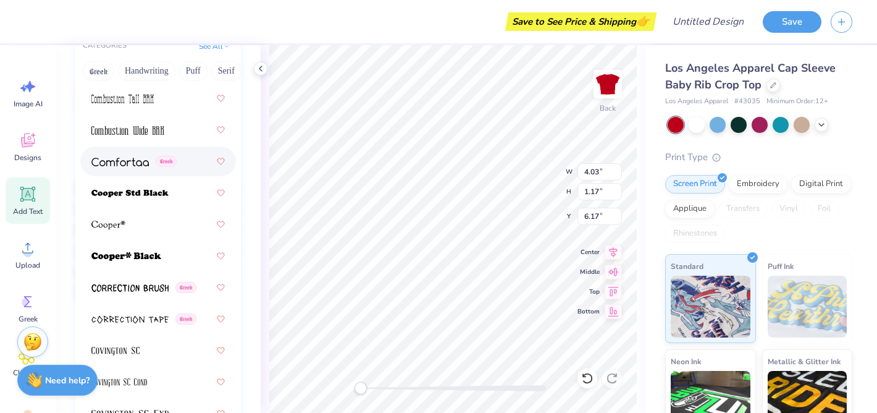
scroll to position [2538, 0]
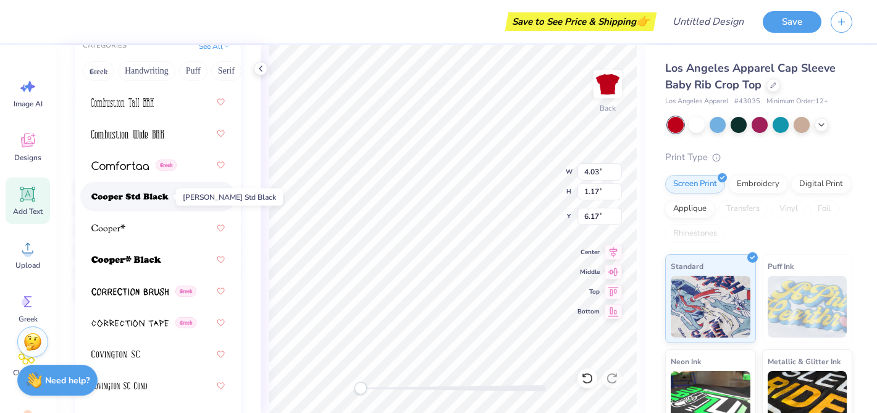
click at [145, 200] on img at bounding box center [129, 197] width 77 height 9
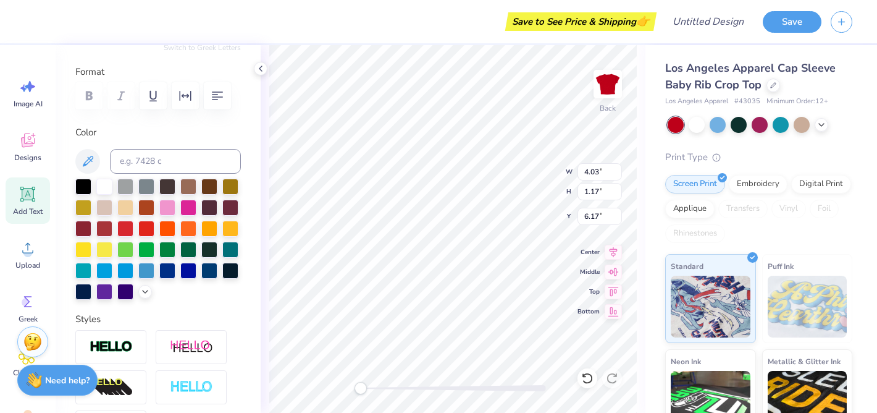
type input "6.97"
type input "3.06"
type input "1.47"
type input "5.06"
type input "1.22"
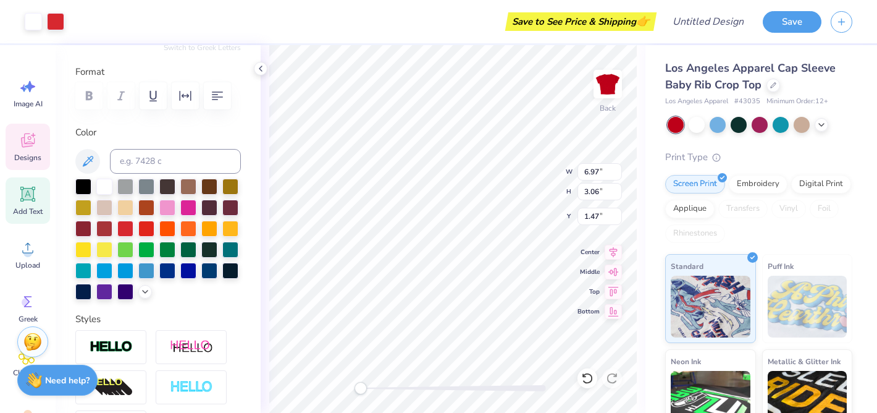
type input "6.14"
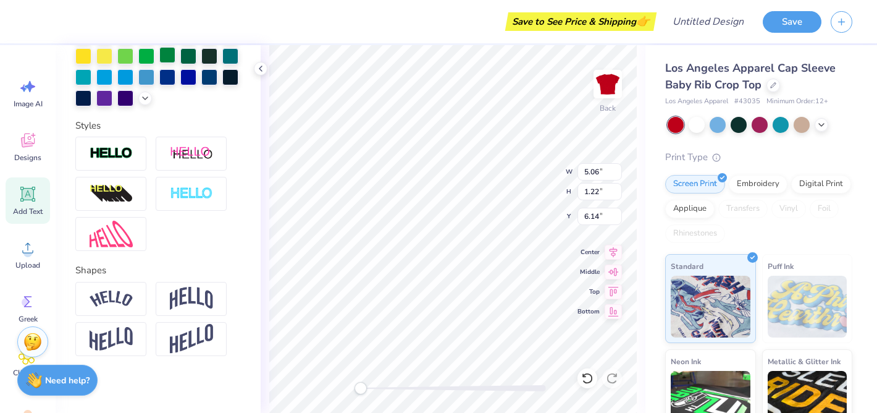
scroll to position [354, 0]
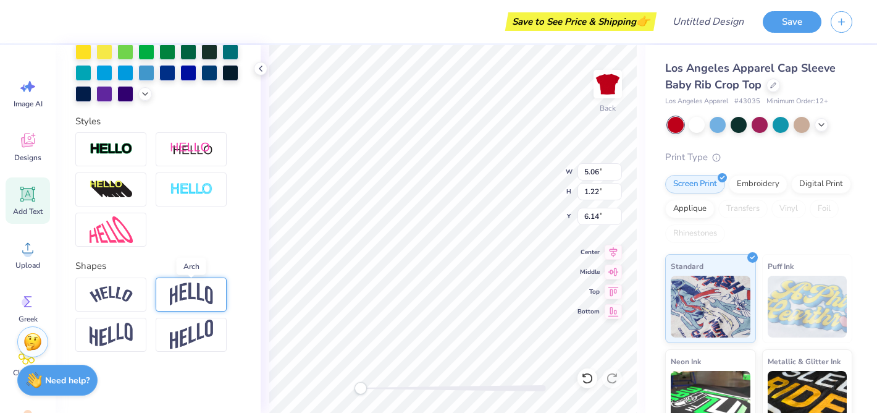
click at [176, 295] on img at bounding box center [191, 293] width 43 height 23
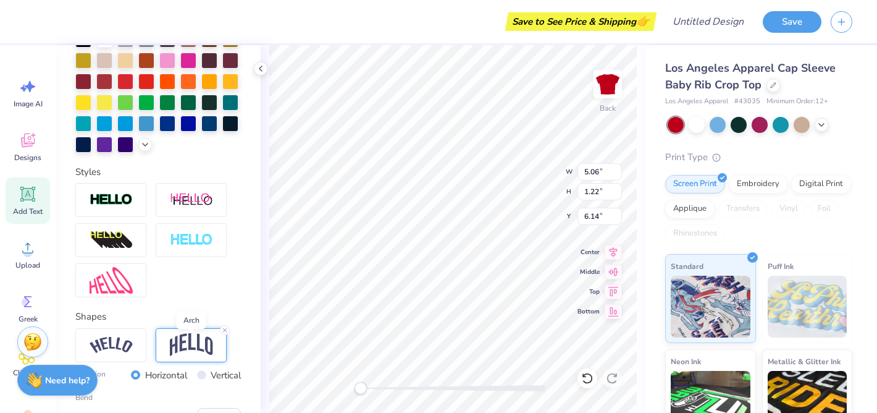
scroll to position [296, 0]
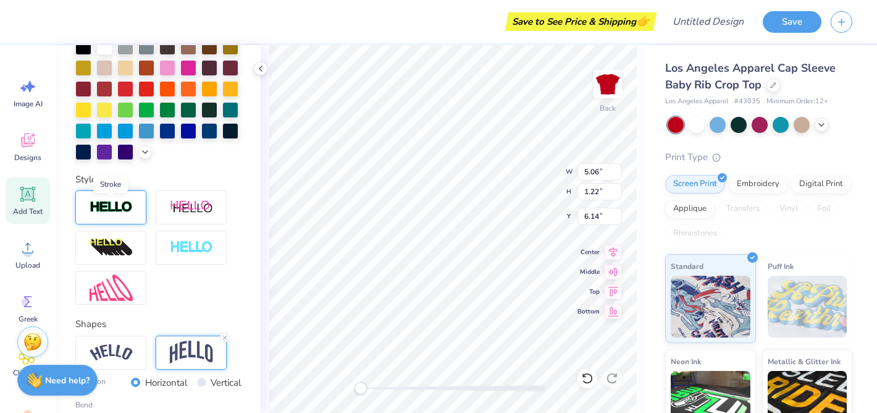
click at [96, 204] on img at bounding box center [111, 207] width 43 height 14
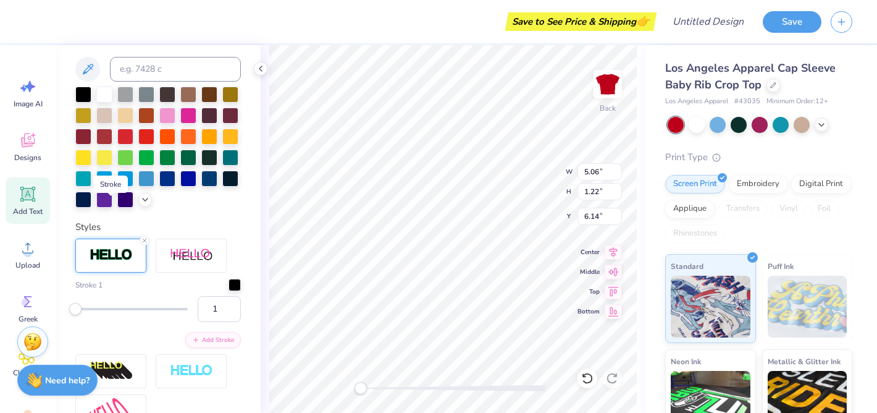
scroll to position [344, 0]
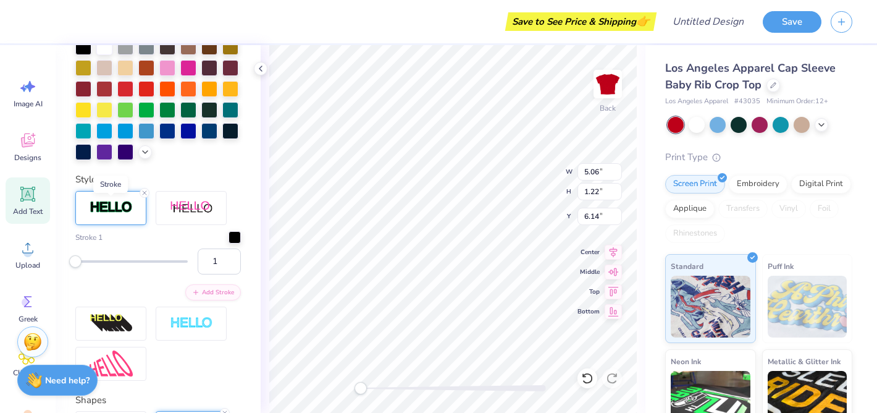
click at [96, 204] on img at bounding box center [111, 207] width 43 height 14
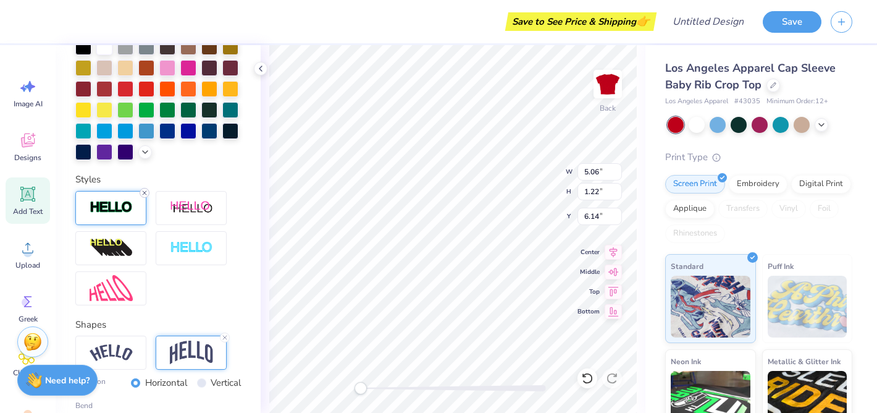
click at [145, 191] on line at bounding box center [145, 193] width 4 height 4
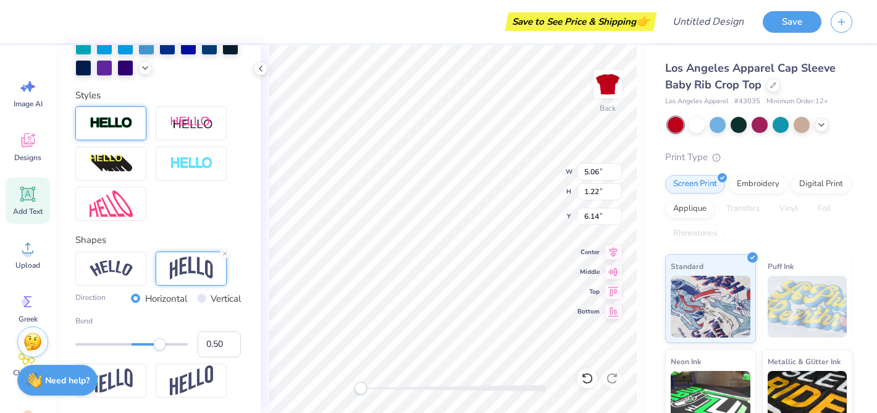
scroll to position [426, 0]
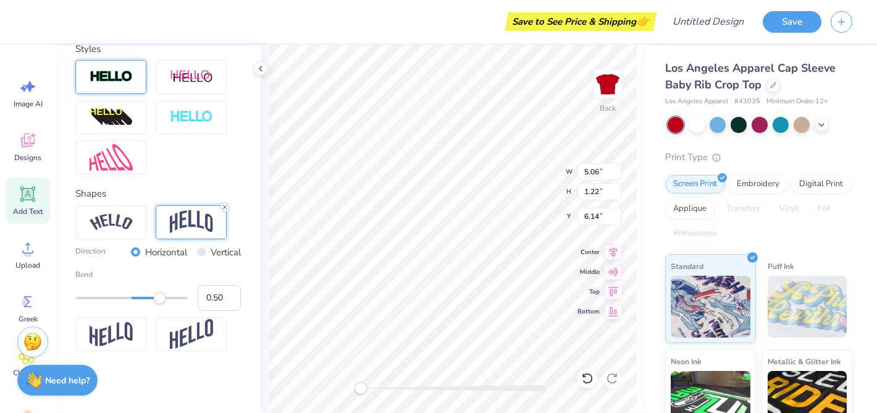
click at [226, 206] on icon at bounding box center [224, 206] width 7 height 7
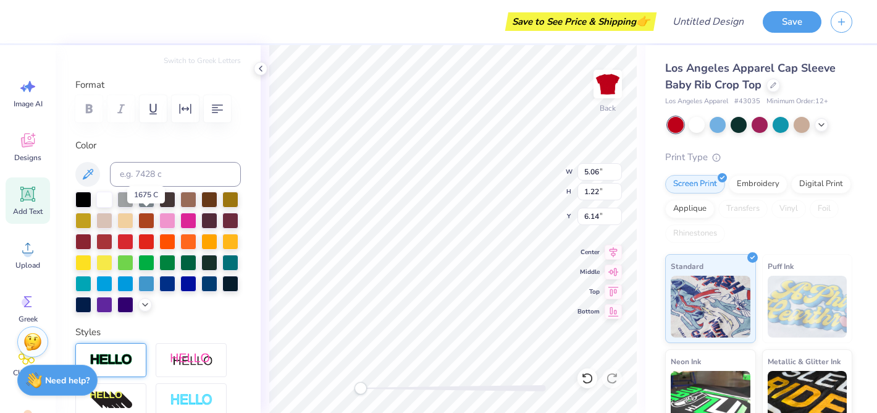
scroll to position [0, 0]
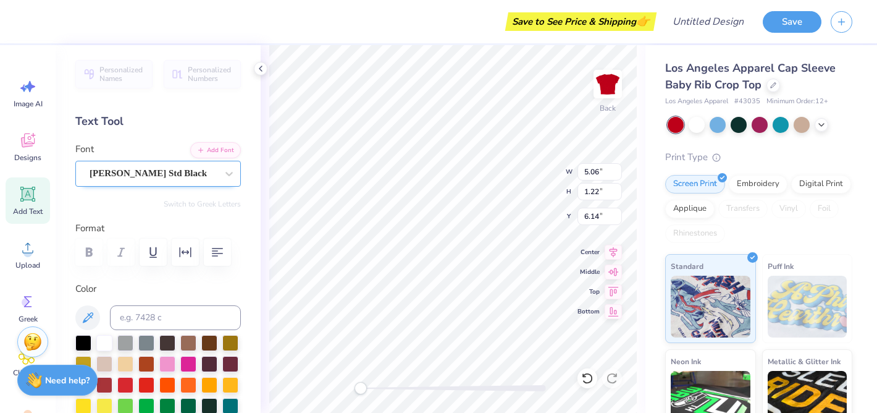
click at [183, 174] on div "[PERSON_NAME] Std Black" at bounding box center [153, 173] width 130 height 19
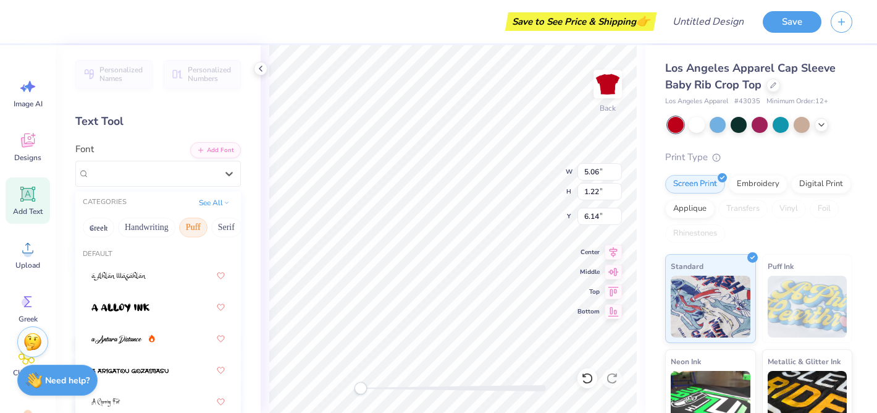
click at [192, 230] on button "Puff" at bounding box center [193, 227] width 28 height 20
click at [131, 275] on img at bounding box center [120, 276] width 58 height 9
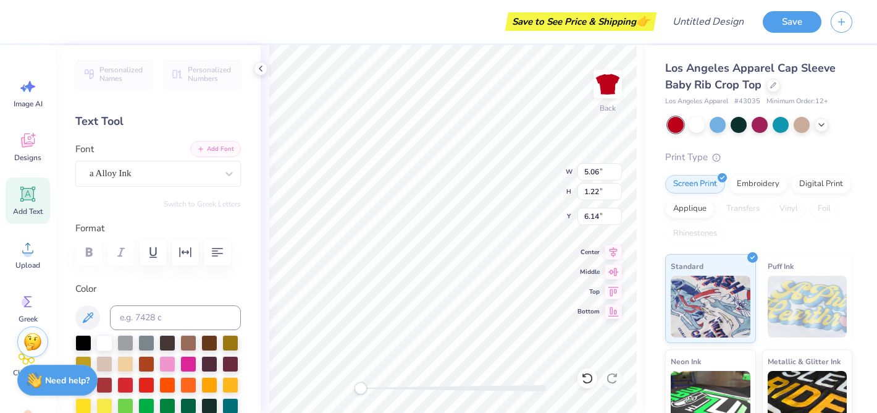
click at [218, 146] on button "Add Font" at bounding box center [215, 149] width 51 height 16
click at [174, 174] on div "a Alloy Ink" at bounding box center [153, 173] width 130 height 19
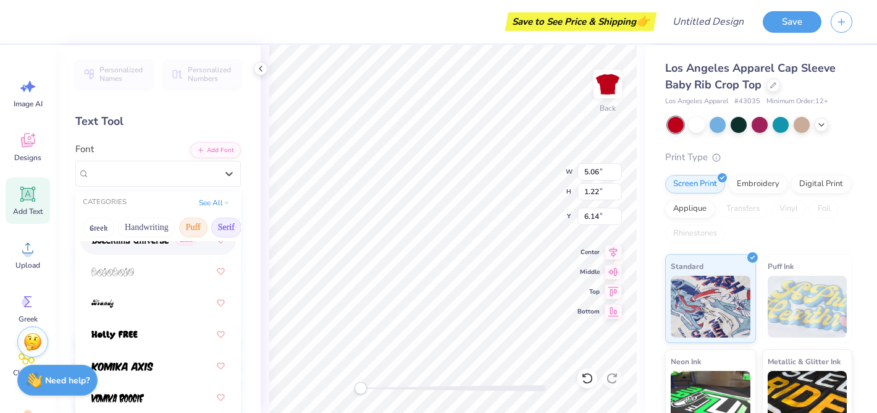
click at [225, 228] on button "Serif" at bounding box center [226, 227] width 30 height 20
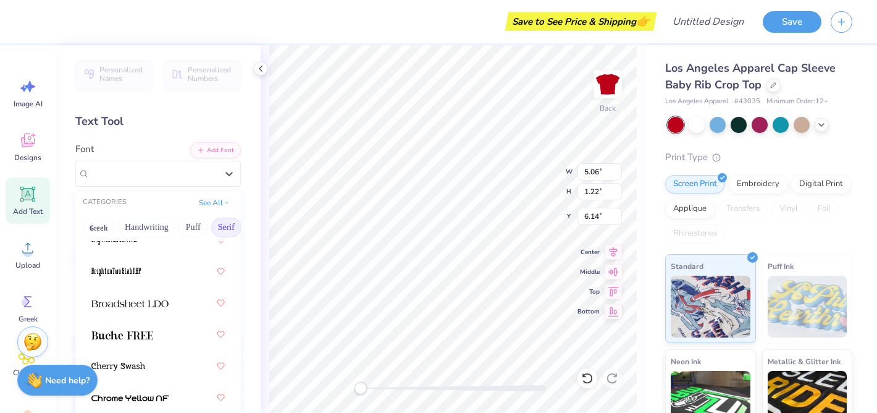
scroll to position [1548, 0]
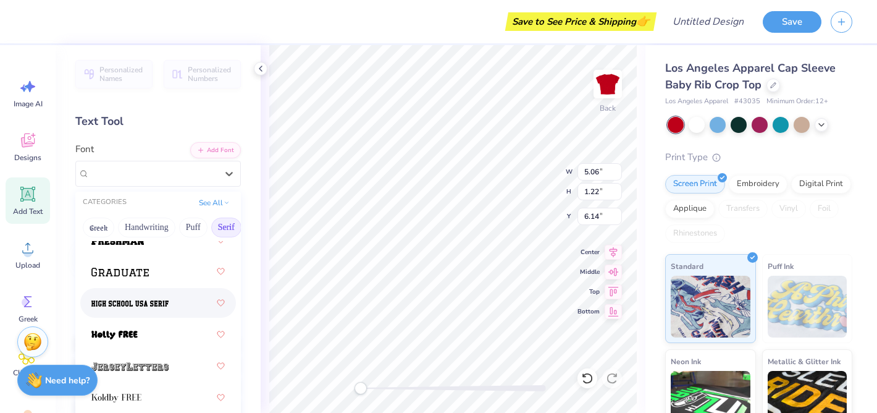
click at [148, 302] on img at bounding box center [129, 303] width 77 height 9
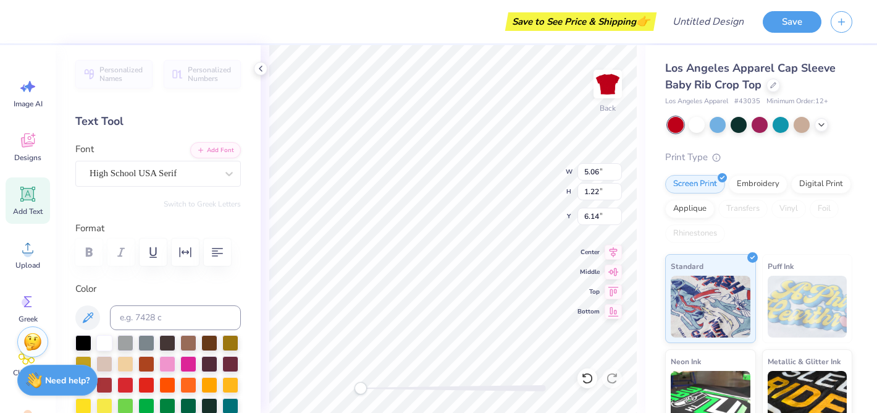
scroll to position [0, 0]
type textarea "T"
type textarea "[US_STATE][GEOGRAPHIC_DATA]"
click at [219, 251] on icon "button" at bounding box center [217, 252] width 15 height 15
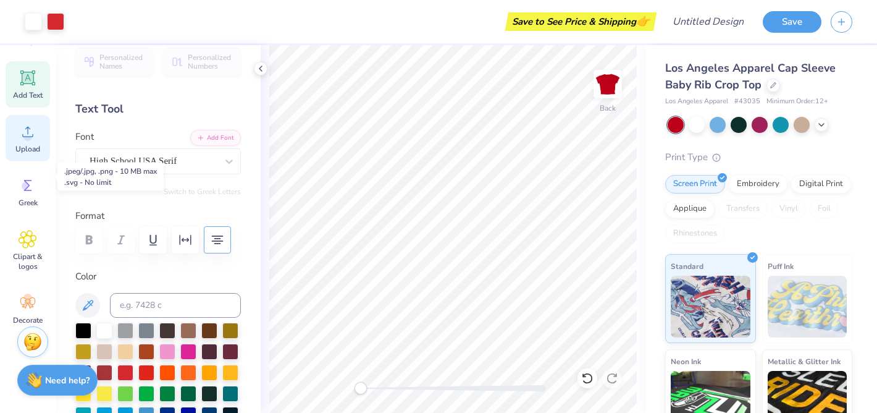
scroll to position [129, 0]
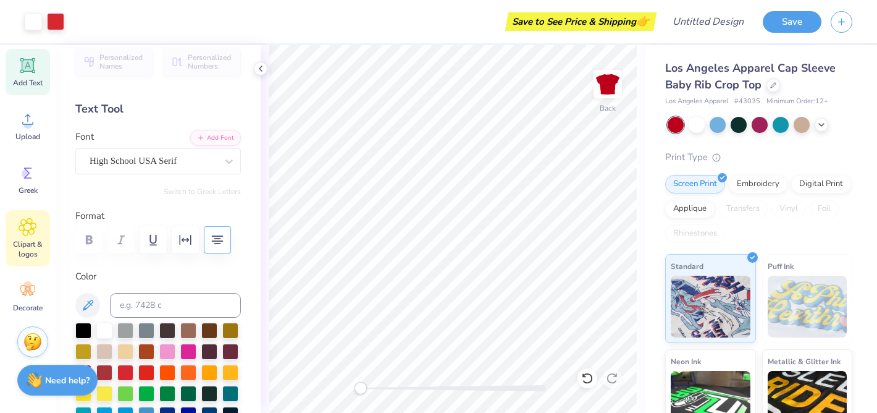
click at [28, 236] on div "Clipart & logos" at bounding box center [28, 238] width 44 height 56
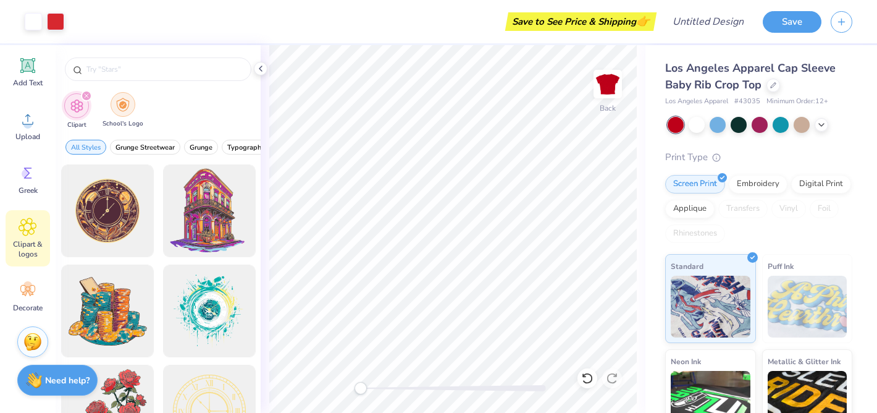
click at [124, 98] on img "filter for School's Logo" at bounding box center [123, 105] width 14 height 14
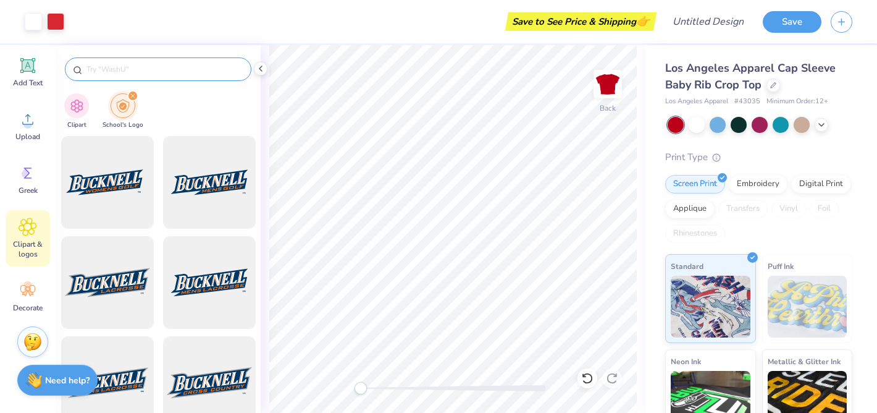
click at [124, 65] on input "text" at bounding box center [164, 69] width 158 height 12
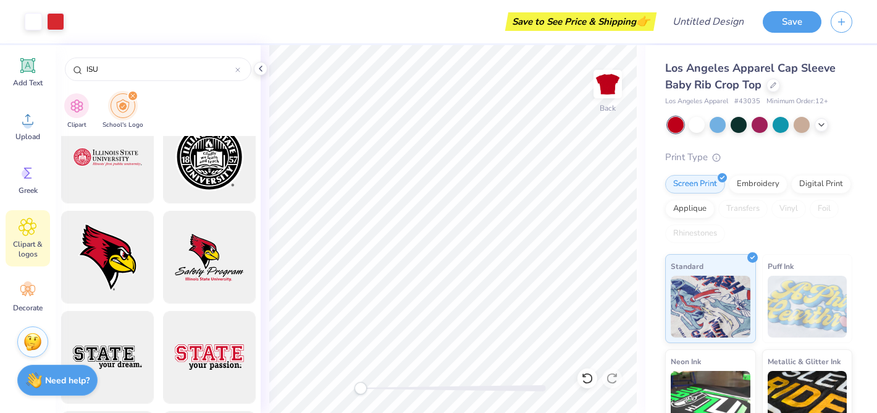
scroll to position [636, 0]
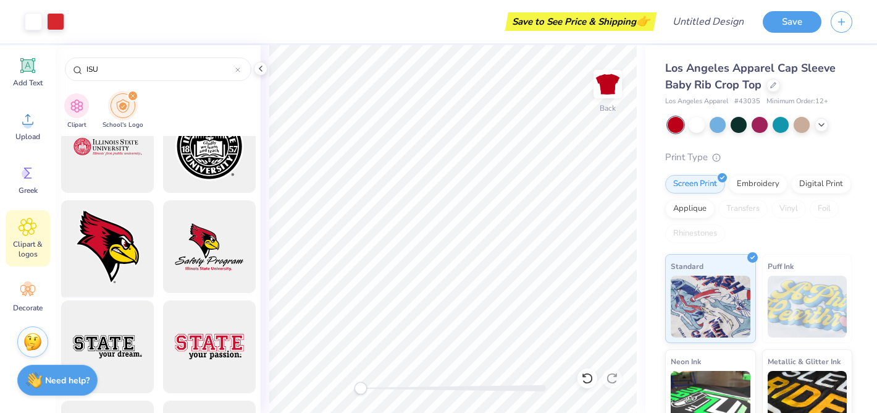
type input "ISU"
click at [101, 256] on div at bounding box center [107, 247] width 102 height 102
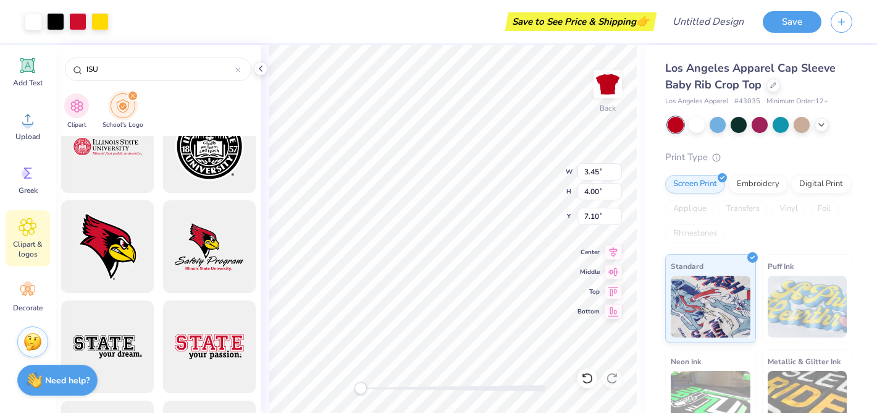
type input "3.45"
type input "4.00"
type input "7.10"
type input "2.67"
type input "3.10"
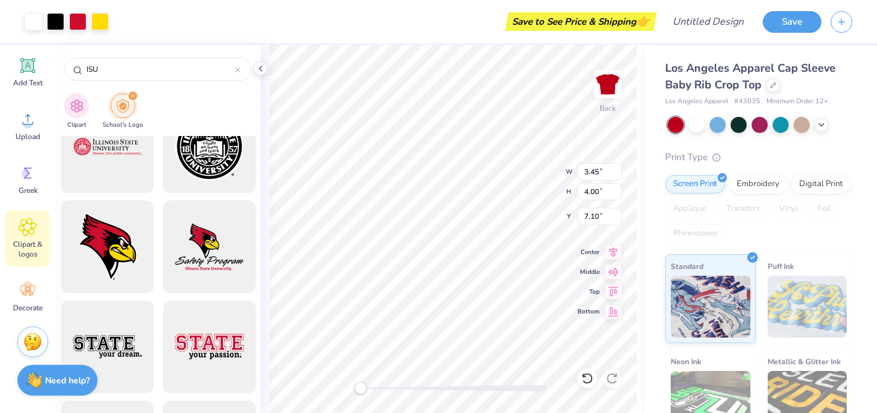
type input "8.00"
type input "1.93"
type input "2.25"
type input "7.08"
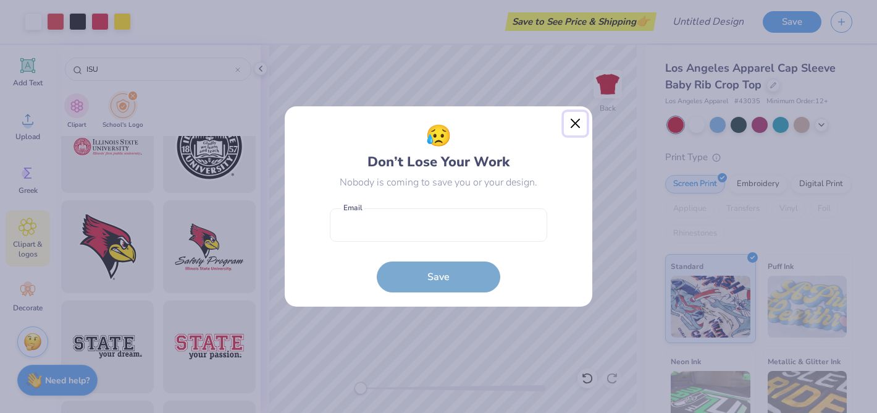
click at [572, 119] on button "Close" at bounding box center [575, 123] width 23 height 23
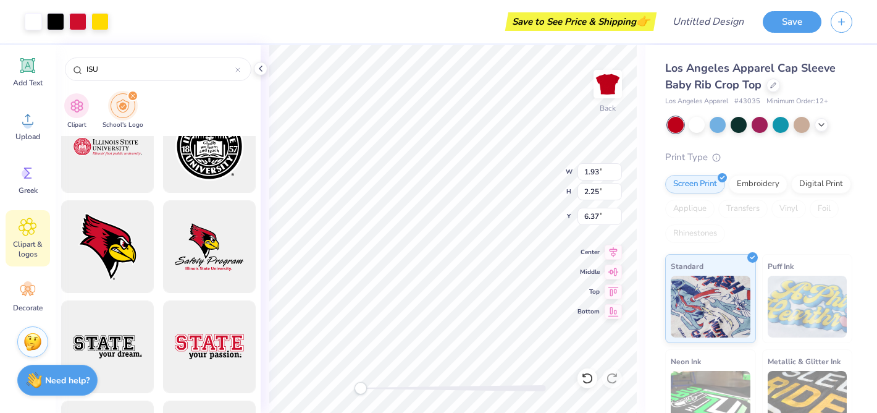
type input "1.54"
type input "1.79"
type input "6.82"
